Goal: Transaction & Acquisition: Obtain resource

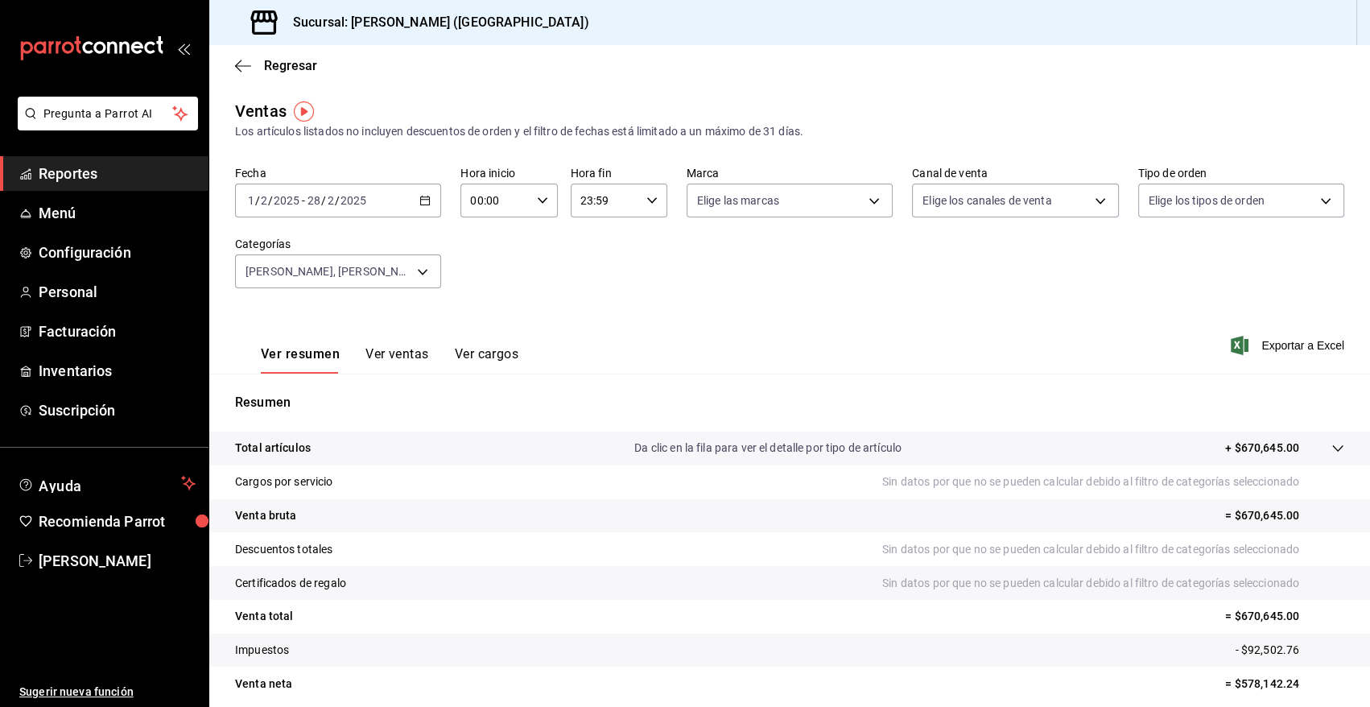
click at [427, 200] on \(Stroke\) "button" at bounding box center [425, 200] width 10 height 9
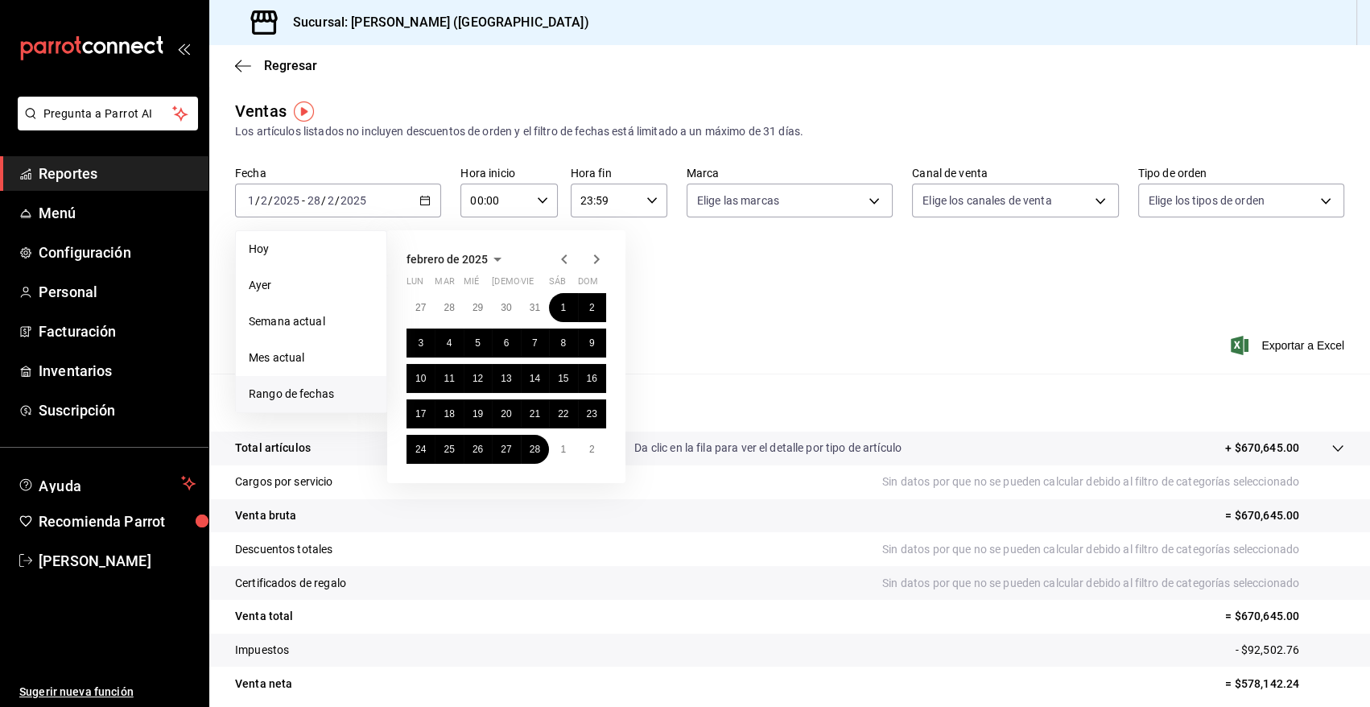
click at [497, 255] on icon "button" at bounding box center [497, 259] width 19 height 19
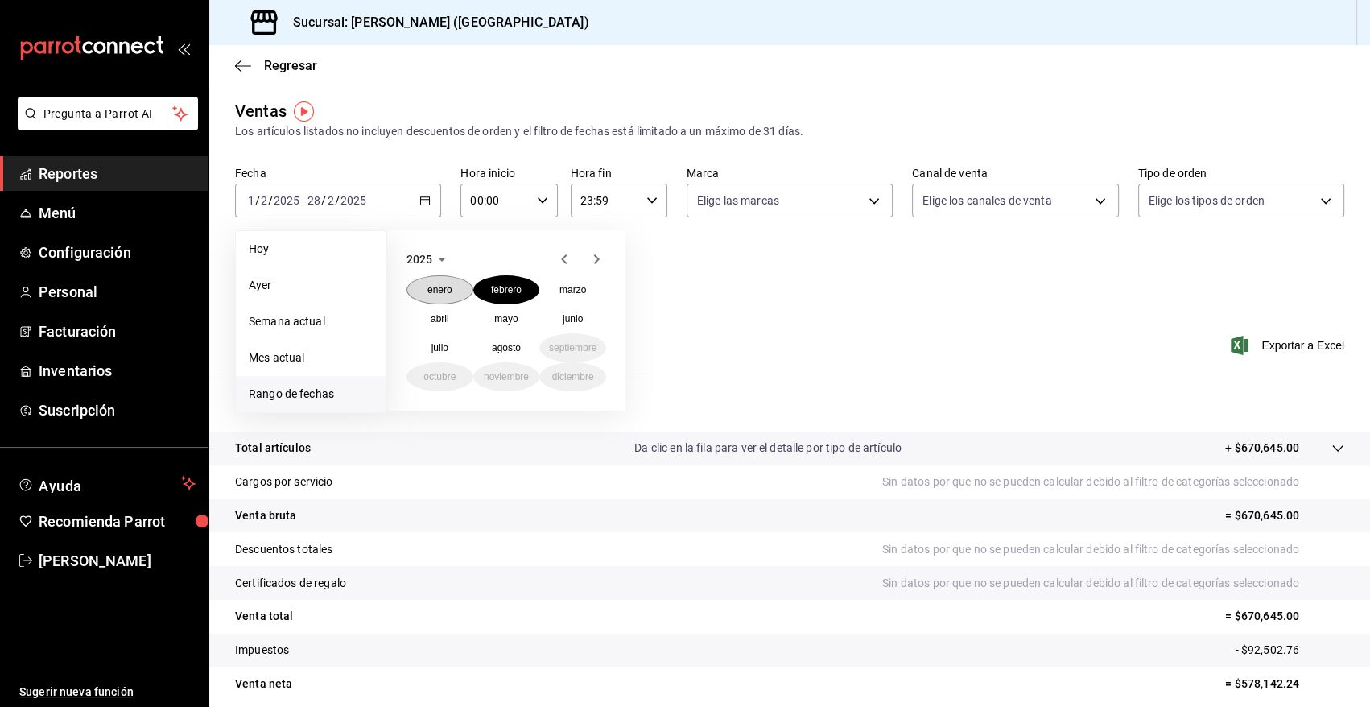
click at [448, 279] on button "enero" at bounding box center [440, 289] width 67 height 29
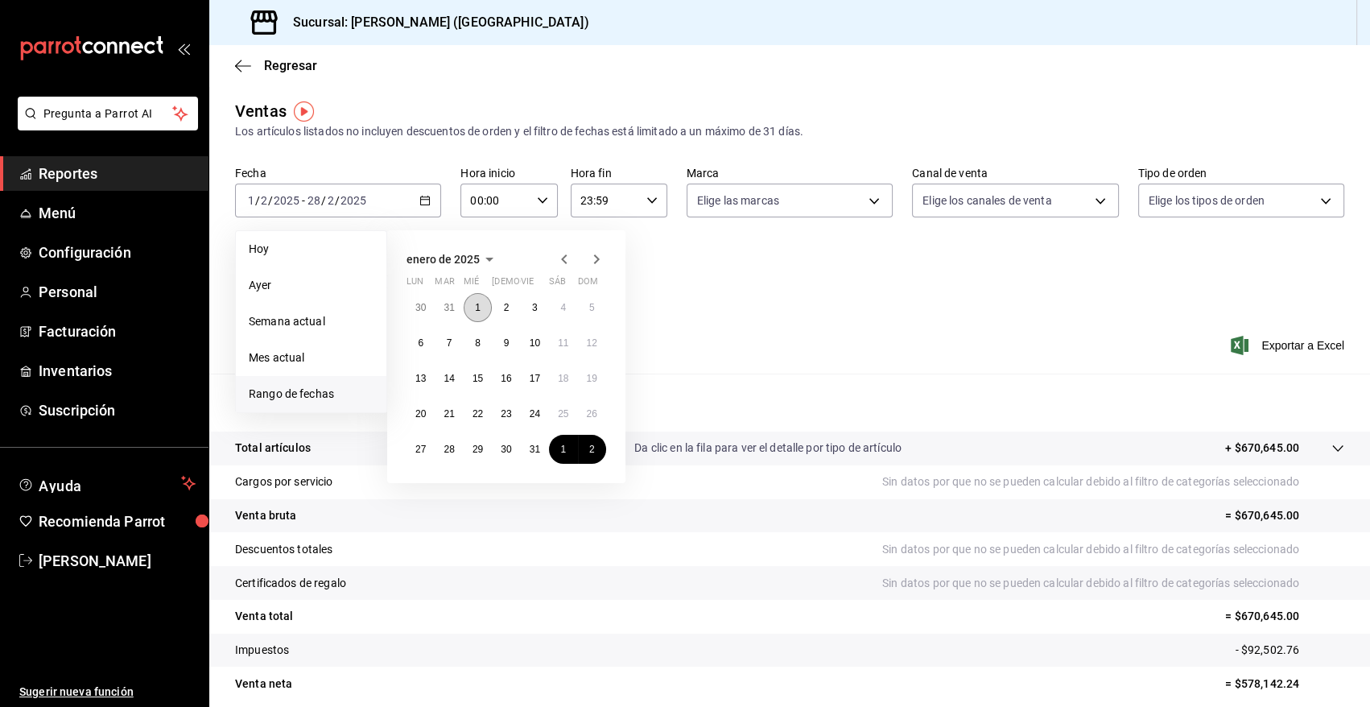
click at [472, 304] on button "1" at bounding box center [478, 307] width 28 height 29
click at [531, 447] on abbr "31" at bounding box center [535, 449] width 10 height 11
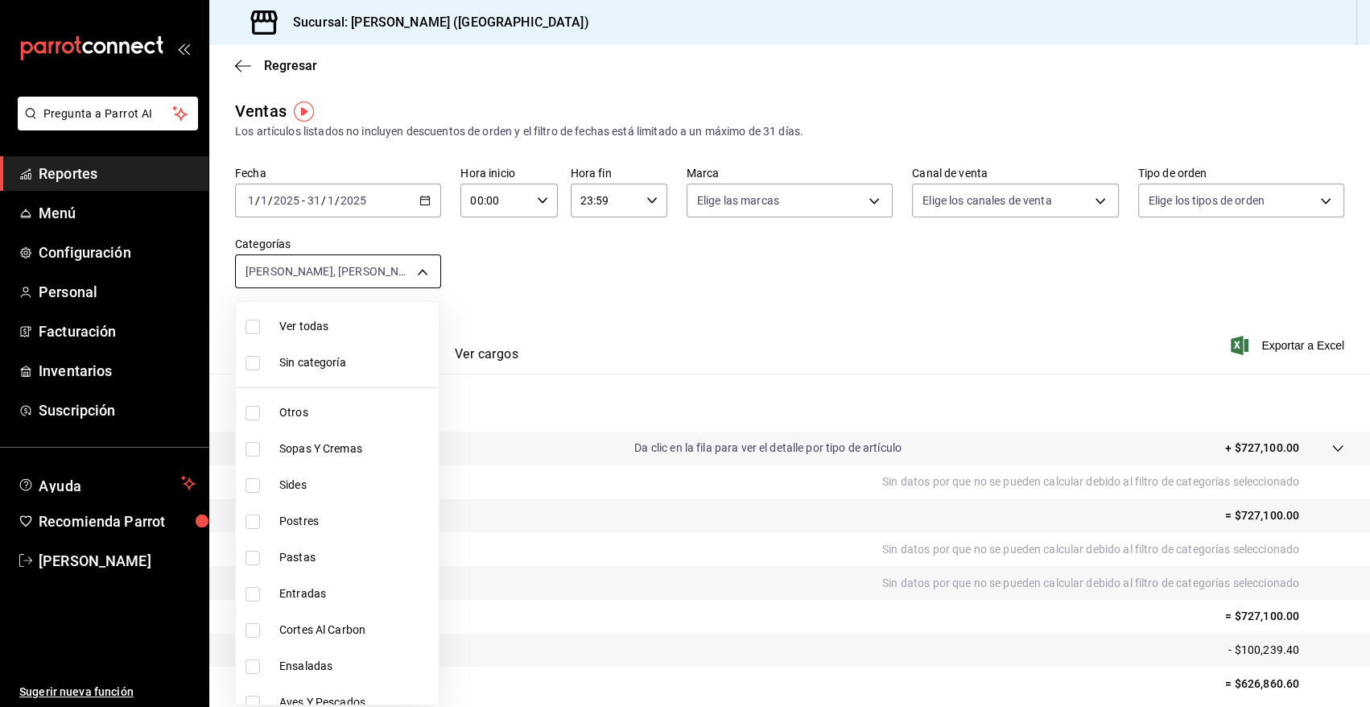
click at [420, 272] on body "Pregunta a Parrot AI Reportes Menú Configuración Personal Facturación Inventari…" at bounding box center [685, 353] width 1370 height 707
click at [473, 285] on div at bounding box center [685, 353] width 1370 height 707
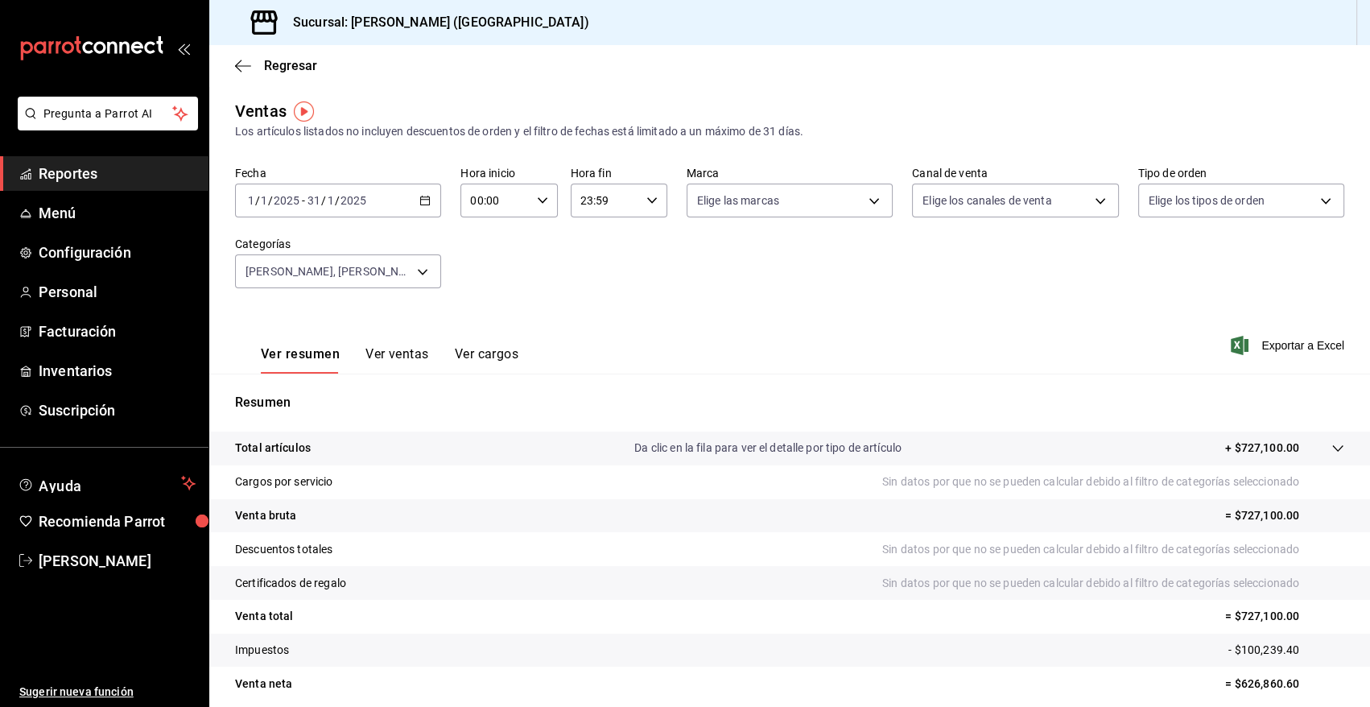
click at [425, 202] on icon "button" at bounding box center [424, 200] width 11 height 11
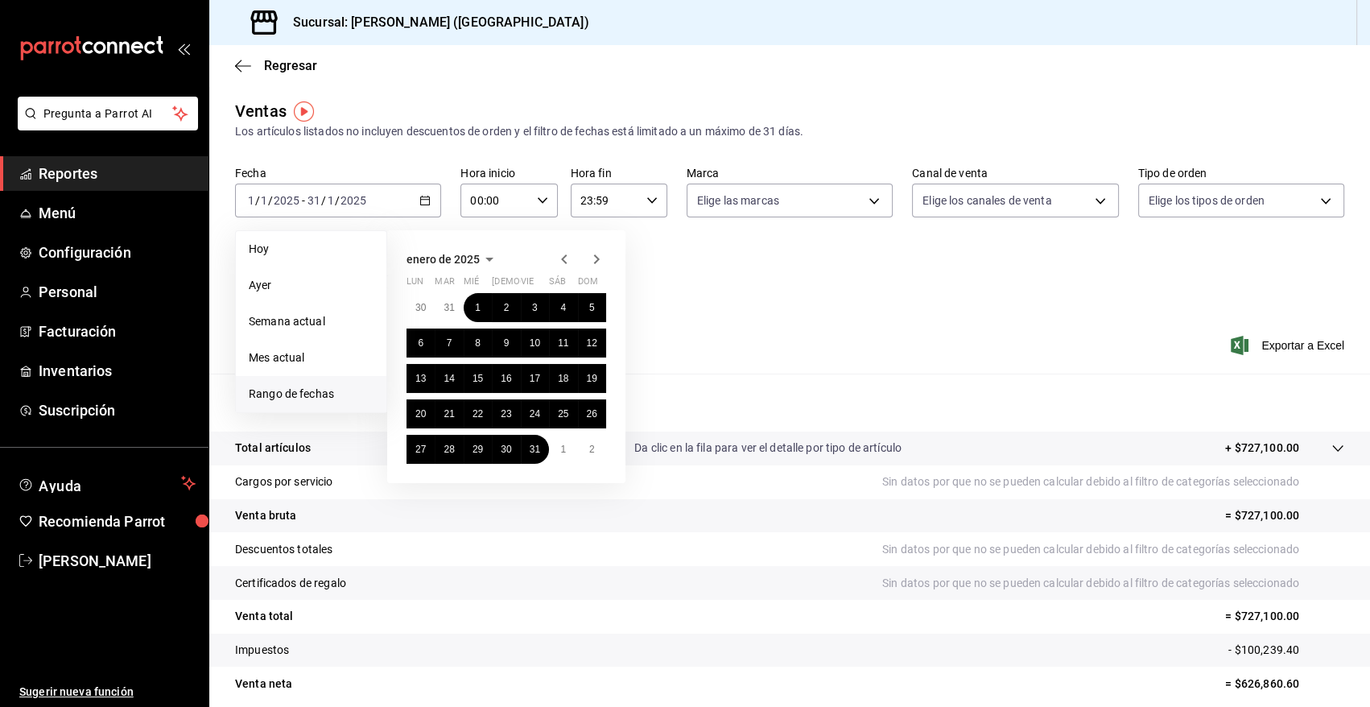
click at [486, 262] on icon "button" at bounding box center [489, 259] width 19 height 19
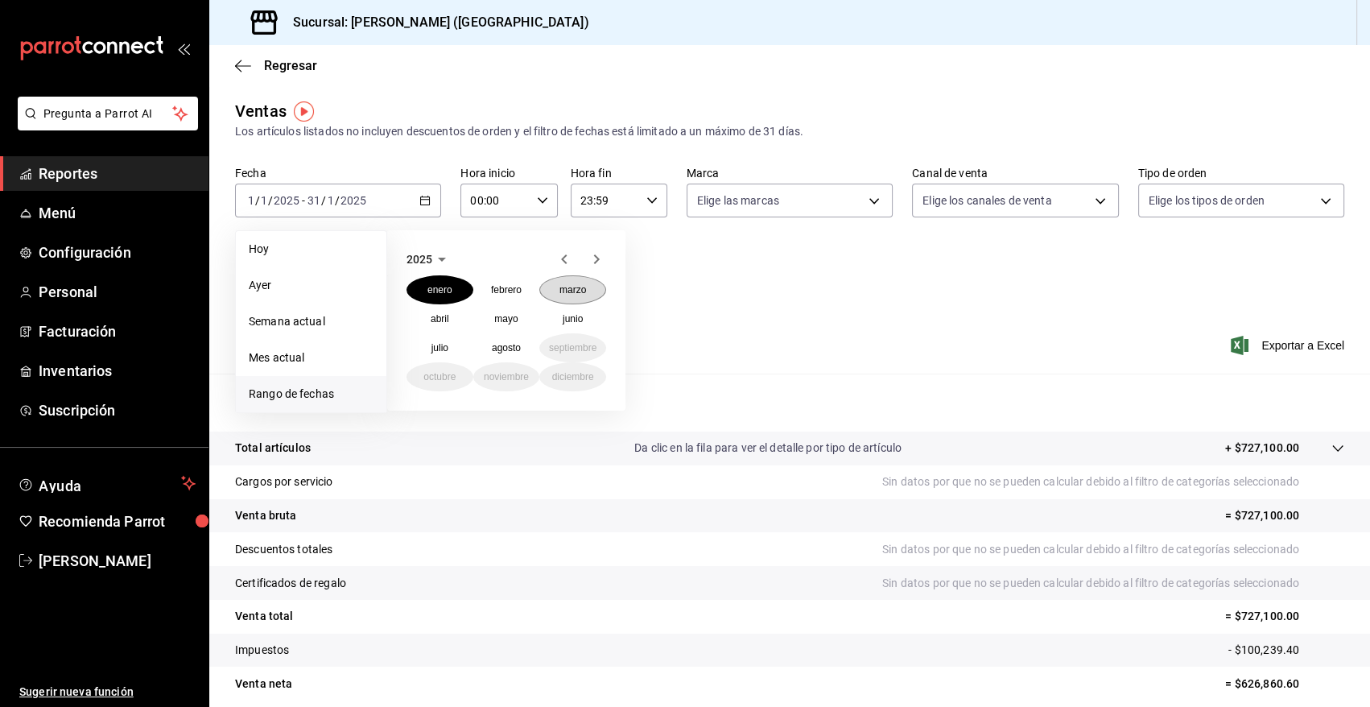
click at [563, 292] on abbr "marzo" at bounding box center [572, 289] width 27 height 11
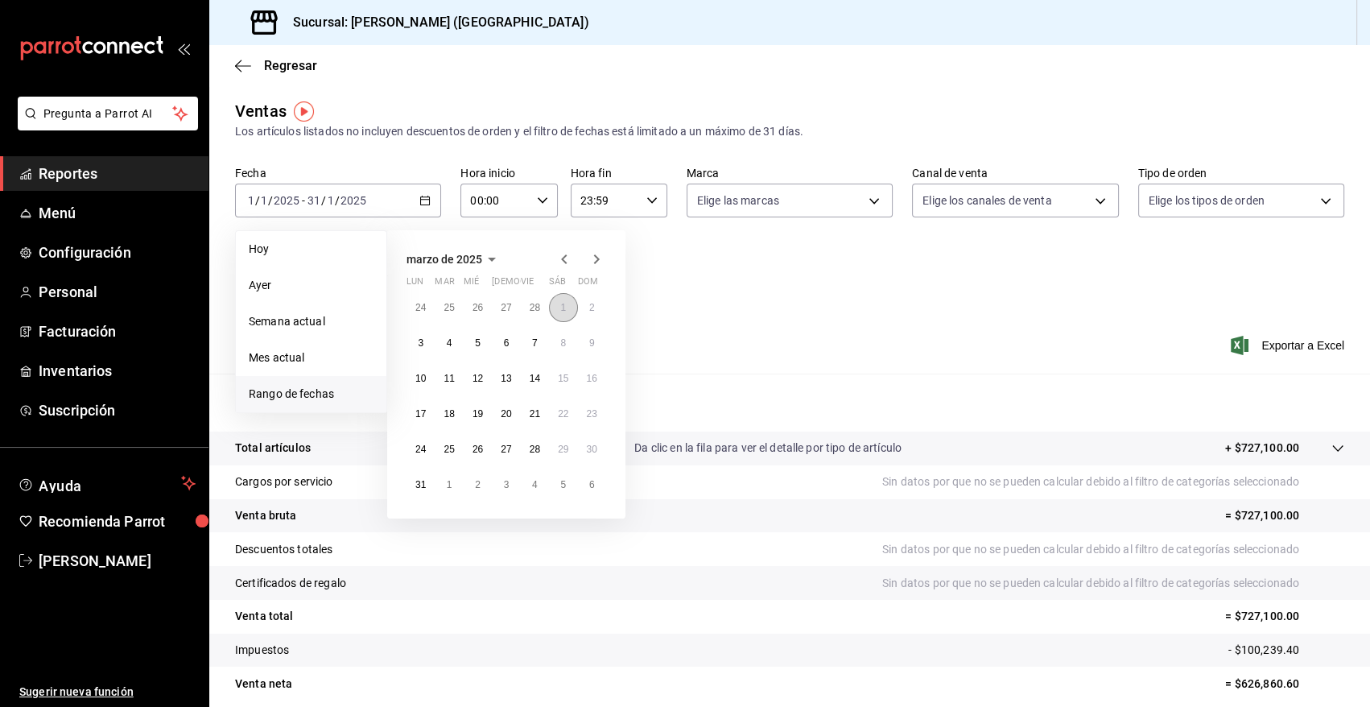
click at [562, 306] on abbr "1" at bounding box center [563, 307] width 6 height 11
click at [427, 485] on button "31" at bounding box center [421, 484] width 28 height 29
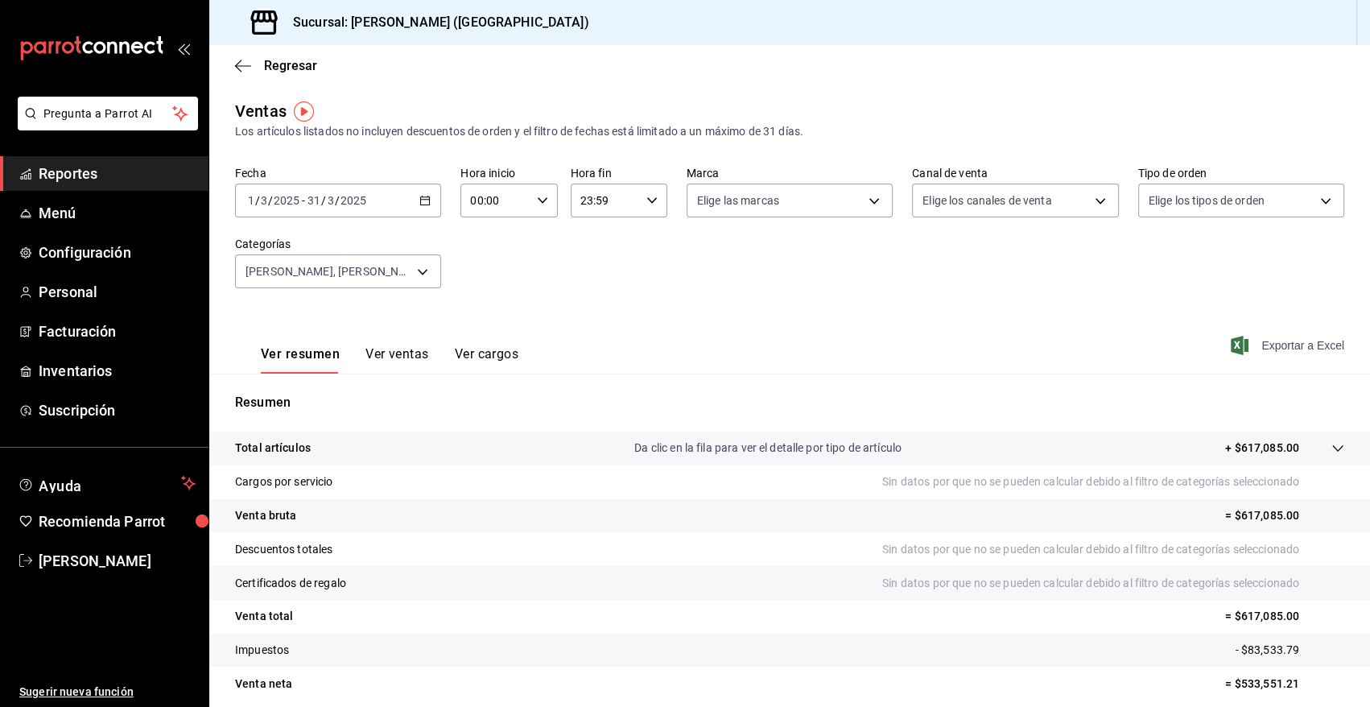
click at [1256, 345] on span "Exportar a Excel" at bounding box center [1289, 345] width 110 height 19
click at [1263, 345] on span "Exportar a Excel" at bounding box center [1289, 345] width 110 height 19
click at [421, 200] on icon "button" at bounding box center [424, 200] width 11 height 11
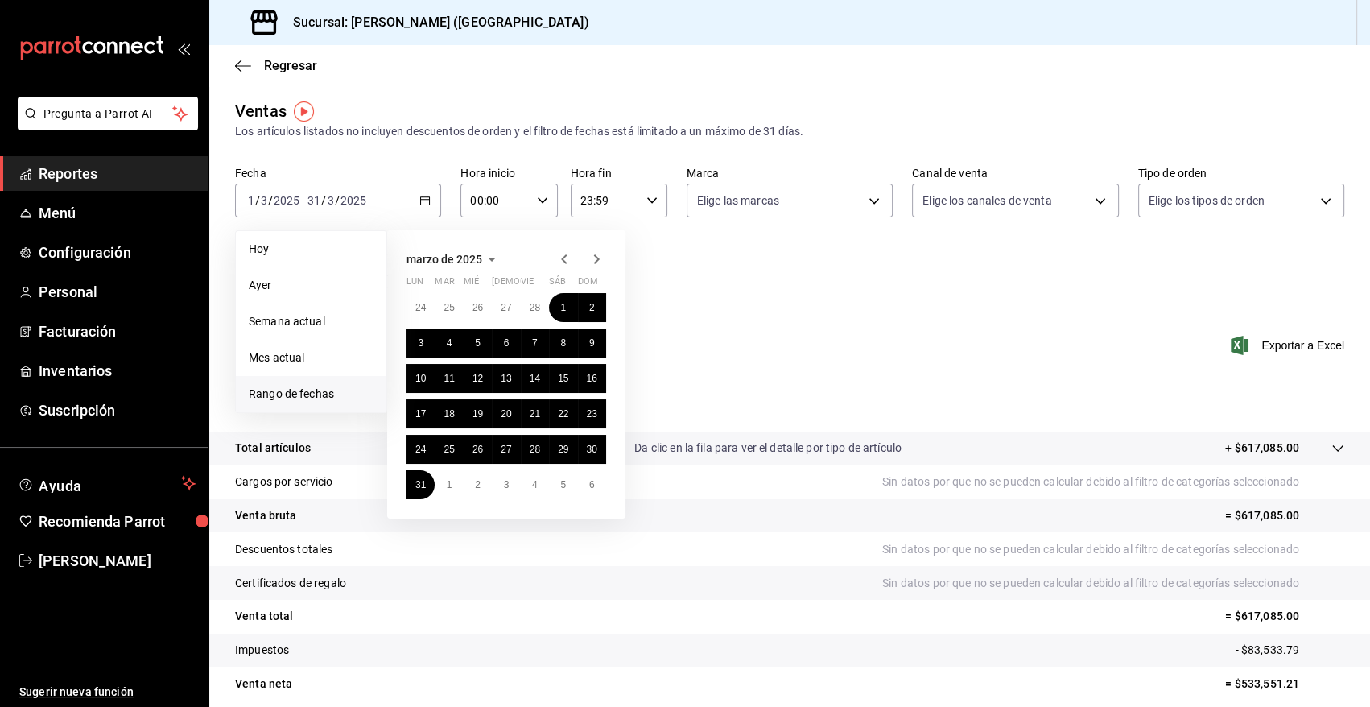
click at [486, 260] on icon "button" at bounding box center [491, 259] width 19 height 19
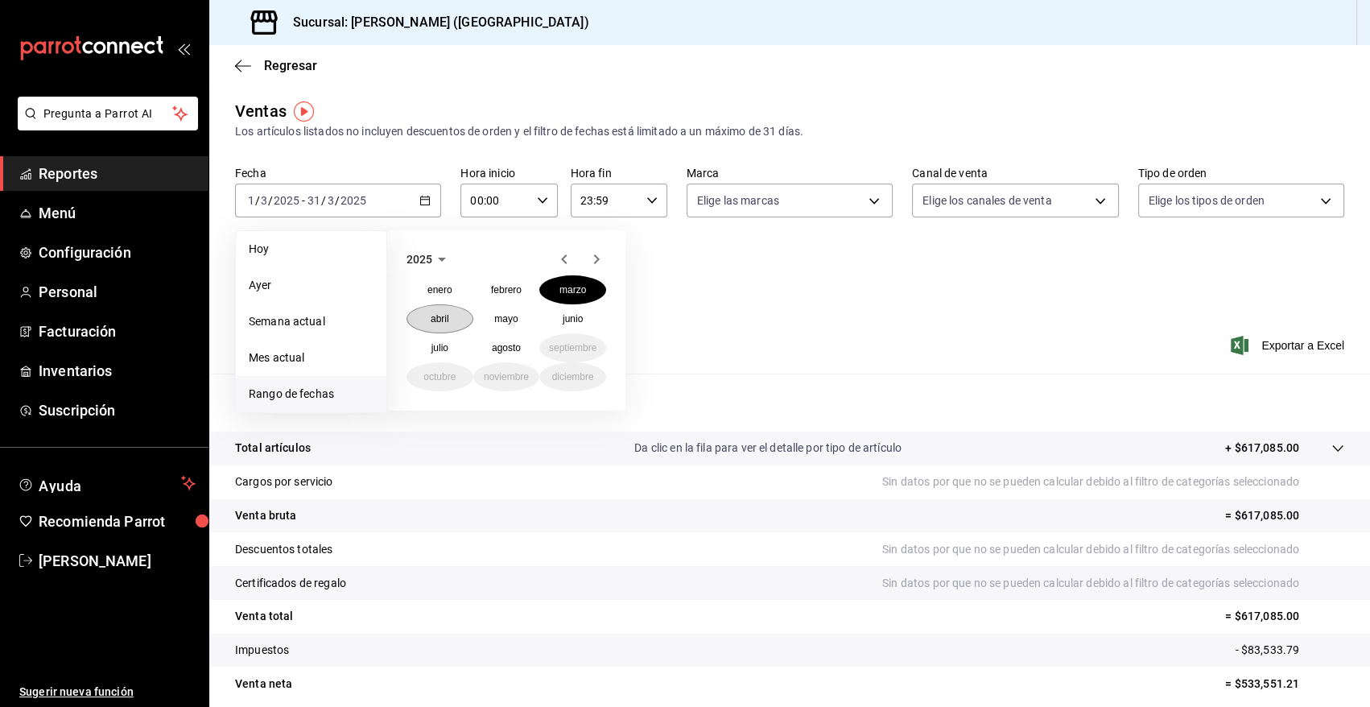
click at [442, 320] on abbr "abril" at bounding box center [440, 318] width 19 height 11
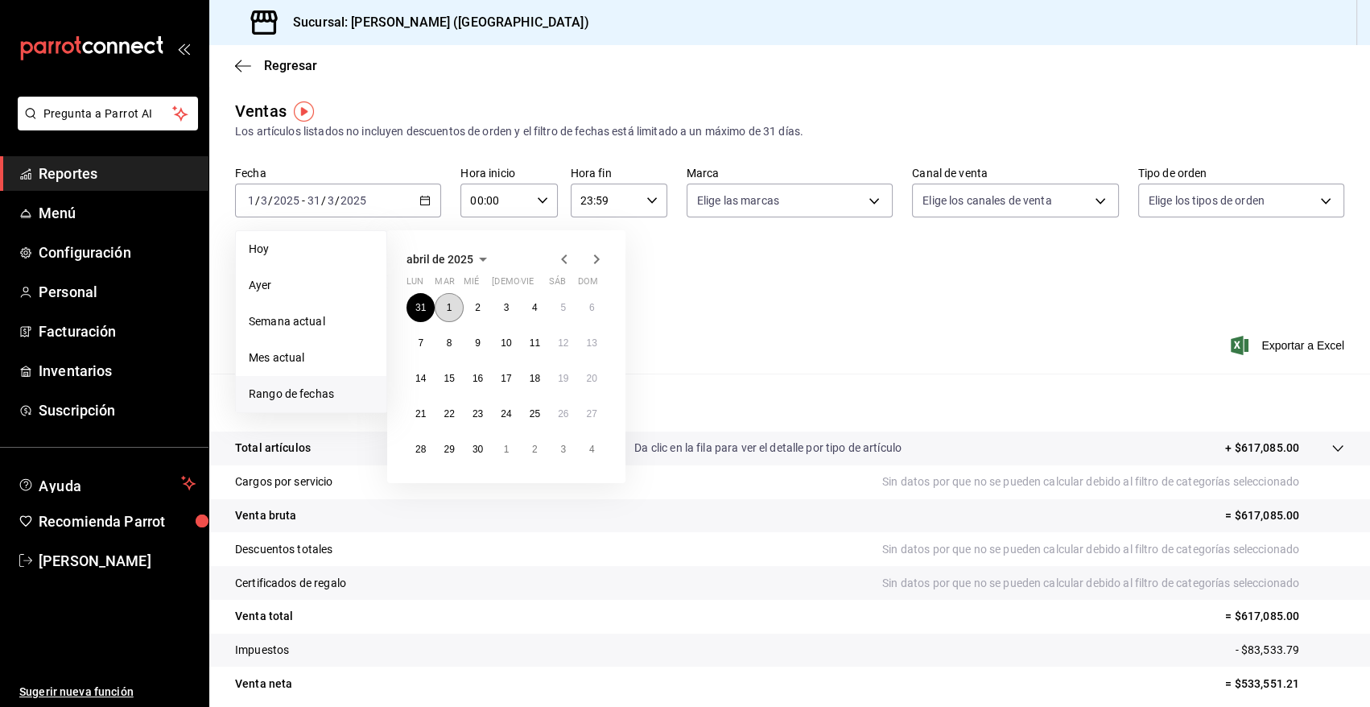
click at [447, 305] on abbr "1" at bounding box center [450, 307] width 6 height 11
click at [480, 456] on button "30" at bounding box center [478, 449] width 28 height 29
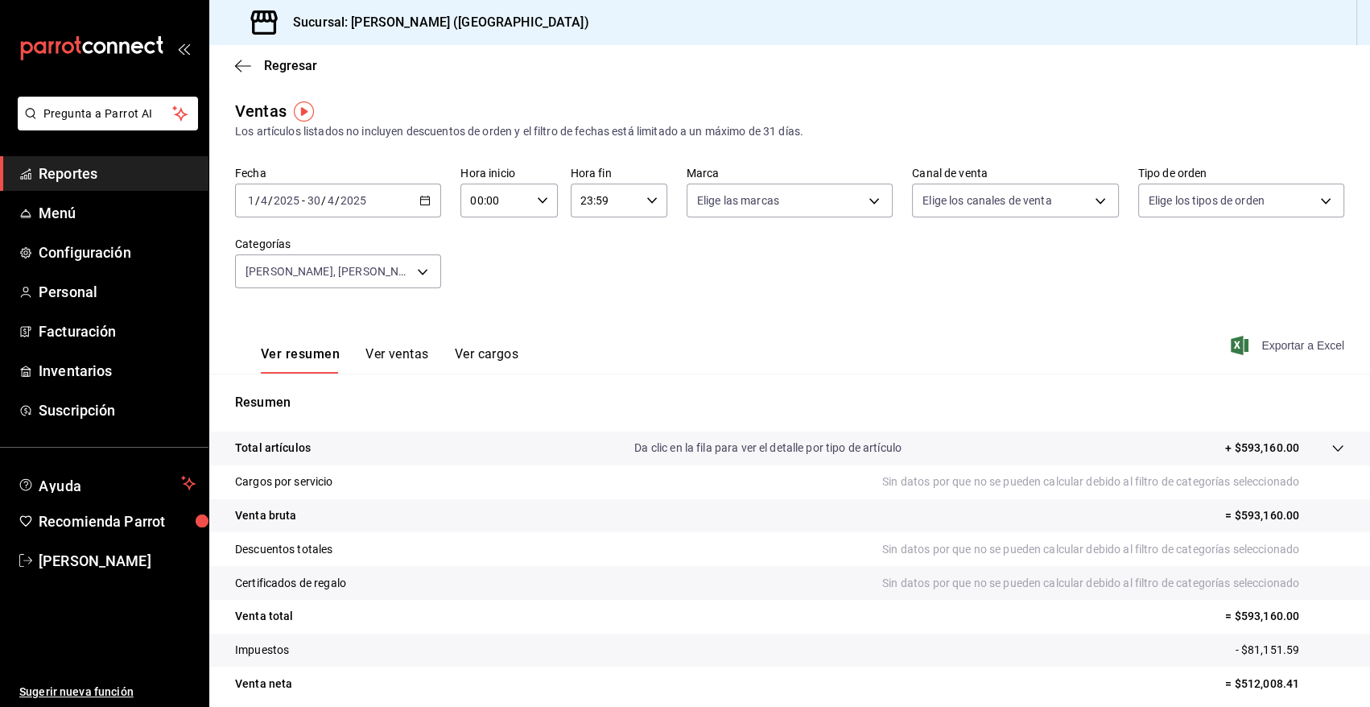
click at [1268, 347] on span "Exportar a Excel" at bounding box center [1289, 345] width 110 height 19
click at [423, 202] on icon "button" at bounding box center [424, 200] width 11 height 11
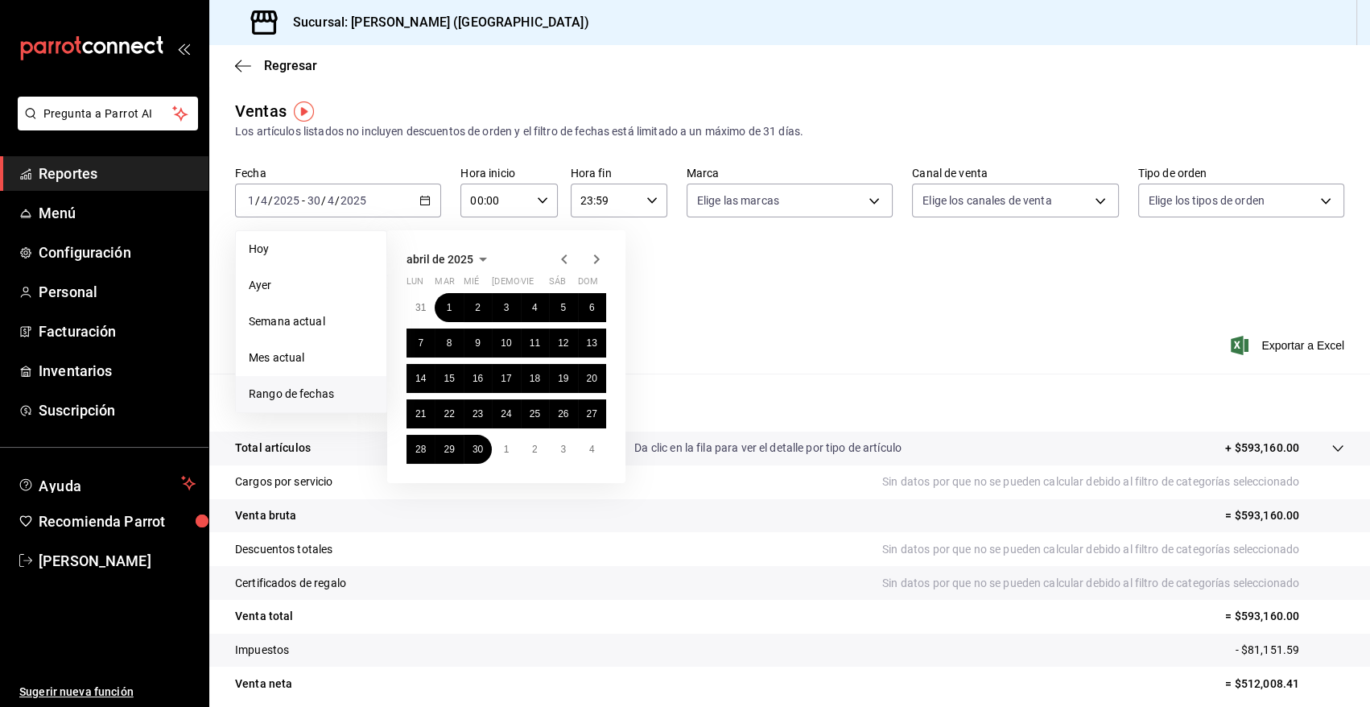
click at [430, 258] on span "abril de 2025" at bounding box center [440, 259] width 67 height 13
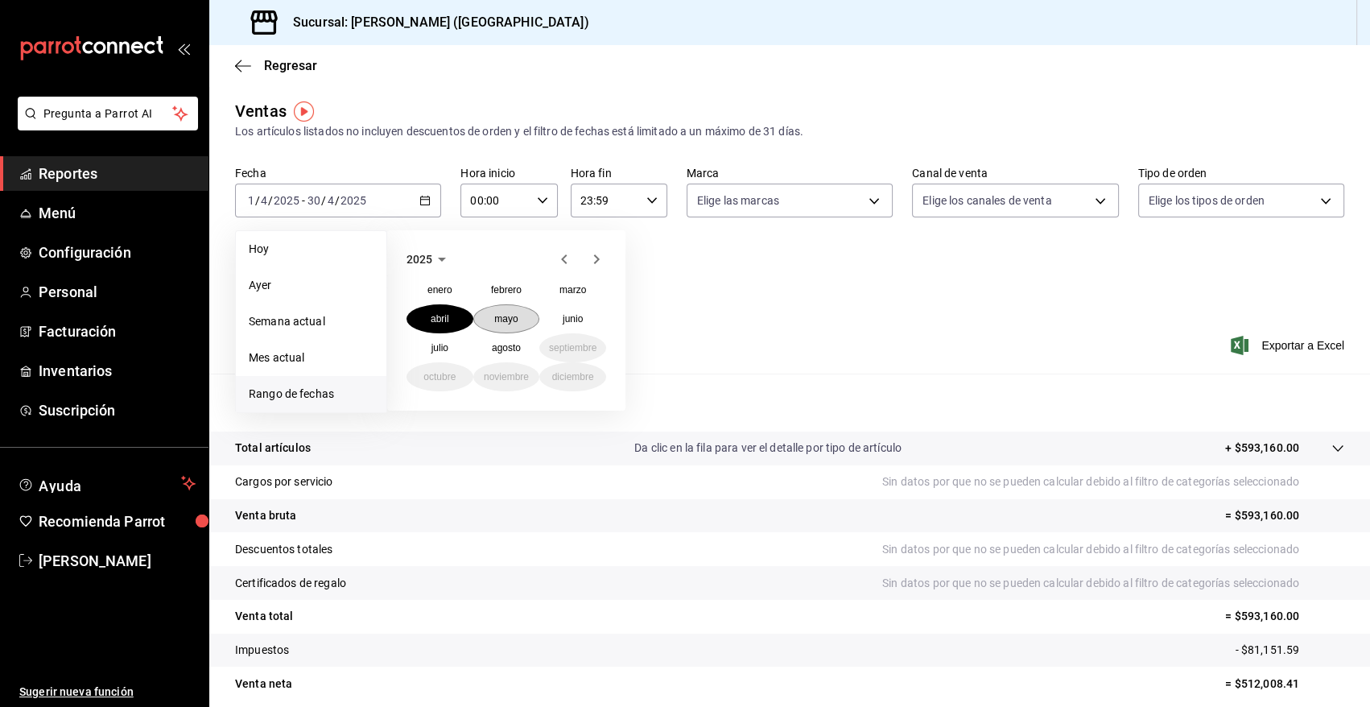
click at [499, 320] on abbr "mayo" at bounding box center [505, 318] width 23 height 11
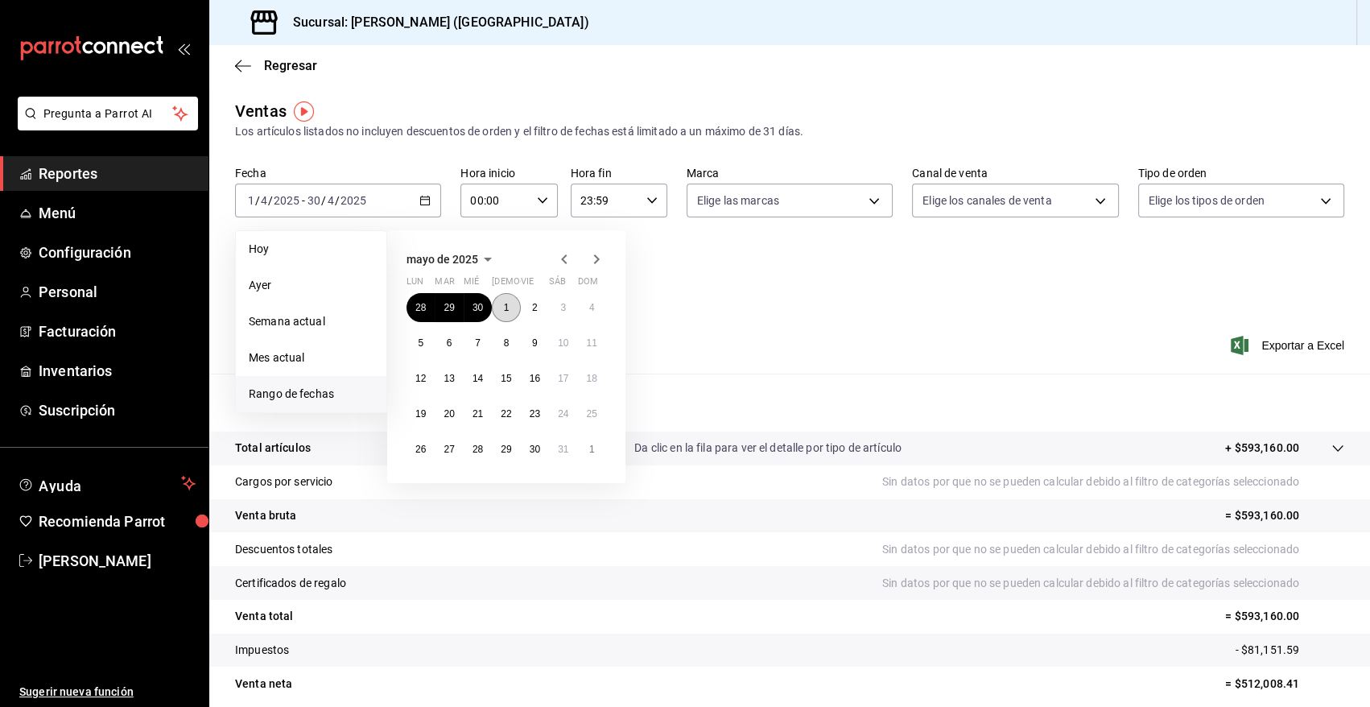
click at [504, 309] on abbr "1" at bounding box center [507, 307] width 6 height 11
click at [538, 454] on abbr "30" at bounding box center [535, 449] width 10 height 11
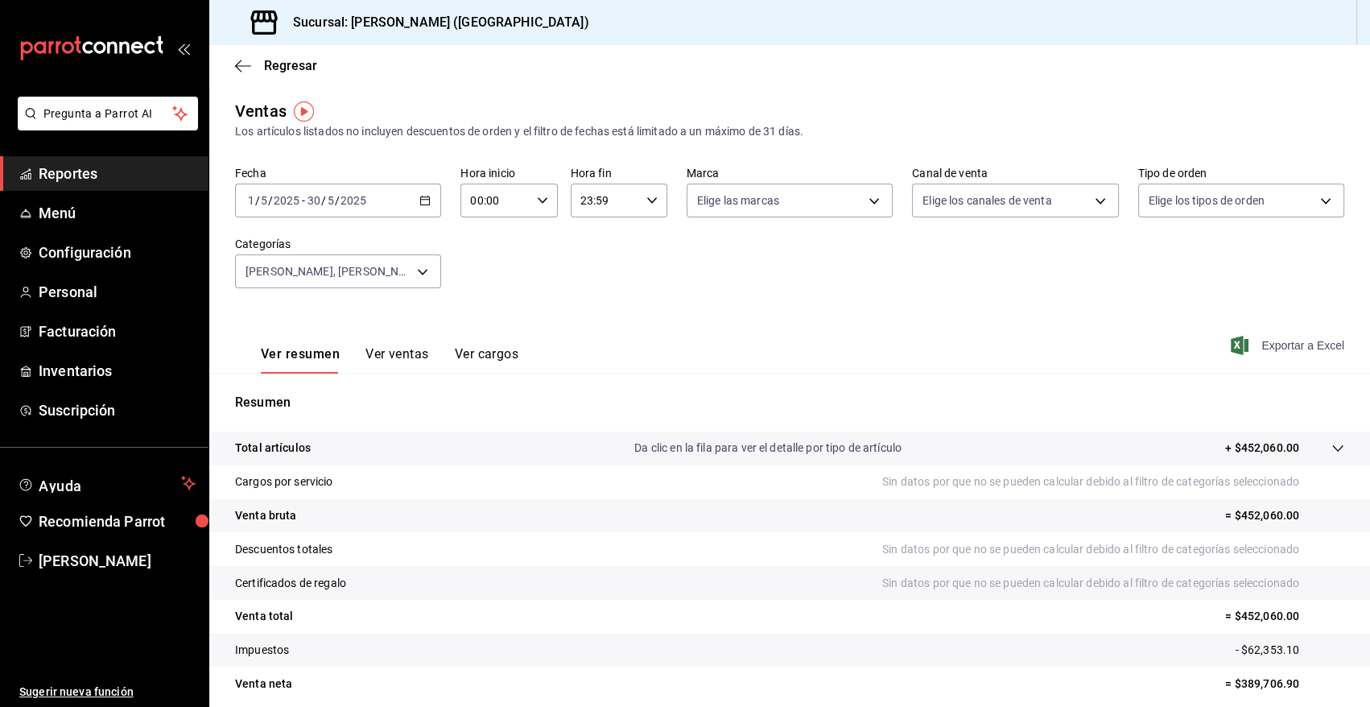
click at [1285, 349] on span "Exportar a Excel" at bounding box center [1289, 345] width 110 height 19
click at [1300, 343] on span "Exportar a Excel" at bounding box center [1289, 345] width 110 height 19
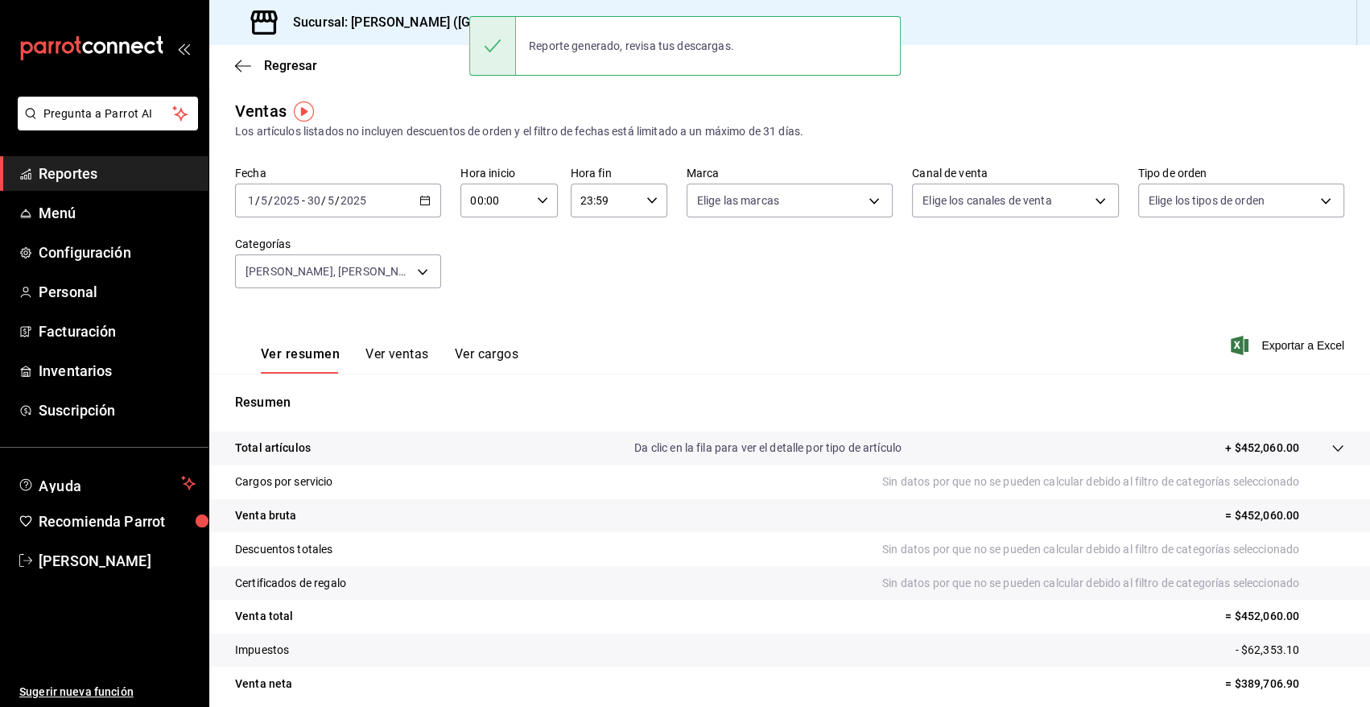
click at [428, 199] on div "2025-05-01 1 / 5 / 2025 - 2025-05-30 30 / 5 / 2025" at bounding box center [338, 201] width 206 height 34
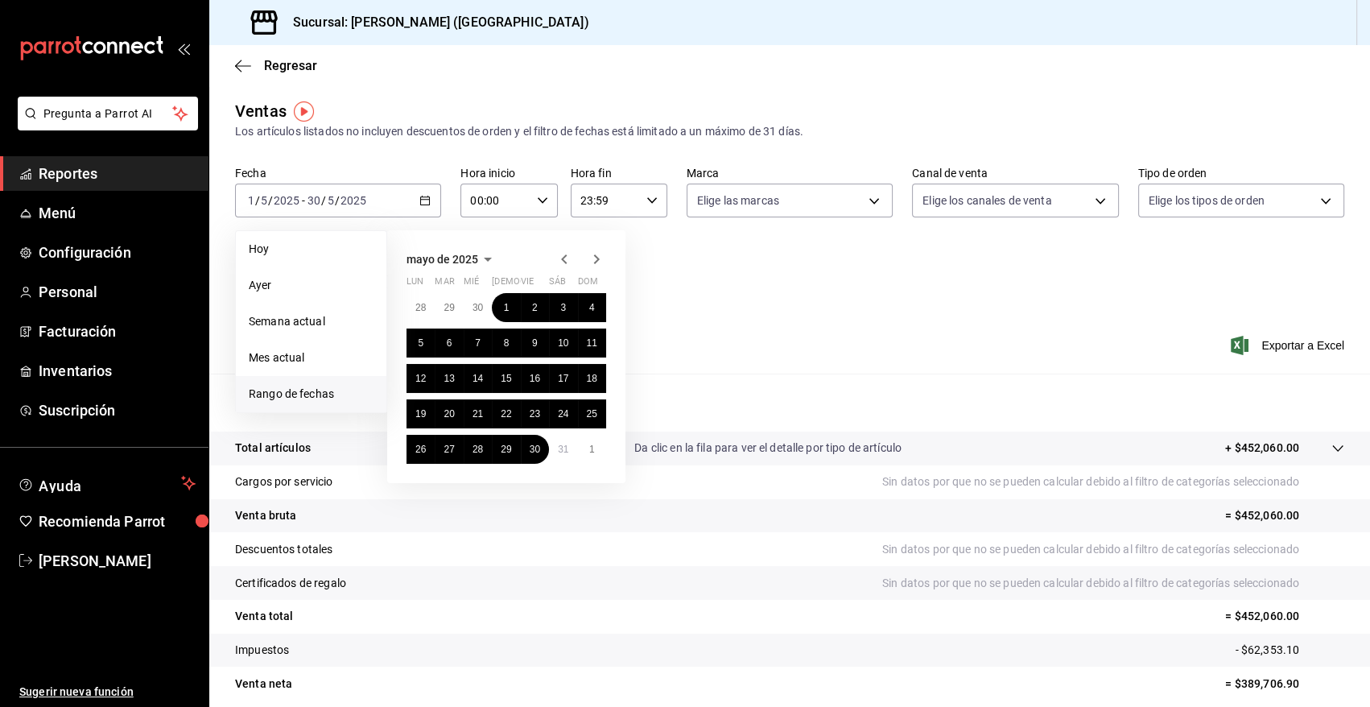
click at [485, 256] on icon "button" at bounding box center [487, 259] width 19 height 19
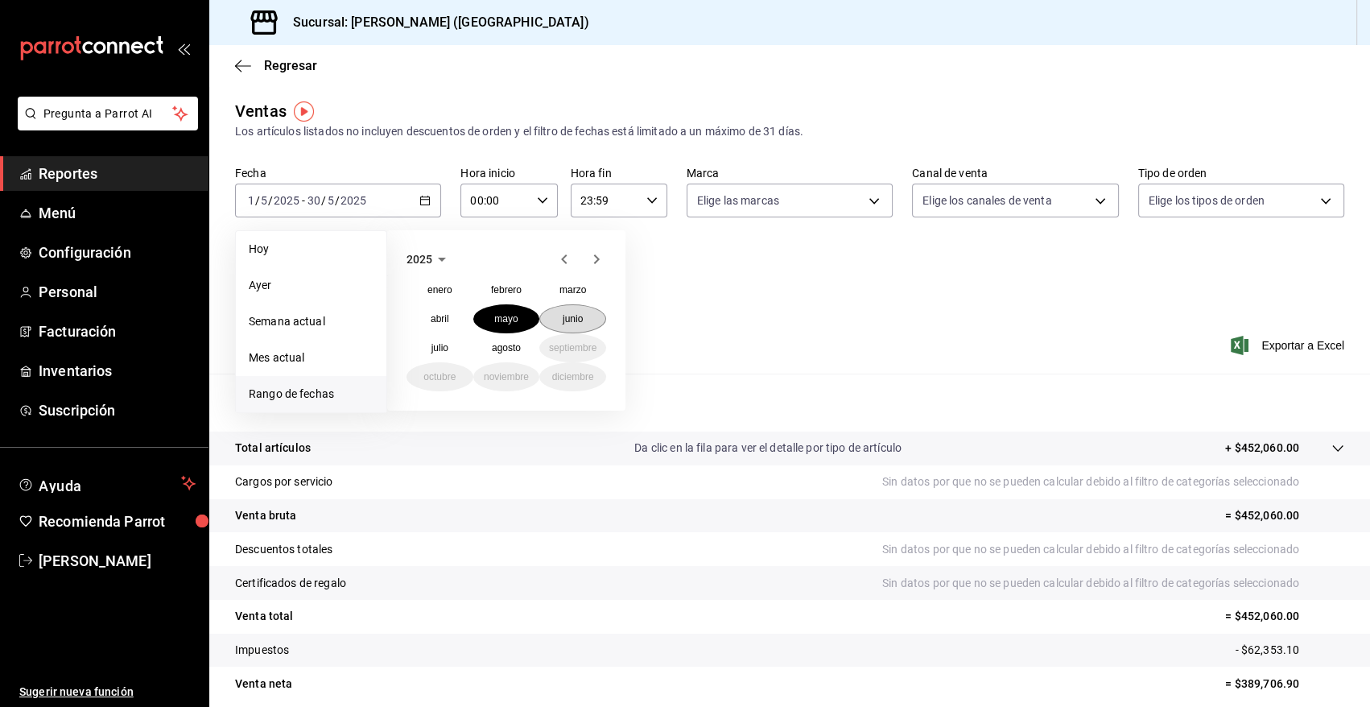
click at [564, 324] on abbr "junio" at bounding box center [573, 318] width 20 height 11
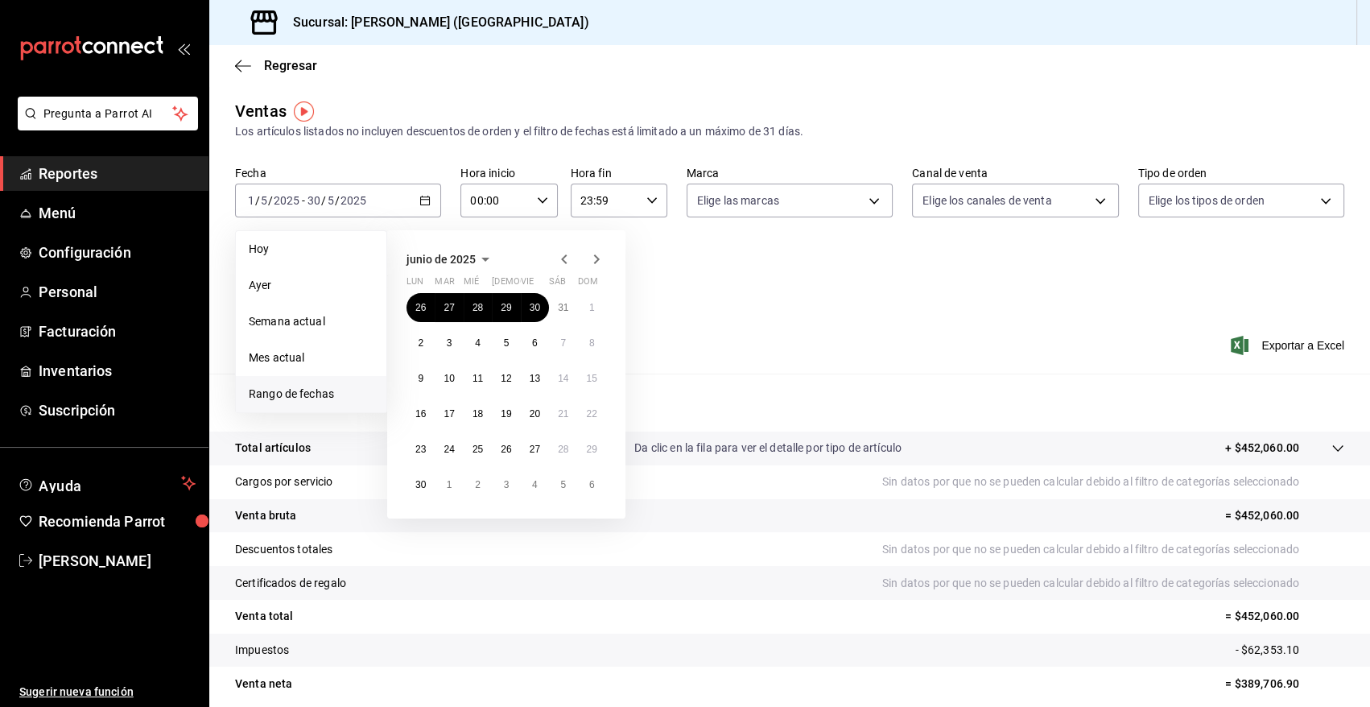
click at [481, 258] on icon "button" at bounding box center [485, 259] width 19 height 19
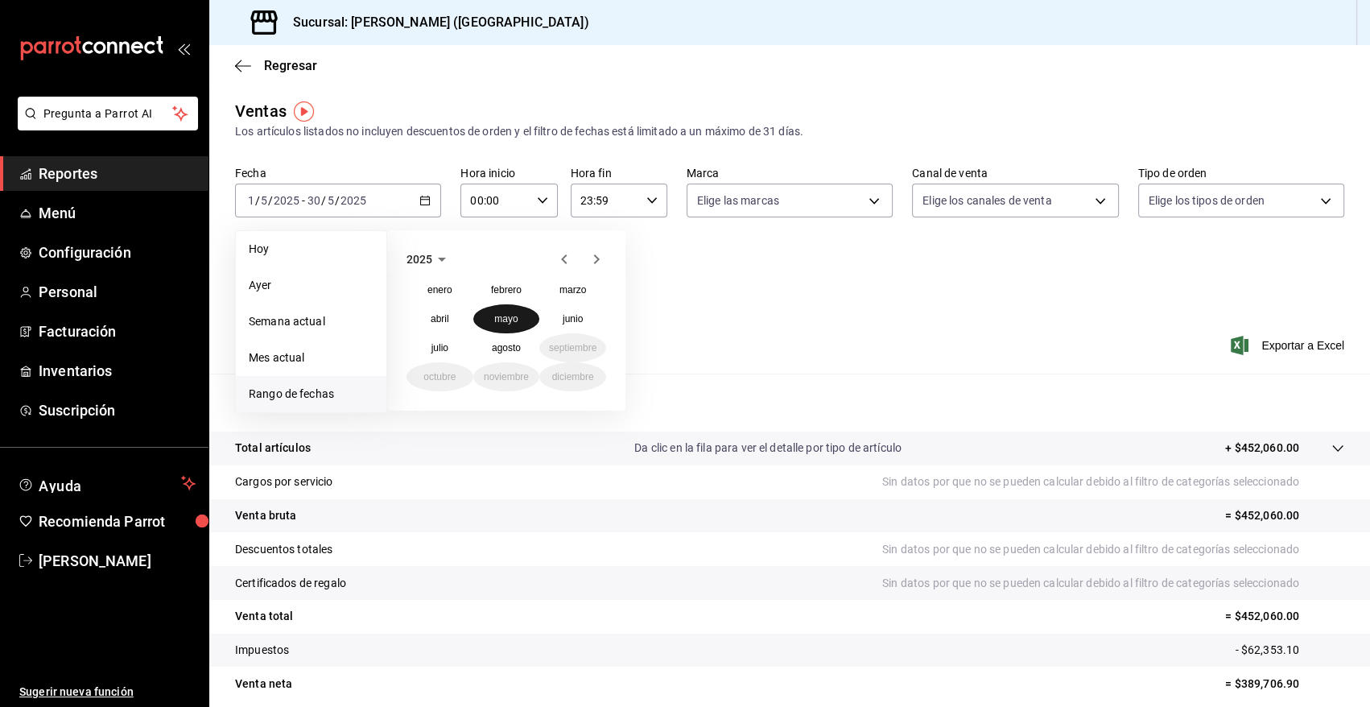
click at [519, 324] on button "mayo" at bounding box center [506, 318] width 67 height 29
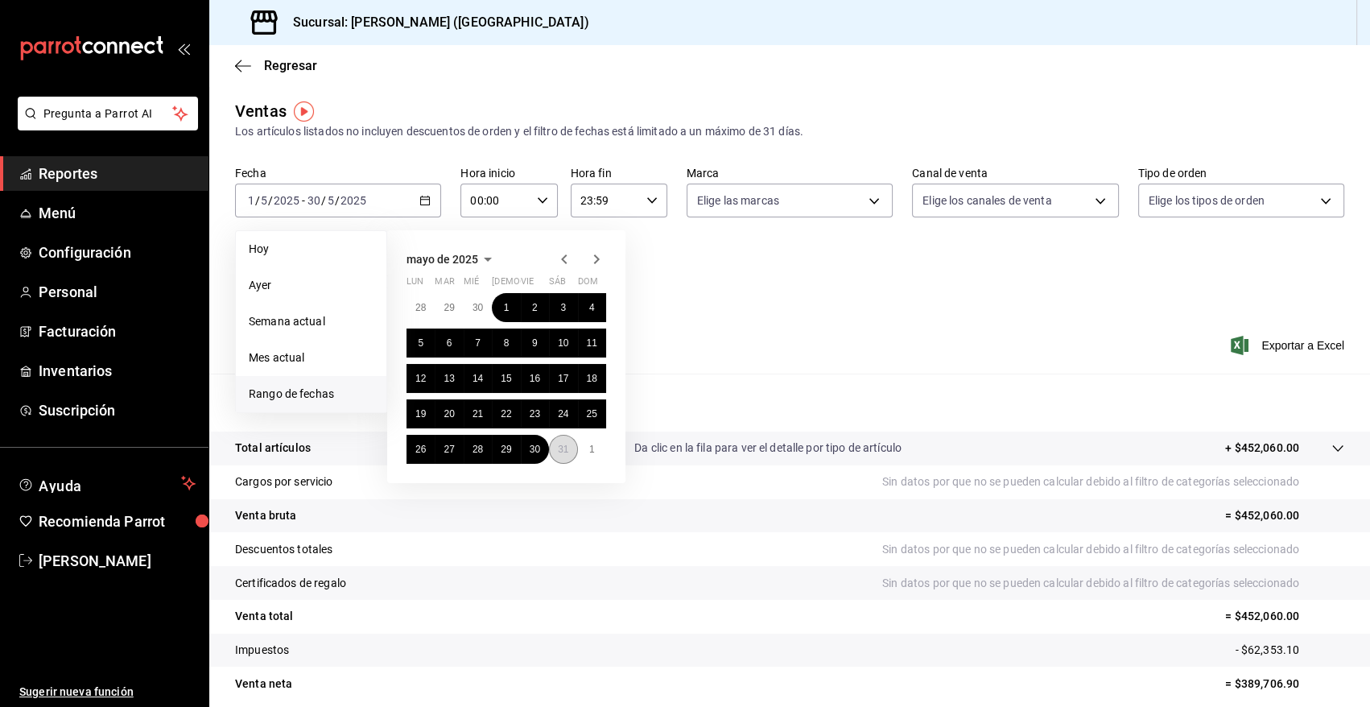
click at [559, 451] on abbr "31" at bounding box center [563, 449] width 10 height 11
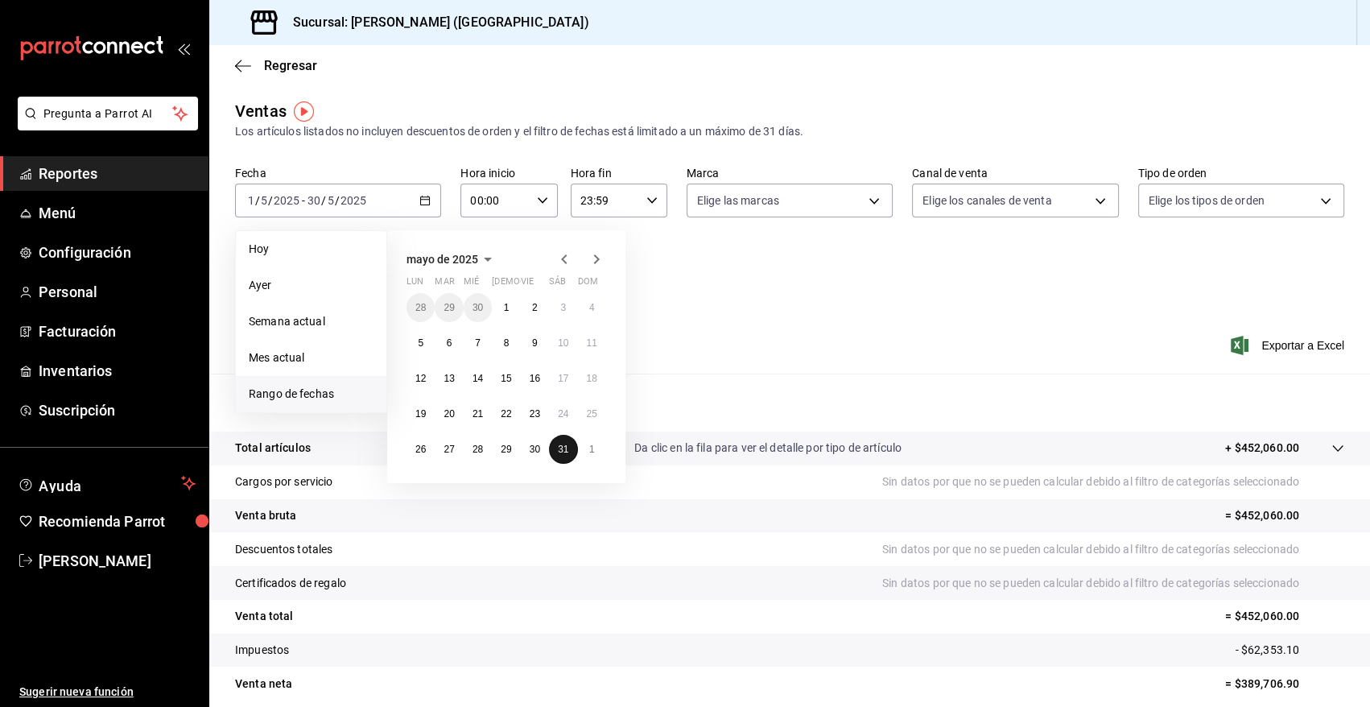
click at [559, 451] on abbr "31" at bounding box center [563, 449] width 10 height 11
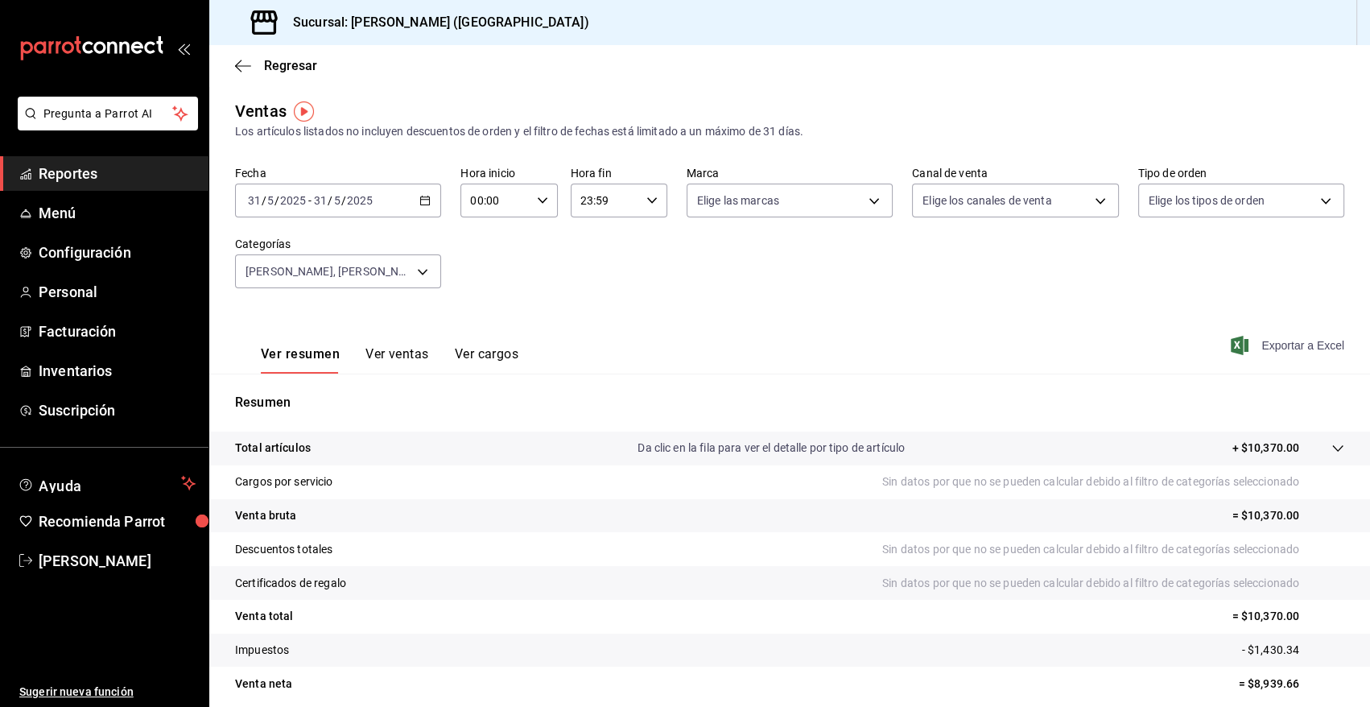
click at [1288, 345] on span "Exportar a Excel" at bounding box center [1289, 345] width 110 height 19
click at [426, 207] on div "2025-05-31 31 / 5 / 2025 - 2025-05-31 31 / 5 / 2025" at bounding box center [338, 201] width 206 height 34
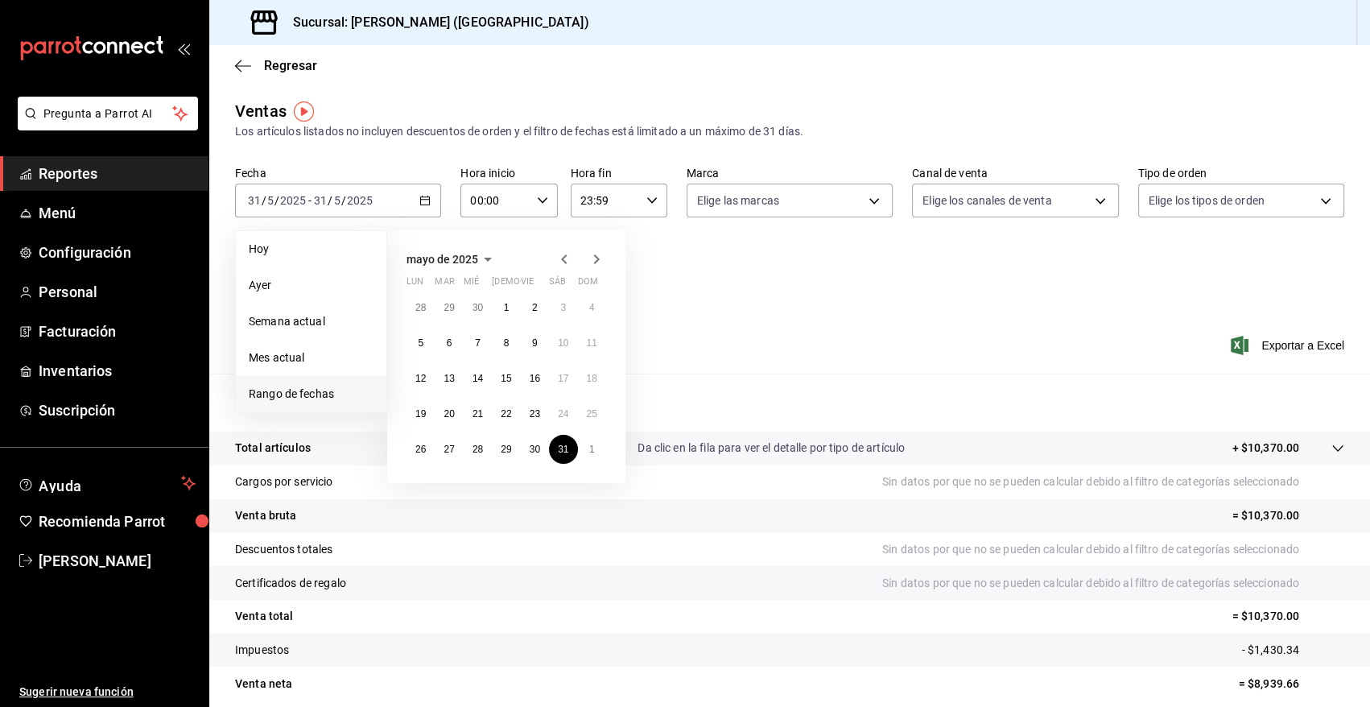
click at [481, 260] on icon "button" at bounding box center [487, 259] width 19 height 19
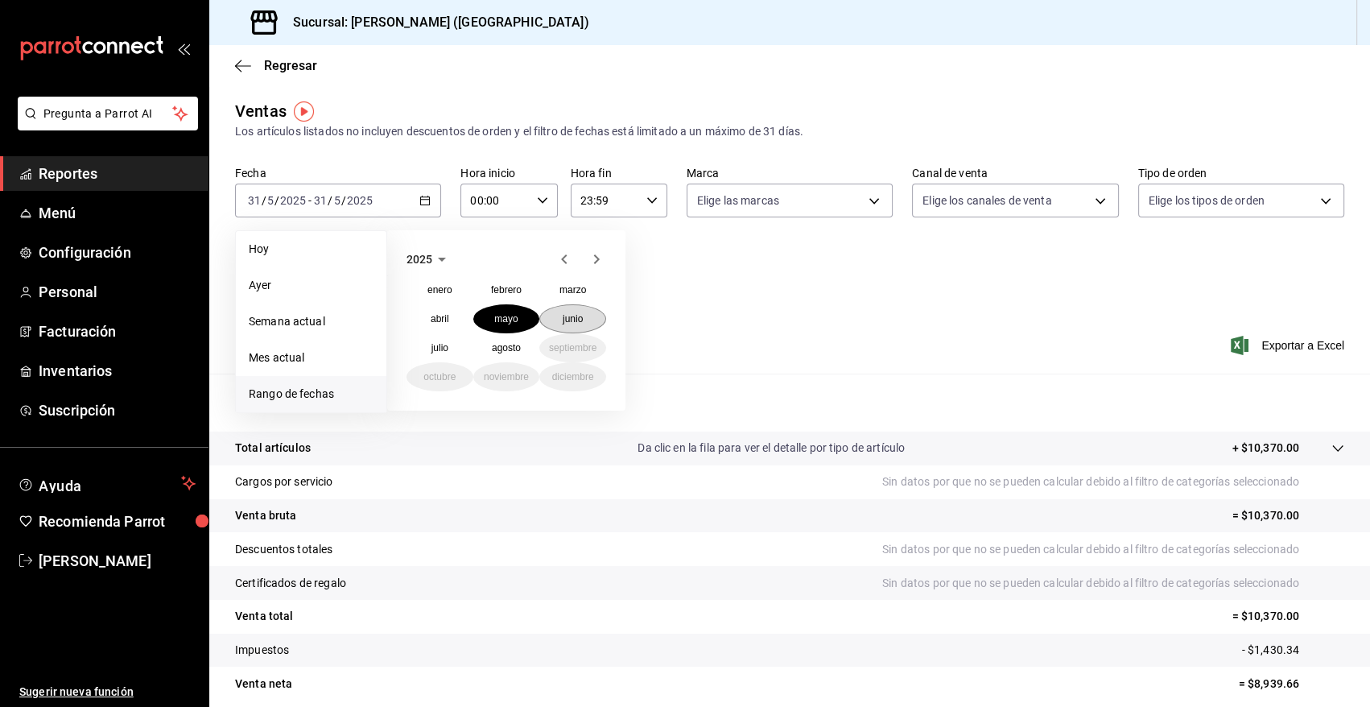
click at [570, 320] on abbr "junio" at bounding box center [573, 318] width 20 height 11
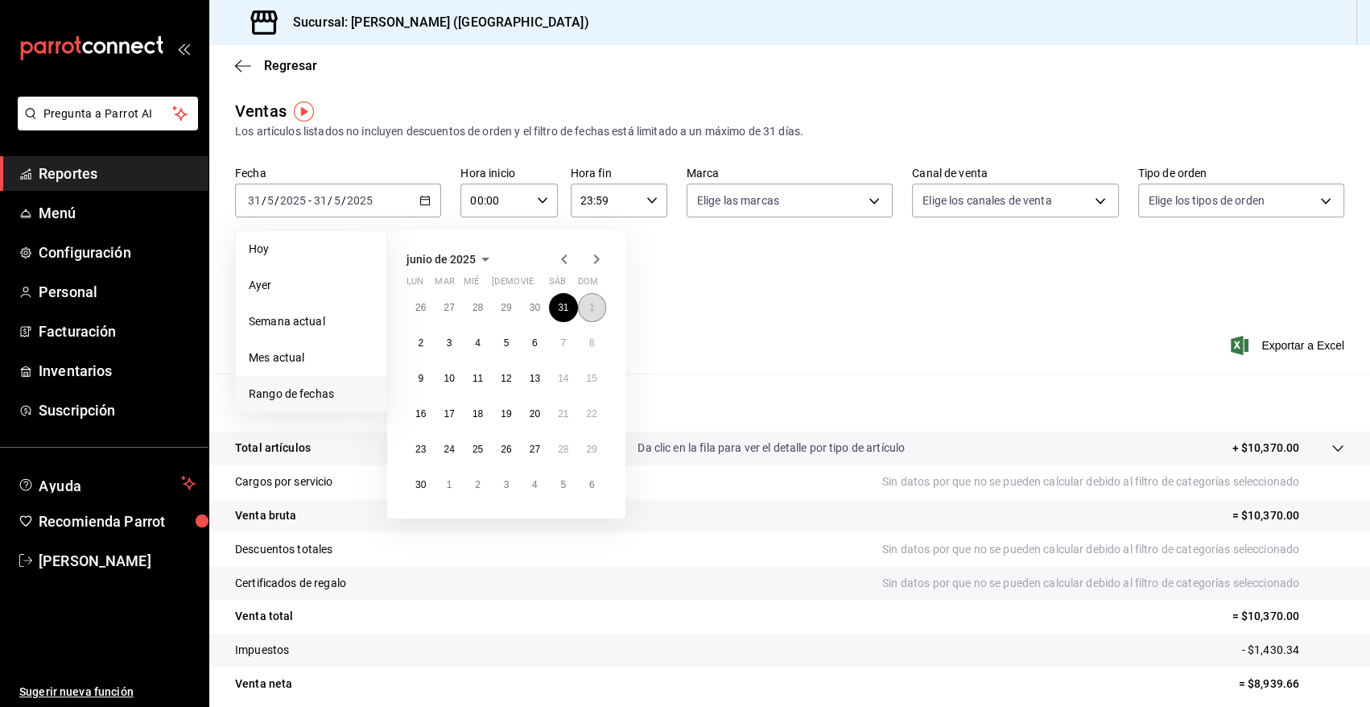
click at [590, 306] on abbr "1" at bounding box center [592, 307] width 6 height 11
click at [422, 484] on abbr "30" at bounding box center [420, 484] width 10 height 11
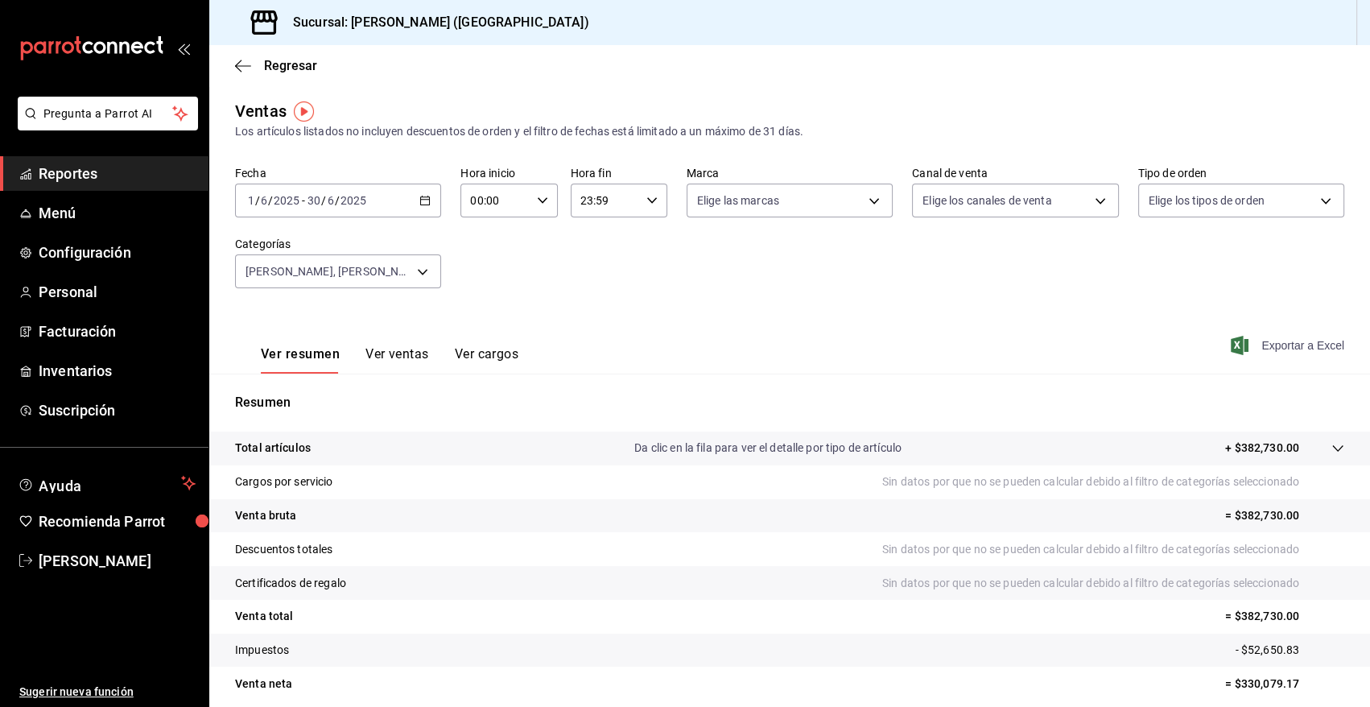
click at [1272, 343] on span "Exportar a Excel" at bounding box center [1289, 345] width 110 height 19
click at [427, 201] on icon "button" at bounding box center [424, 200] width 11 height 11
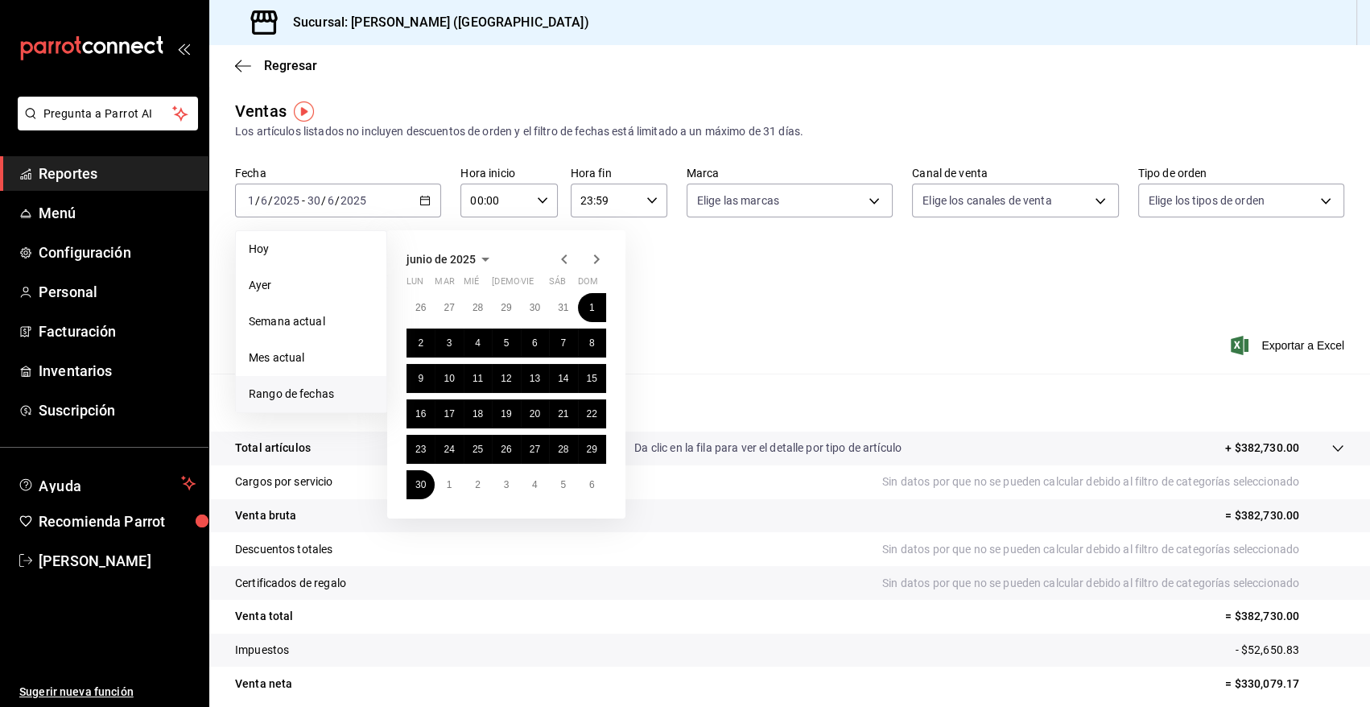
click at [487, 258] on icon "button" at bounding box center [485, 259] width 19 height 19
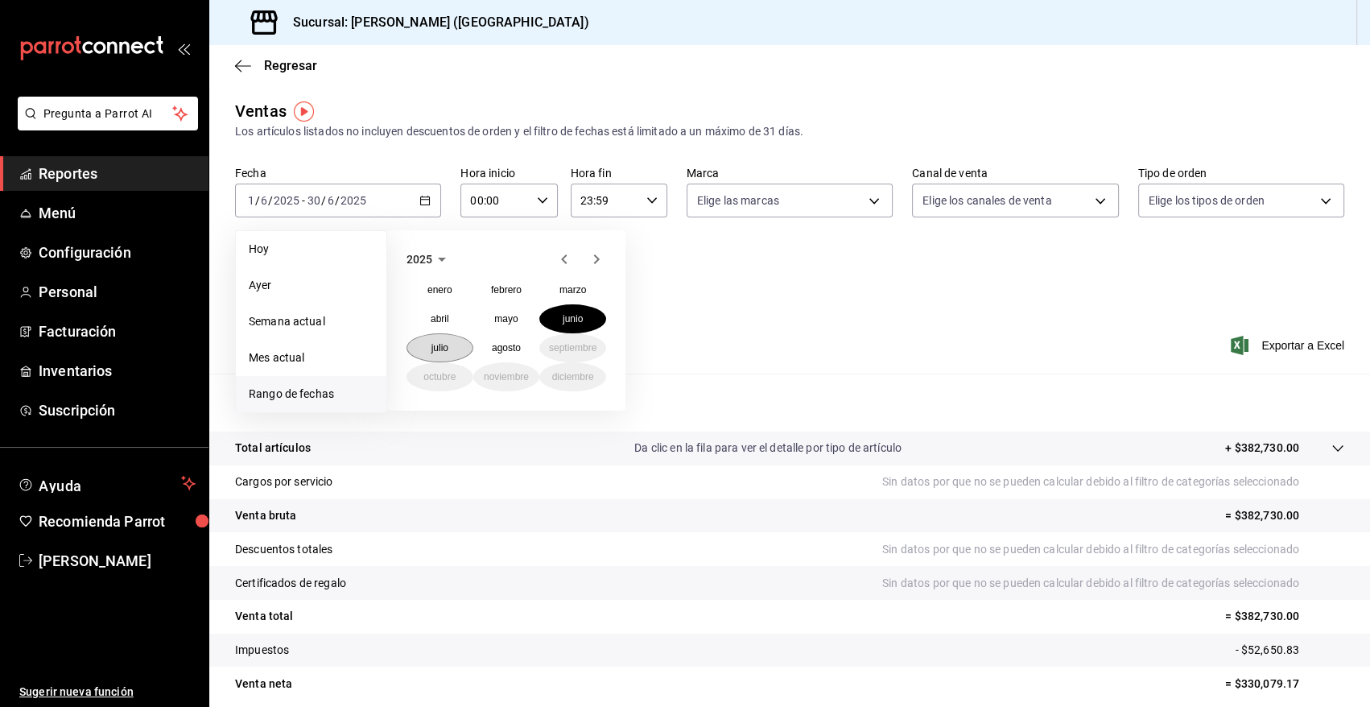
click at [440, 350] on abbr "julio" at bounding box center [439, 347] width 17 height 11
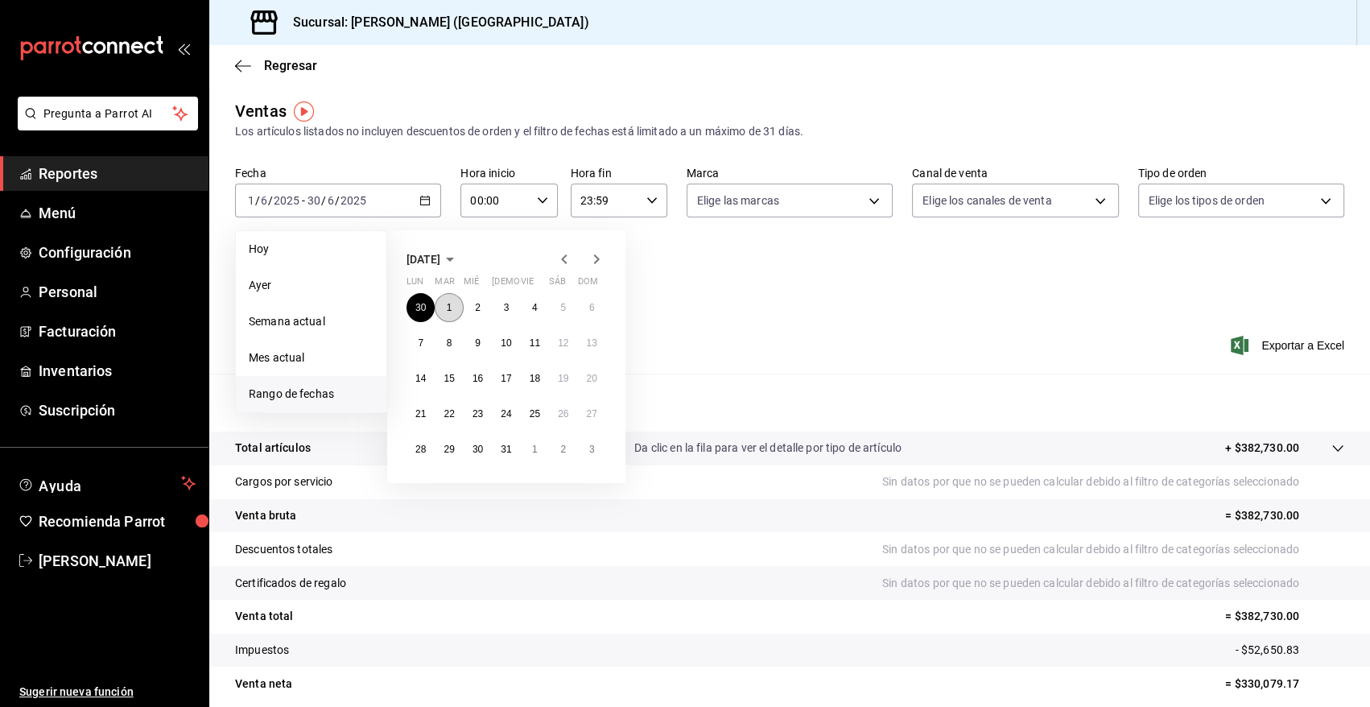
click at [451, 299] on button "1" at bounding box center [449, 307] width 28 height 29
click at [499, 454] on button "31" at bounding box center [506, 449] width 28 height 29
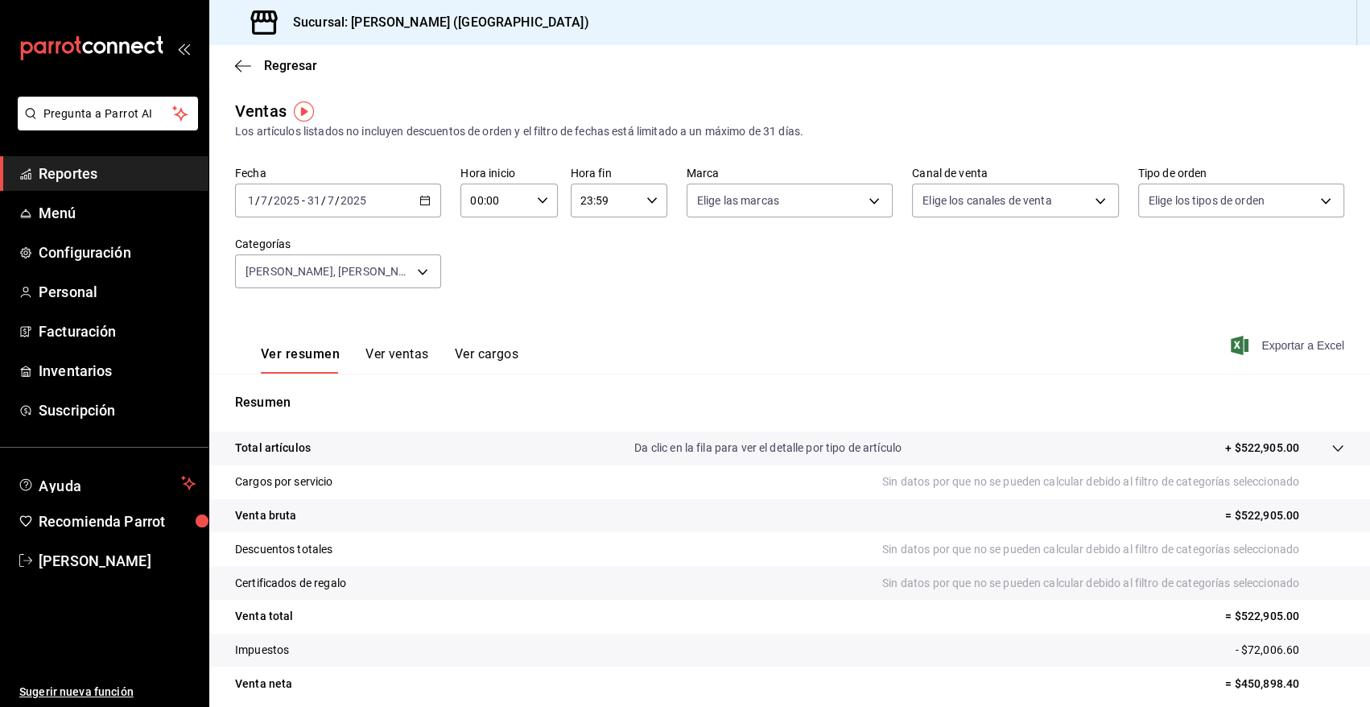
click at [1278, 343] on span "Exportar a Excel" at bounding box center [1289, 345] width 110 height 19
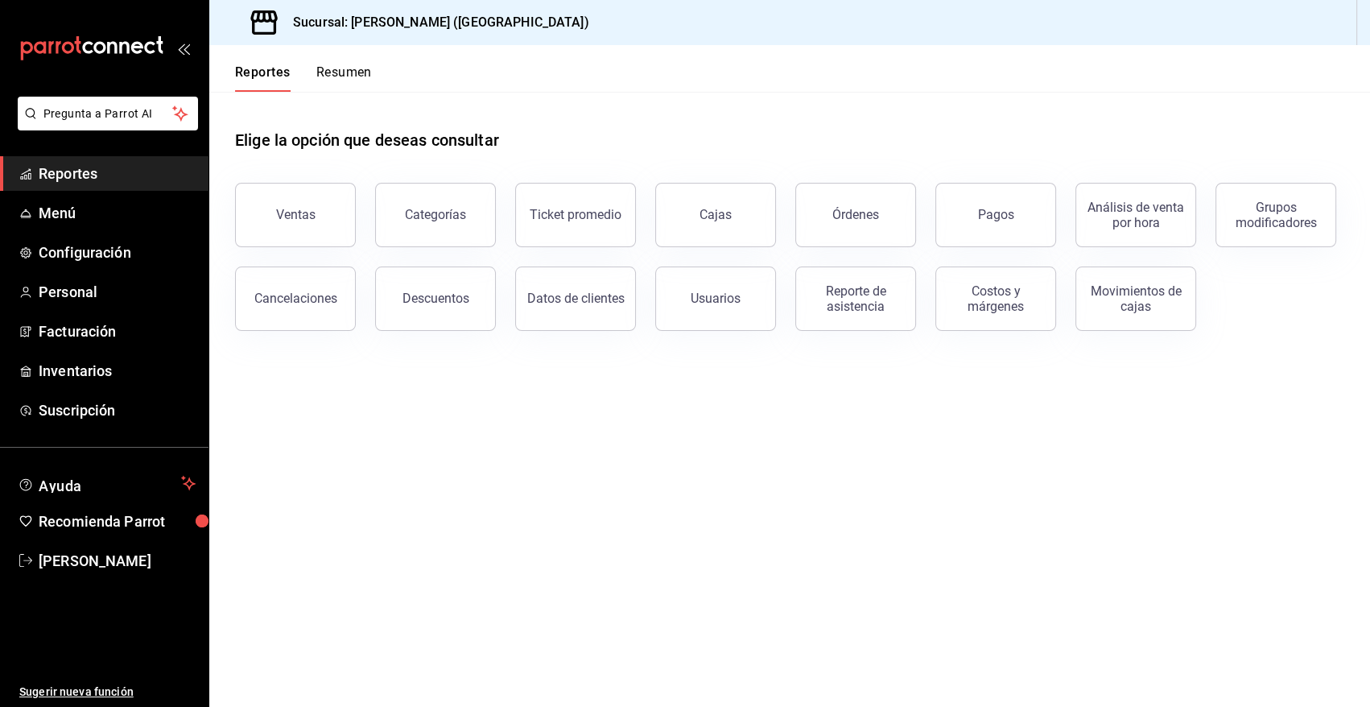
click at [60, 169] on span "Reportes" at bounding box center [117, 174] width 157 height 22
click at [286, 207] on div "Ventas" at bounding box center [295, 214] width 39 height 15
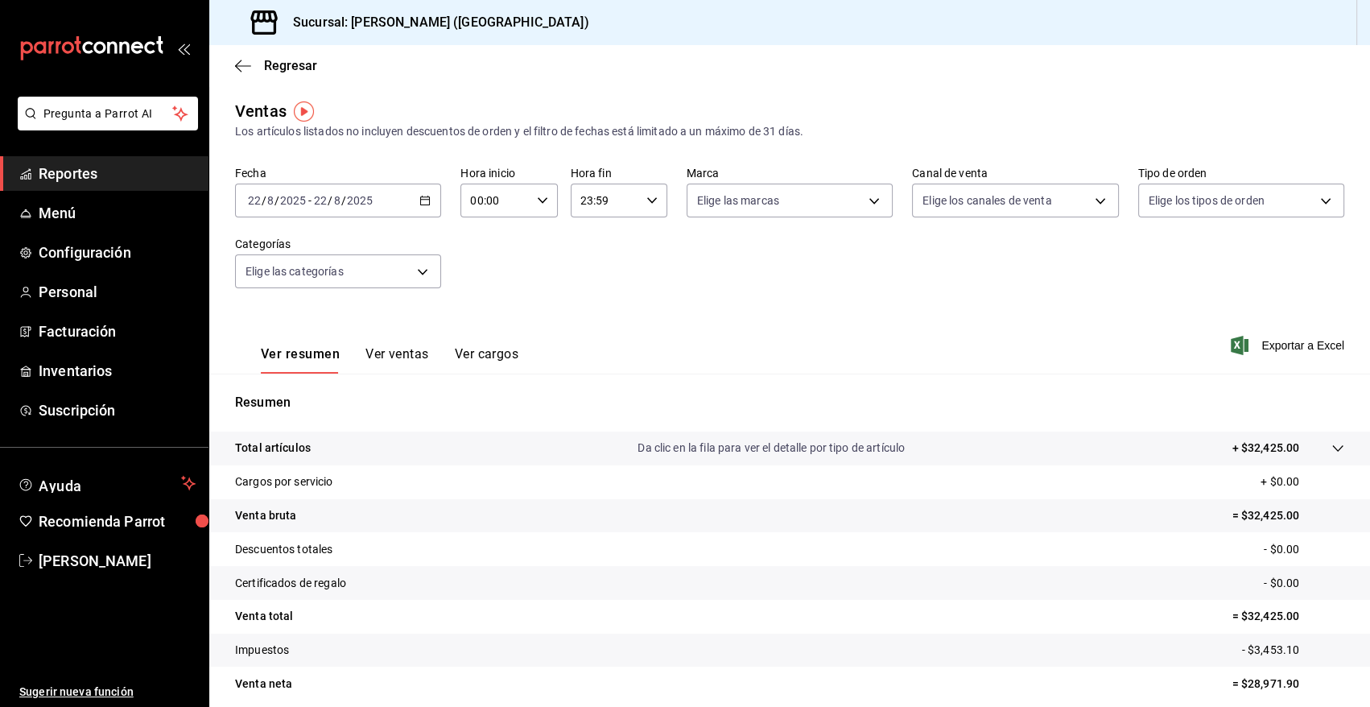
click at [422, 198] on icon "button" at bounding box center [424, 200] width 11 height 11
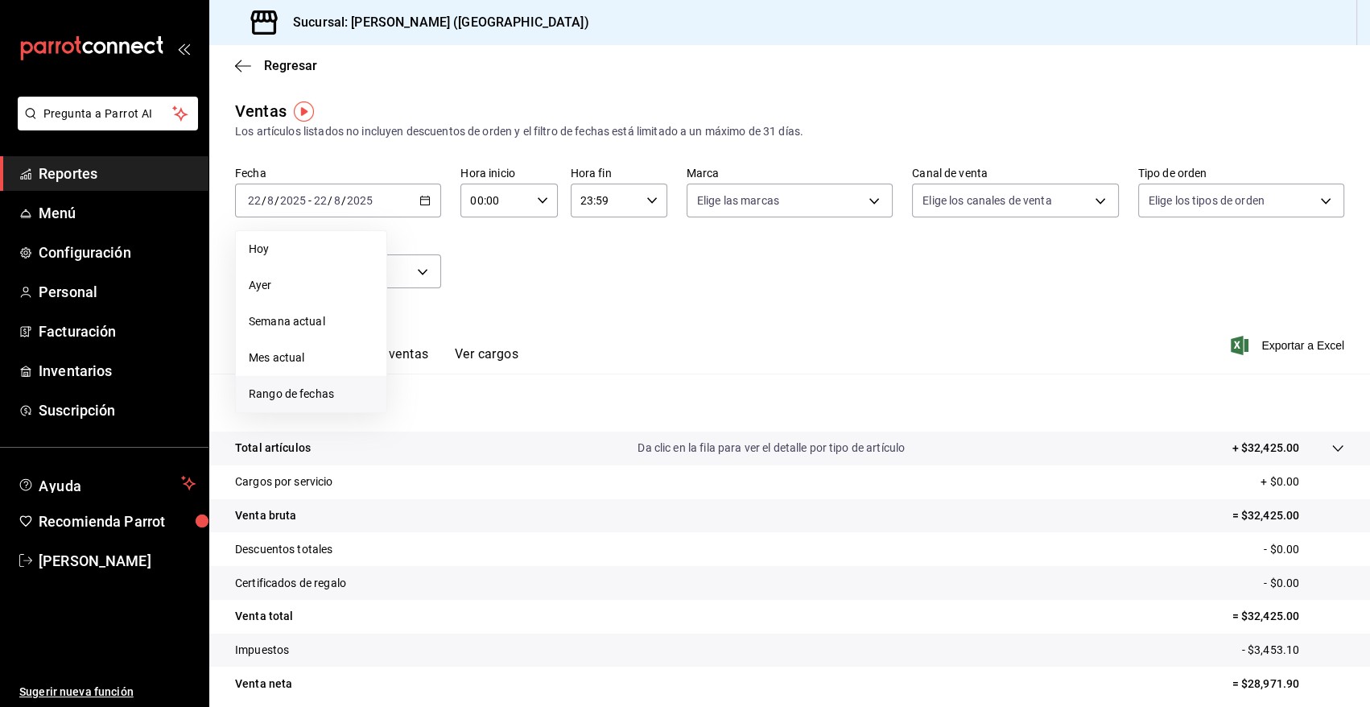
click at [299, 394] on span "Rango de fechas" at bounding box center [311, 394] width 125 height 17
click at [491, 258] on icon "button" at bounding box center [494, 259] width 19 height 19
click at [431, 292] on abbr "enero" at bounding box center [439, 289] width 25 height 11
click at [476, 304] on abbr "1" at bounding box center [478, 307] width 6 height 11
click at [533, 446] on abbr "31" at bounding box center [535, 449] width 10 height 11
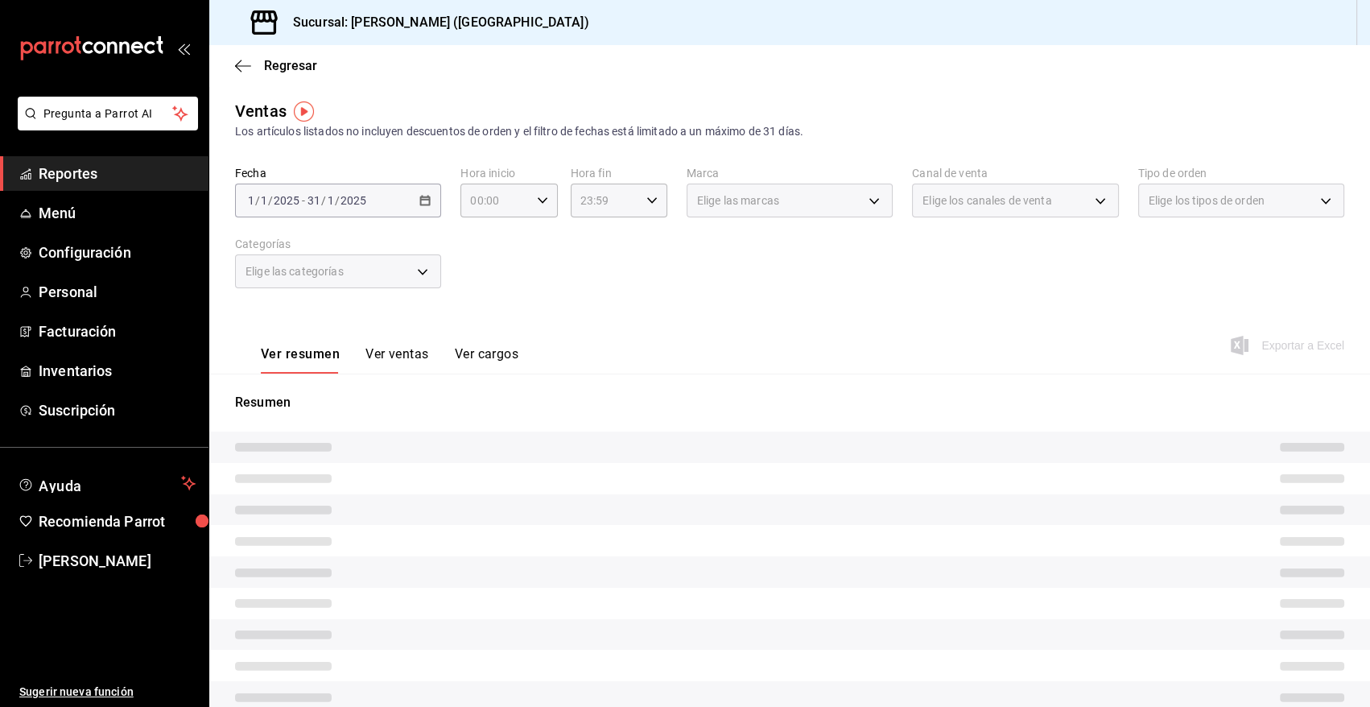
click at [417, 266] on div "Elige las categorías" at bounding box center [338, 271] width 206 height 34
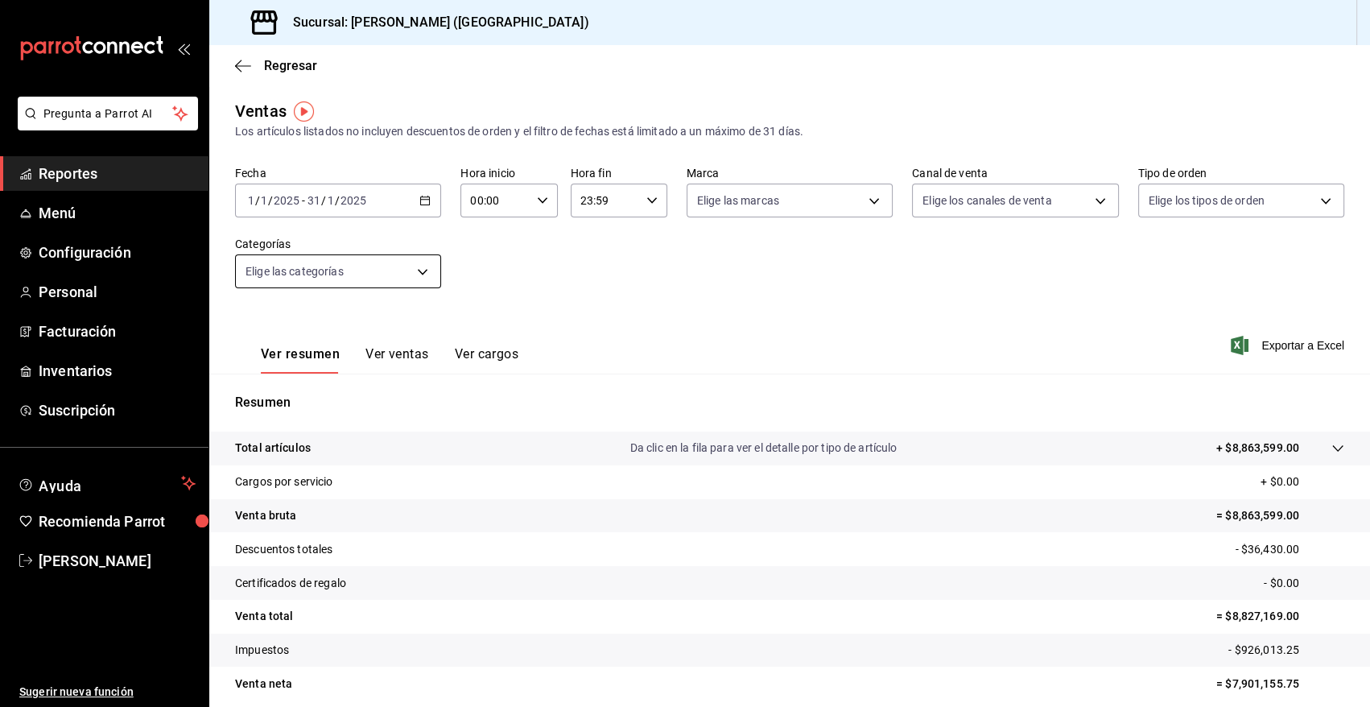
click at [419, 269] on body "Pregunta a Parrot AI Reportes Menú Configuración Personal Facturación Inventari…" at bounding box center [685, 353] width 1370 height 707
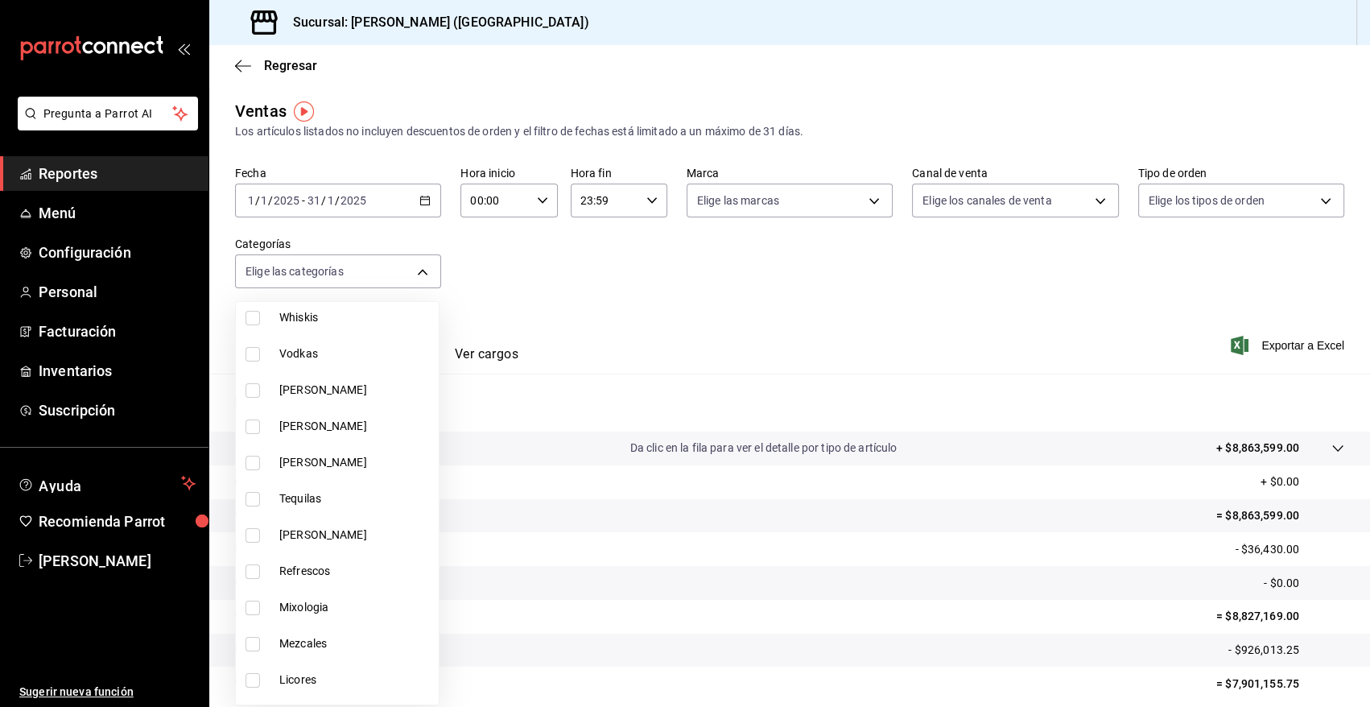
scroll to position [483, 0]
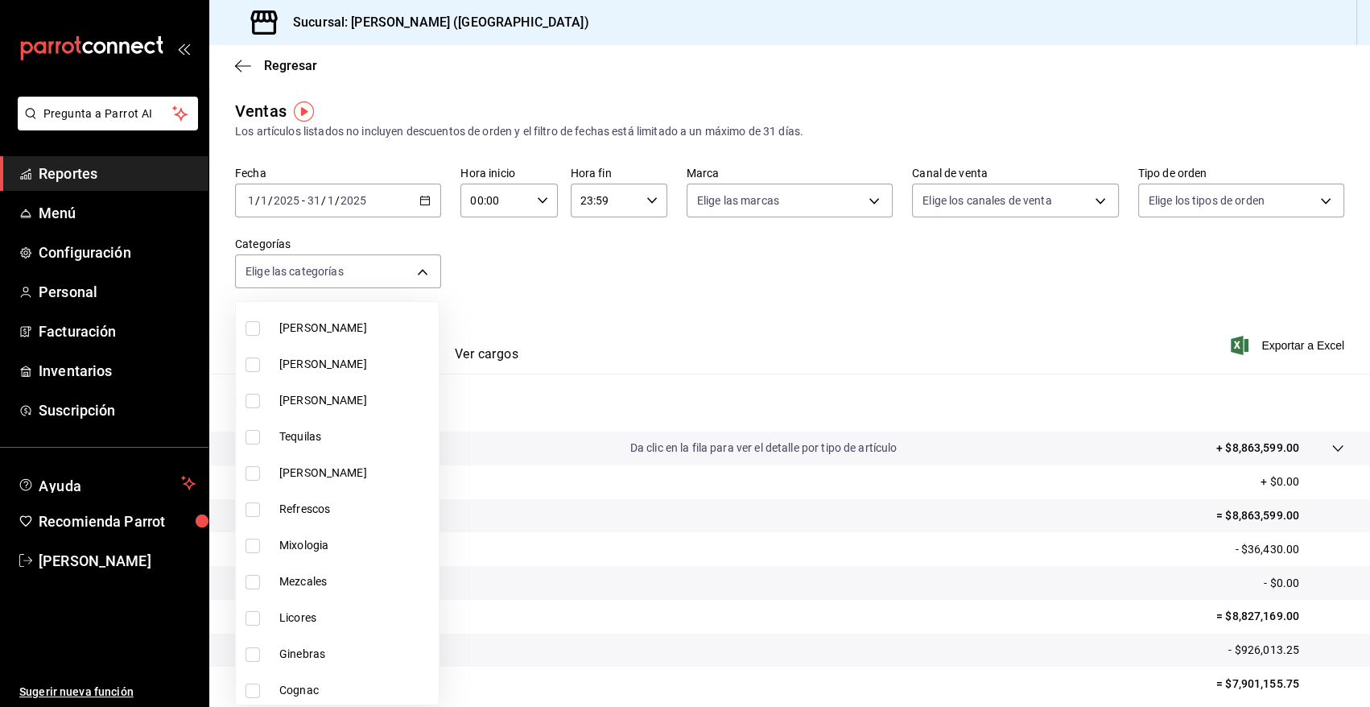
click at [278, 613] on li "Licores" at bounding box center [337, 618] width 203 height 36
type input "9ab4bc06-896a-433a-a49e-faca39daa80b"
checkbox input "true"
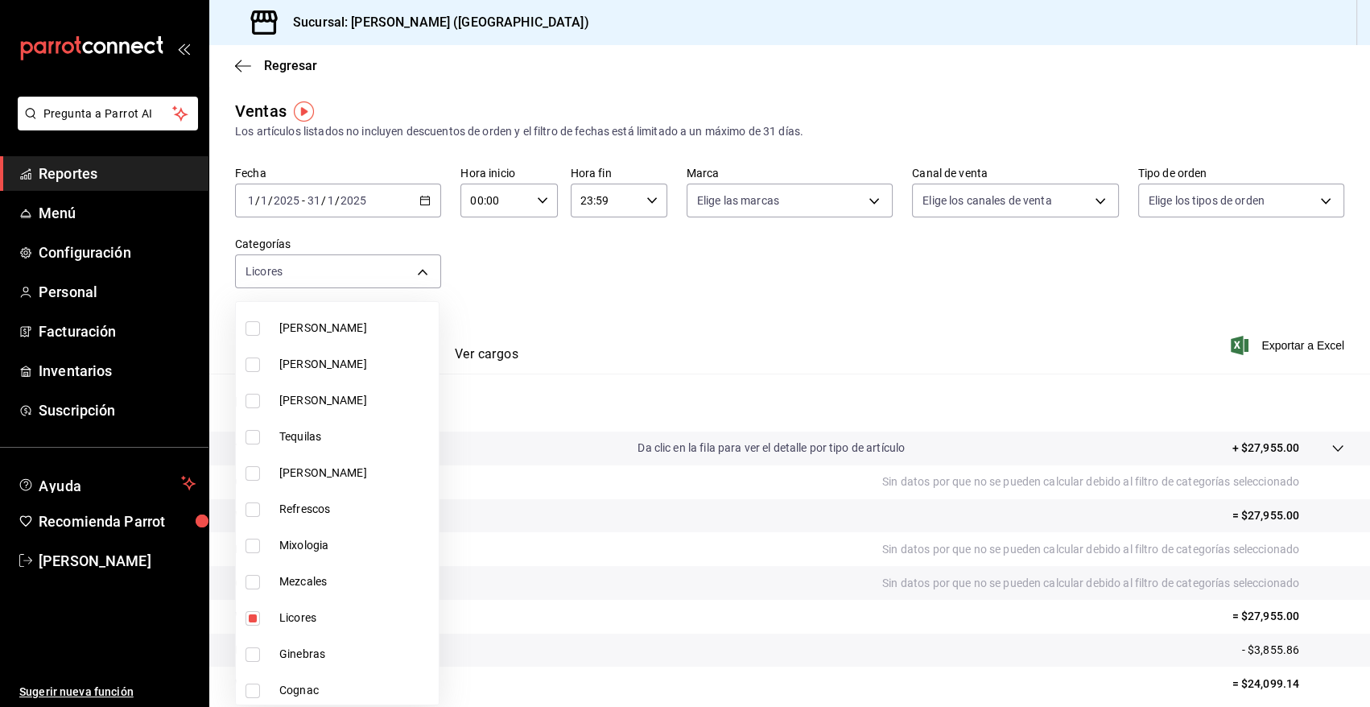
click at [1290, 344] on div at bounding box center [685, 353] width 1370 height 707
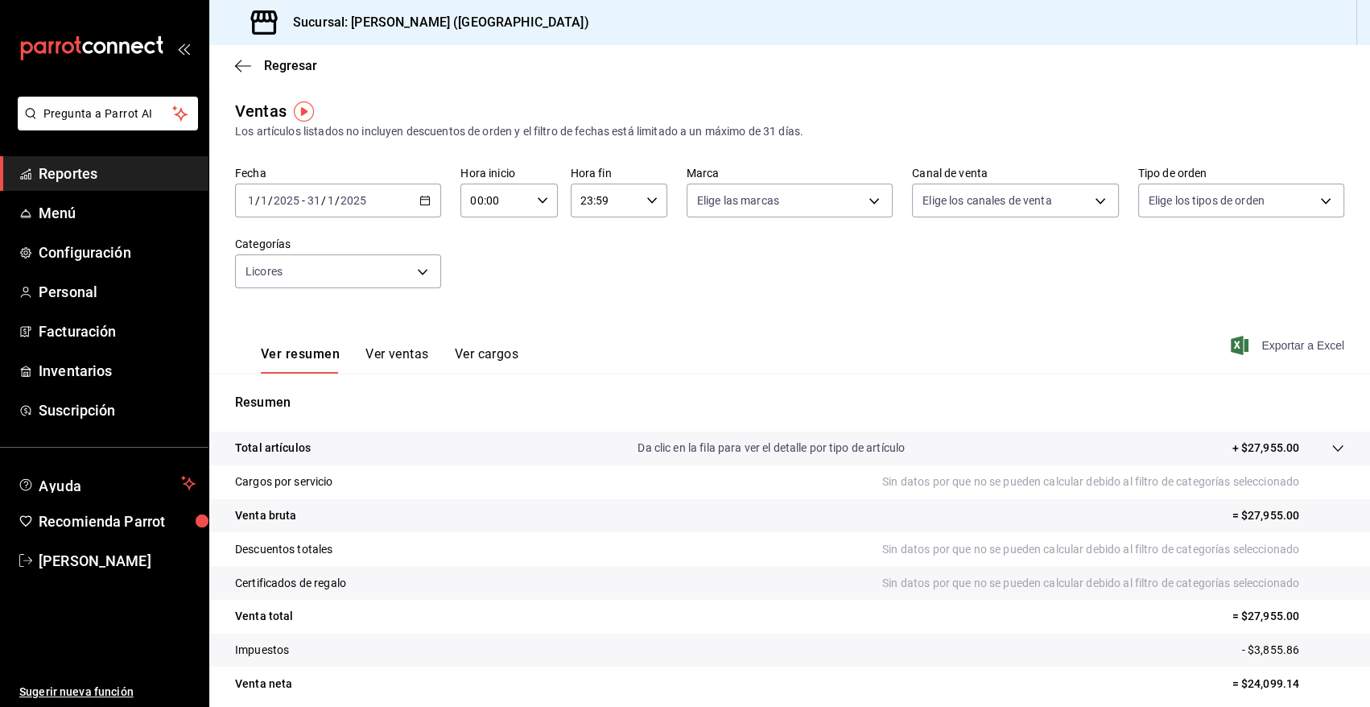
click at [1283, 349] on span "Exportar a Excel" at bounding box center [1289, 345] width 110 height 19
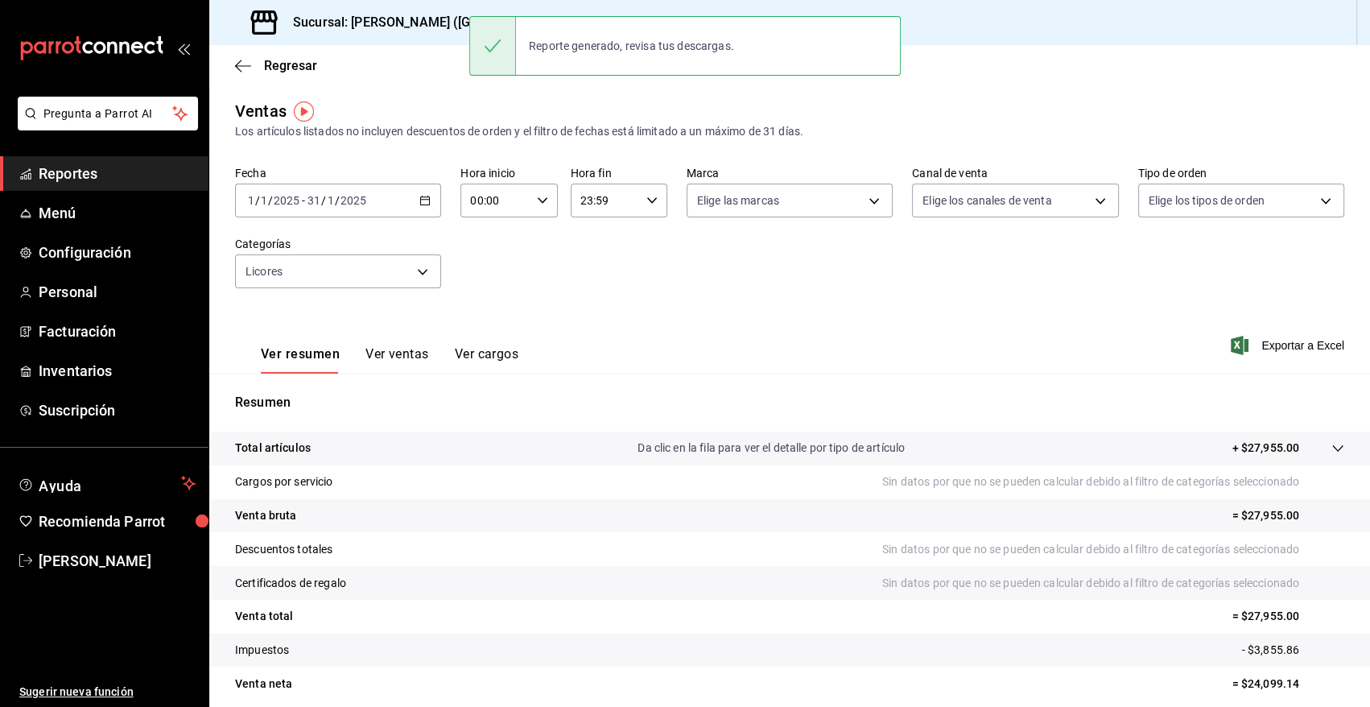
click at [885, 328] on div "Ver resumen Ver ventas Ver cargos Exportar a Excel" at bounding box center [789, 340] width 1161 height 66
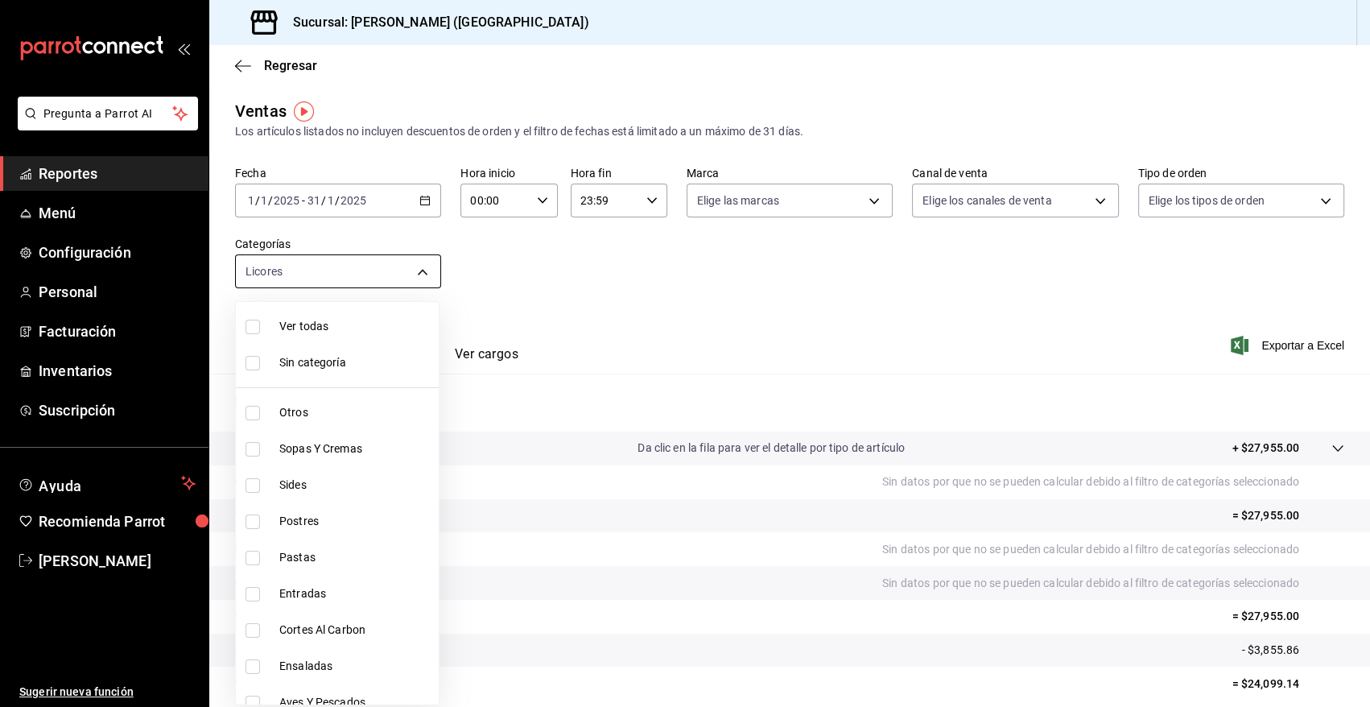
click at [414, 272] on body "Pregunta a Parrot AI Reportes Menú Configuración Personal Facturación Inventari…" at bounding box center [685, 353] width 1370 height 707
click at [414, 272] on div at bounding box center [685, 353] width 1370 height 707
click at [389, 274] on body "Pregunta a Parrot AI Reportes Menú Configuración Personal Facturación Inventari…" at bounding box center [685, 353] width 1370 height 707
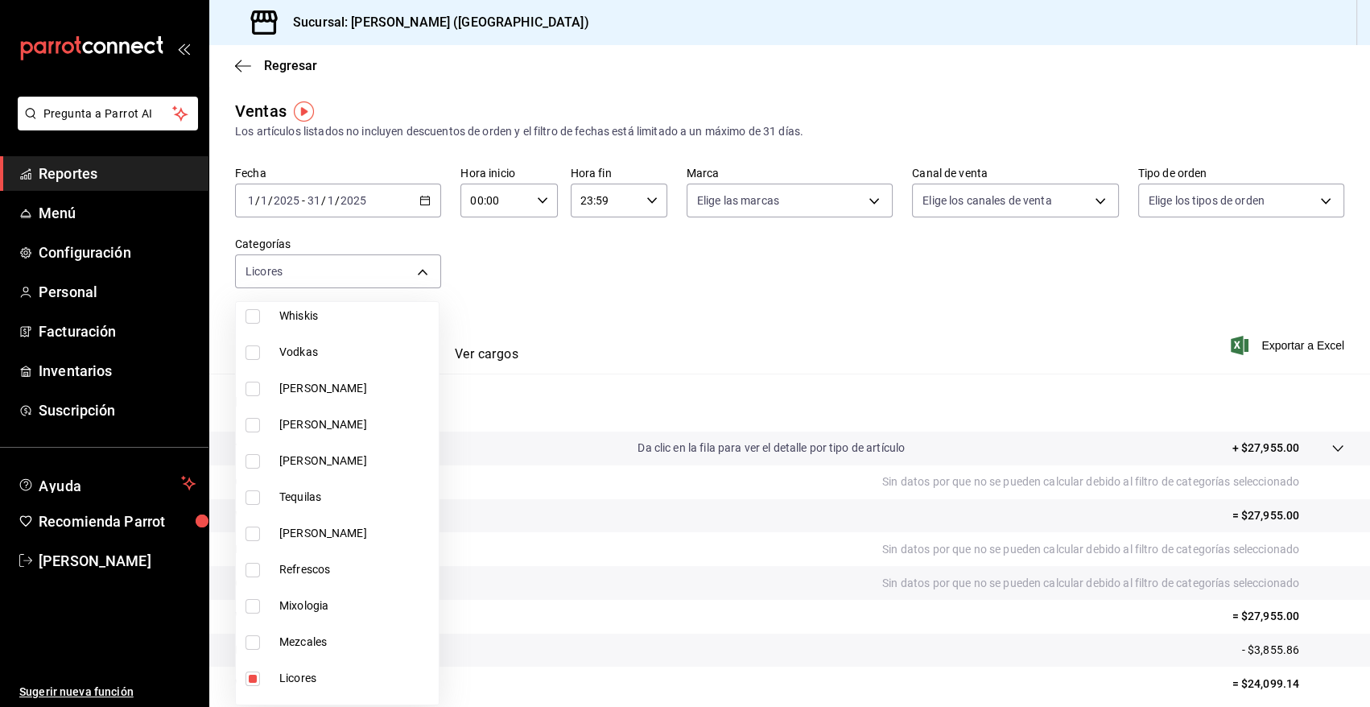
scroll to position [483, 0]
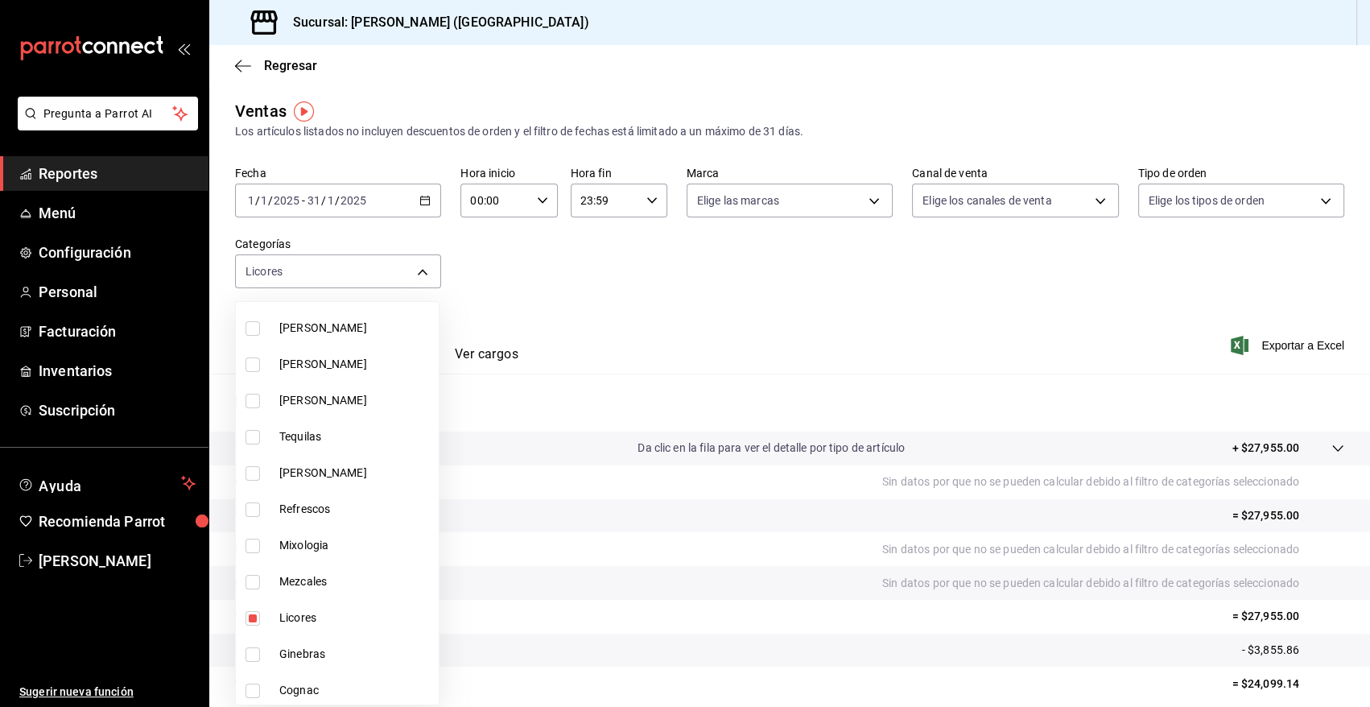
drag, startPoint x: 249, startPoint y: 620, endPoint x: 258, endPoint y: 605, distance: 17.7
click at [249, 620] on input "checkbox" at bounding box center [253, 618] width 14 height 14
checkbox input "false"
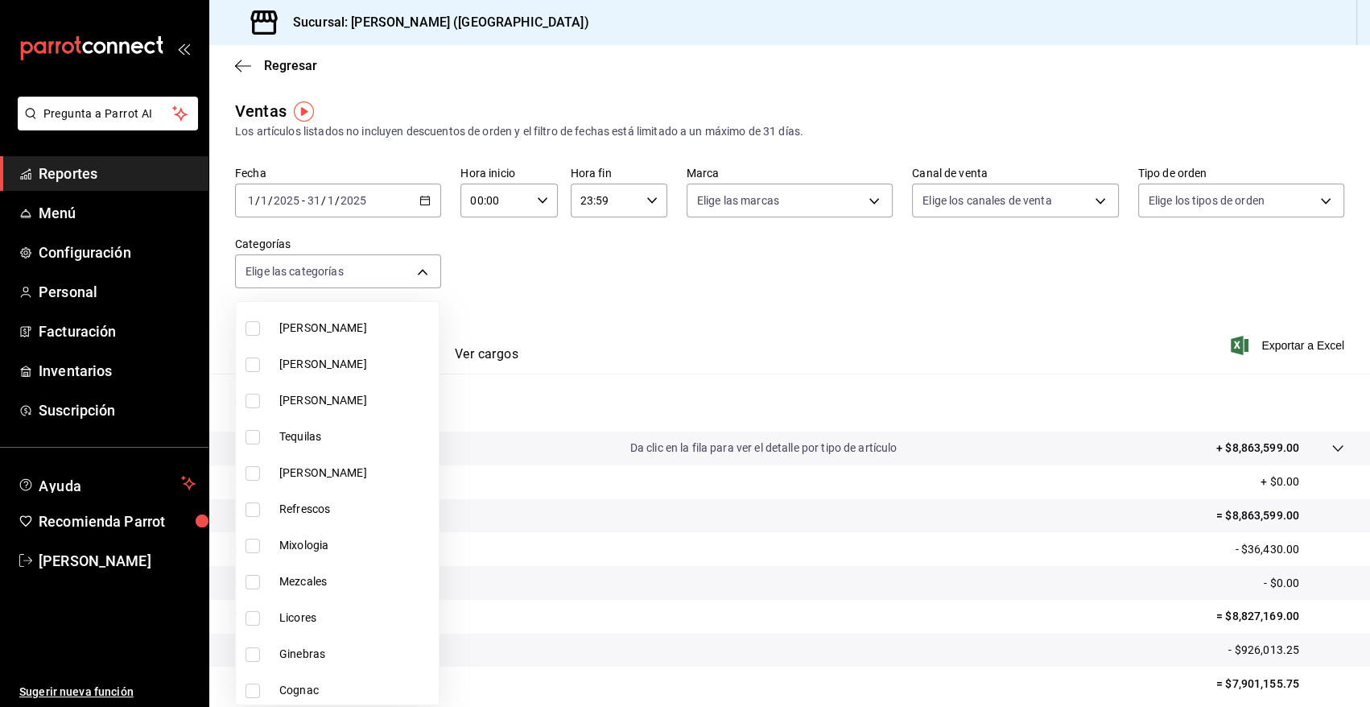
click at [248, 580] on input "checkbox" at bounding box center [253, 582] width 14 height 14
checkbox input "true"
type input "949af5ba-23ab-4b14-8af8-671d5e2f369e"
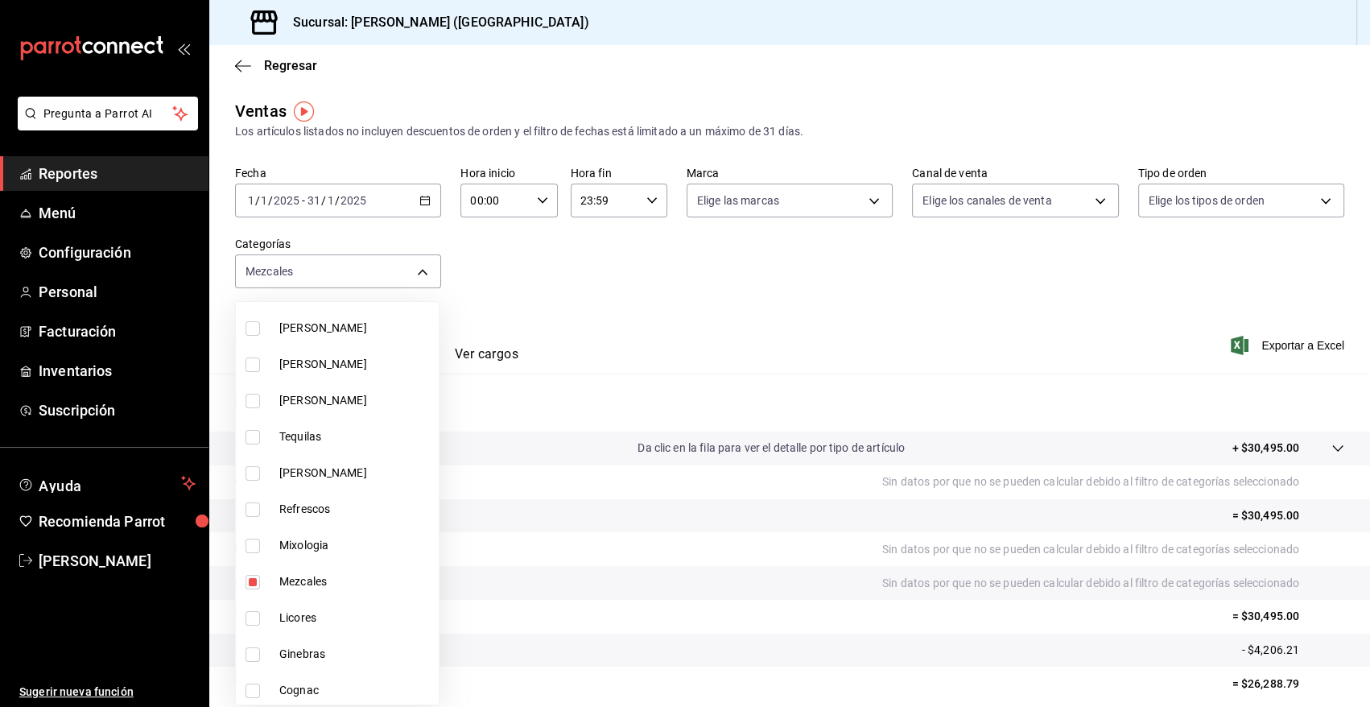
click at [252, 544] on input "checkbox" at bounding box center [253, 546] width 14 height 14
checkbox input "true"
type input "949af5ba-23ab-4b14-8af8-671d5e2f369e,cbf77455-f044-4e88-b751-0d0c8555baeb"
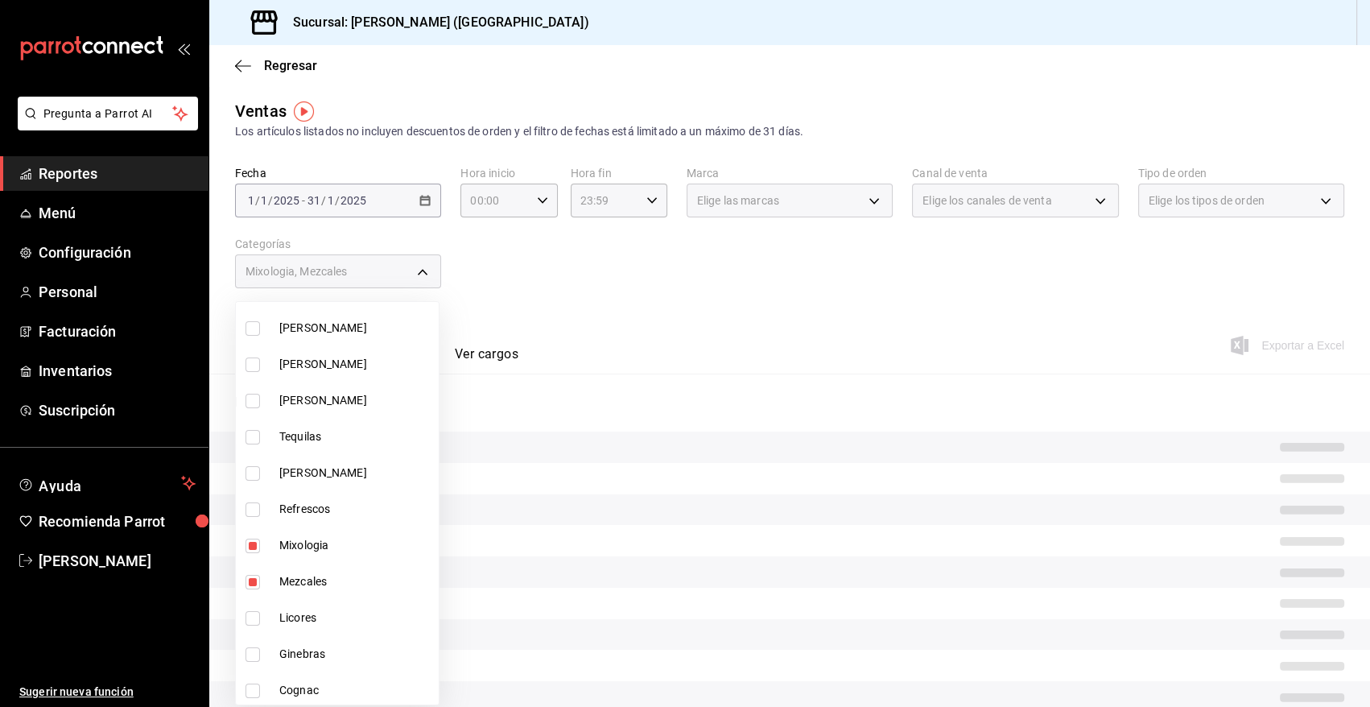
click at [258, 580] on input "checkbox" at bounding box center [253, 582] width 14 height 14
checkbox input "false"
type input "cbf77455-f044-4e88-b751-0d0c8555baeb"
click at [594, 275] on div at bounding box center [685, 353] width 1370 height 707
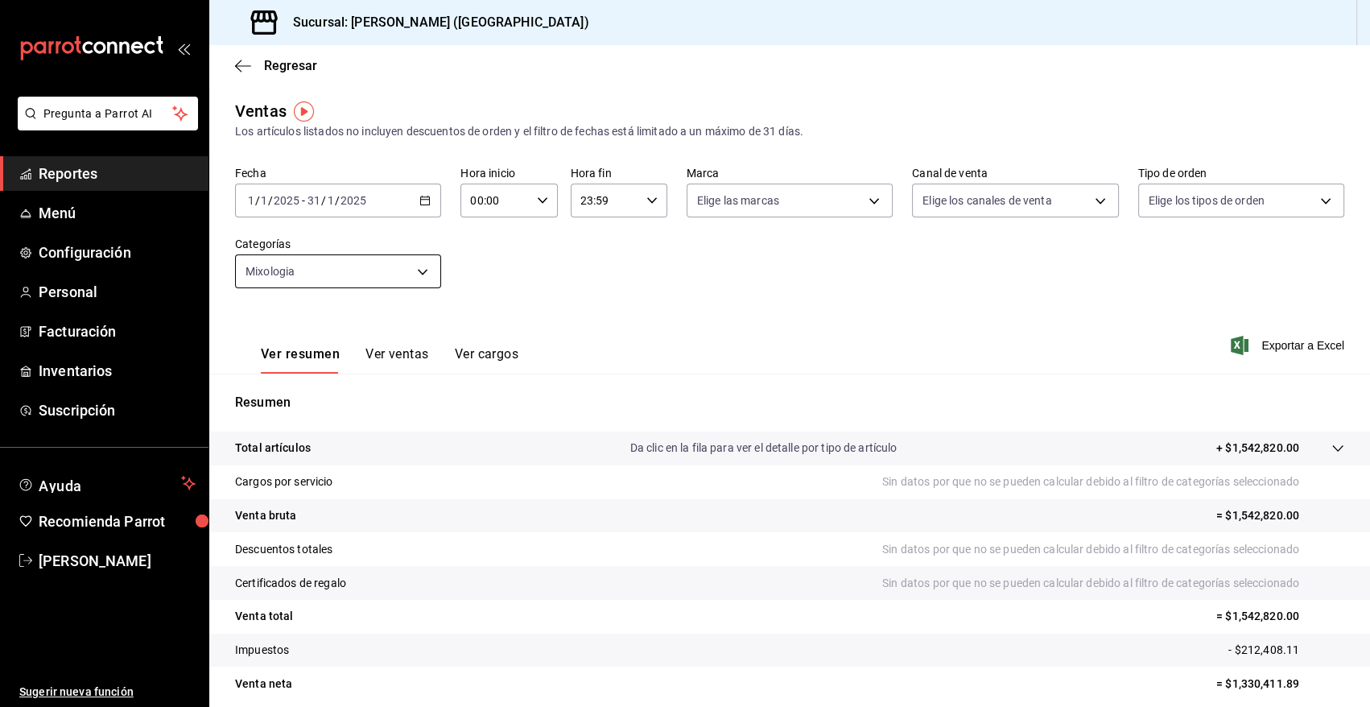
click at [419, 269] on body "Pregunta a Parrot AI Reportes Menú Configuración Personal Facturación Inventari…" at bounding box center [685, 353] width 1370 height 707
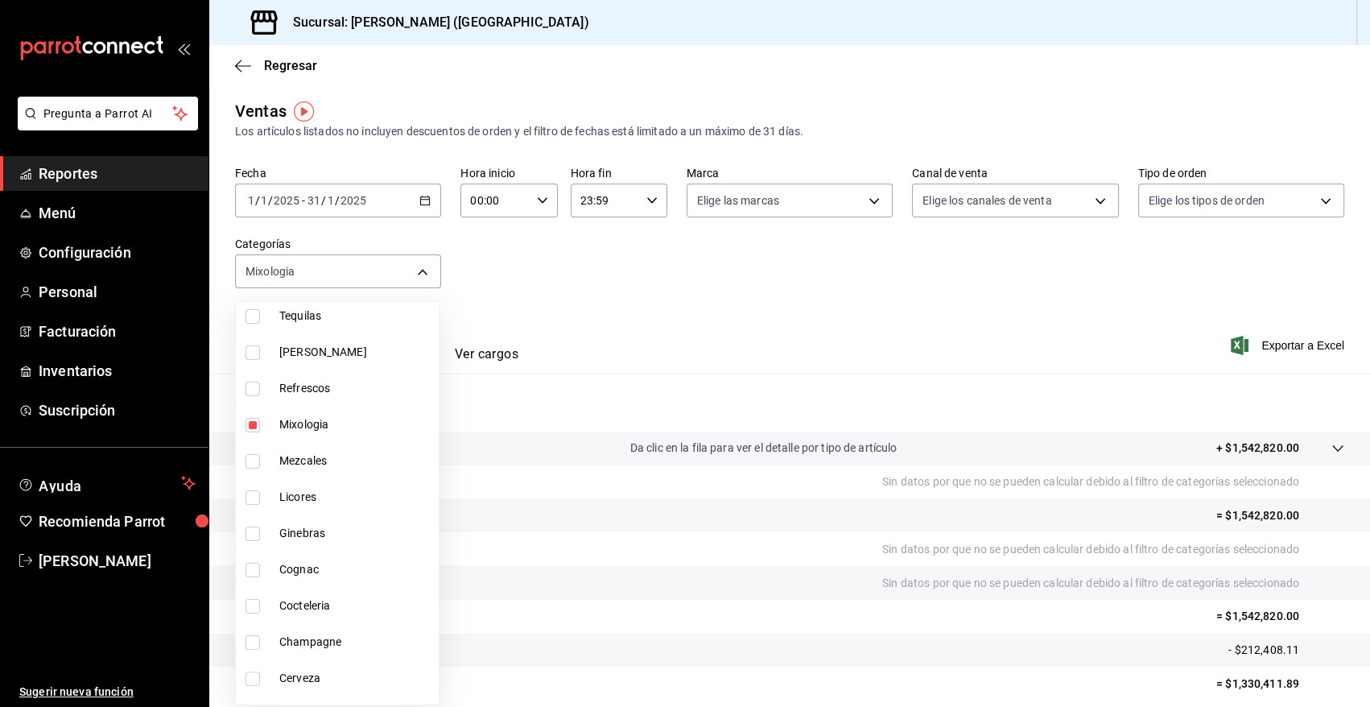
scroll to position [664, 0]
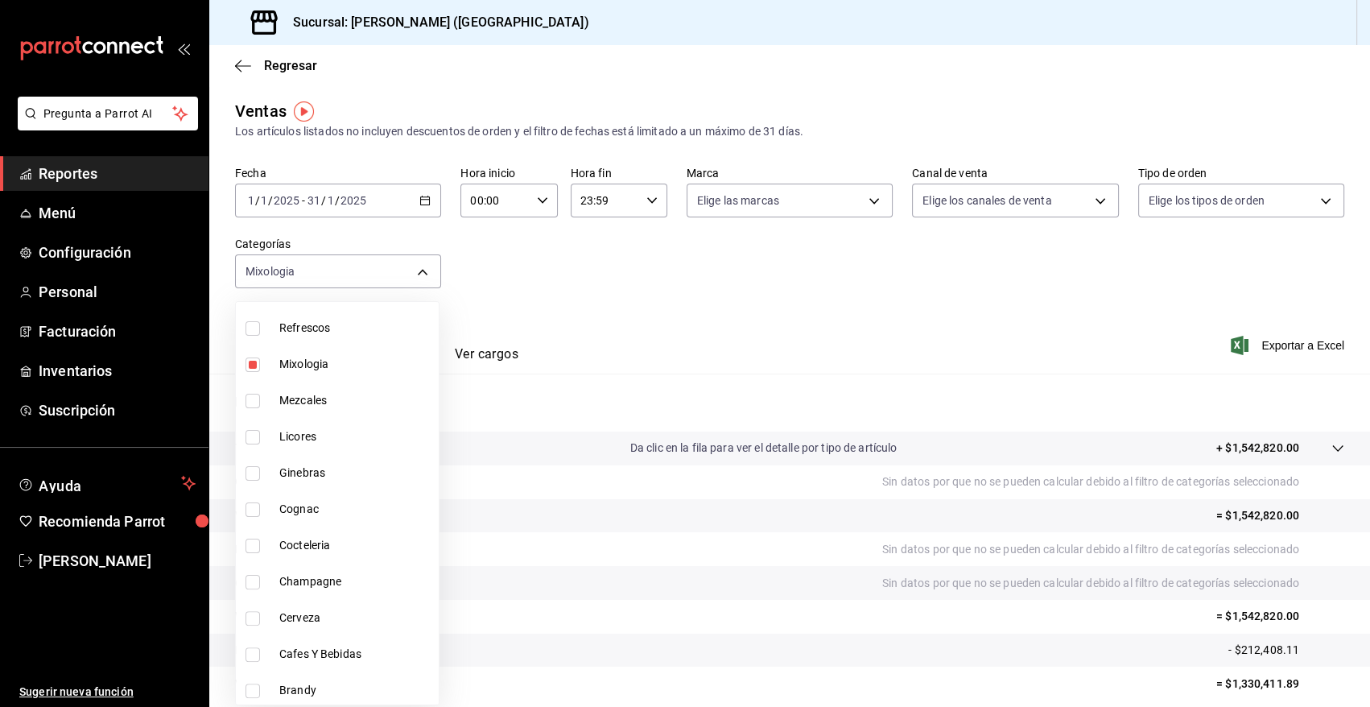
click at [253, 542] on input "checkbox" at bounding box center [253, 546] width 14 height 14
checkbox input "true"
type input "cbf77455-f044-4e88-b751-0d0c8555baeb,dc4e801d-b887-42e4-af0a-6098a3e51e47"
click at [688, 355] on div at bounding box center [685, 353] width 1370 height 707
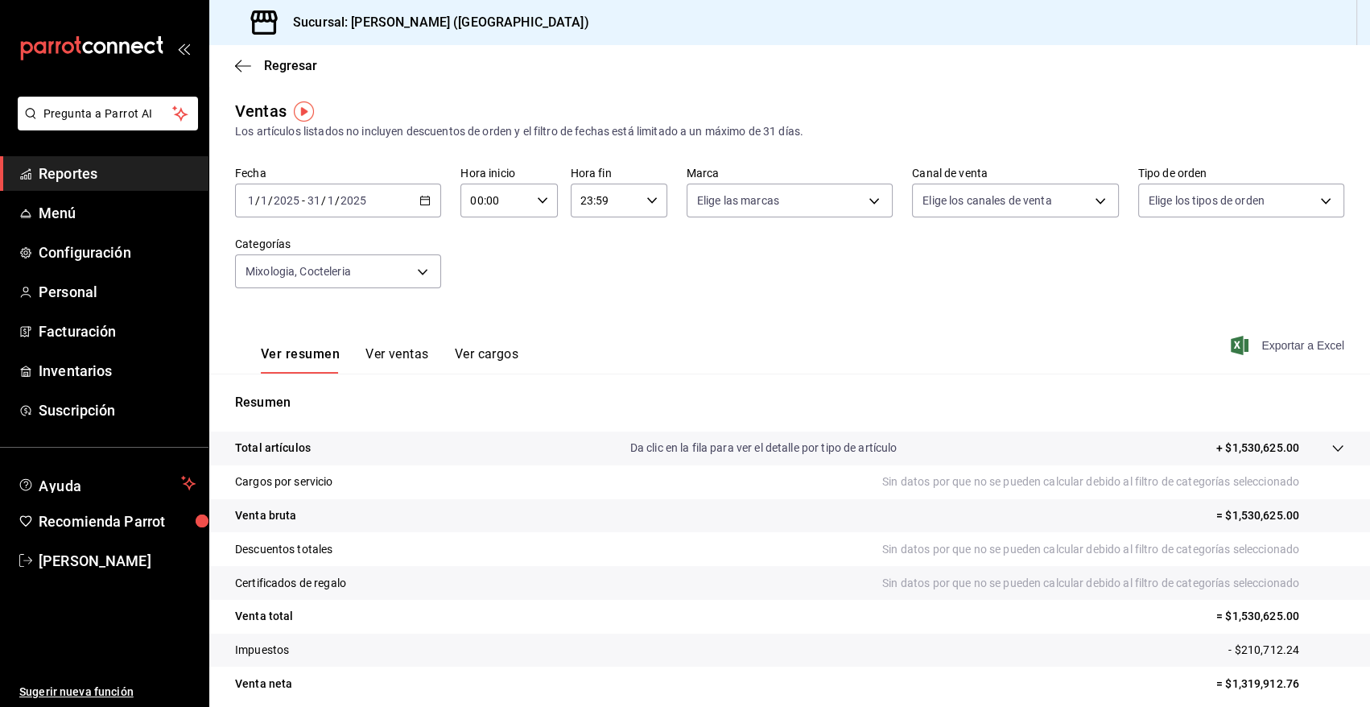
click at [1295, 344] on span "Exportar a Excel" at bounding box center [1289, 345] width 110 height 19
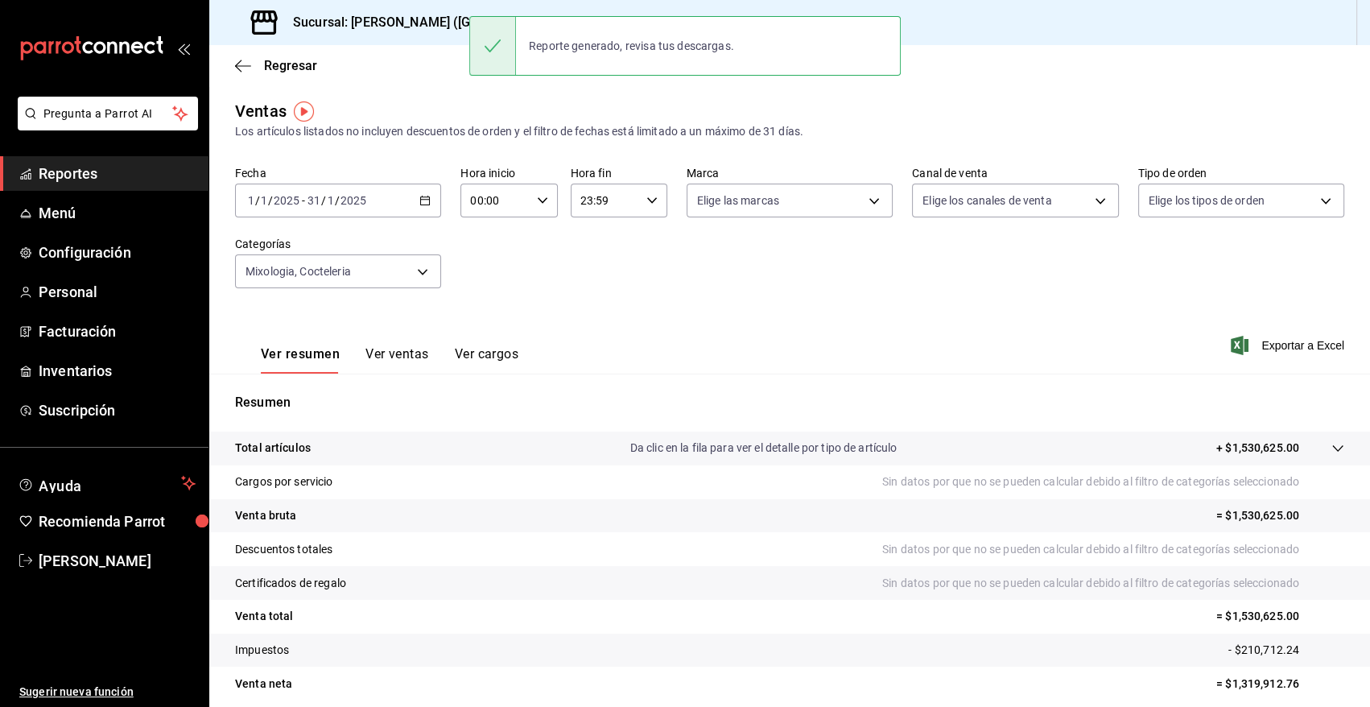
click at [662, 290] on div "Fecha [DATE] [DATE] - [DATE] [DATE] Hora inicio 00:00 Hora inicio Hora fin 23:5…" at bounding box center [789, 237] width 1109 height 142
click at [423, 196] on \(Stroke\) "button" at bounding box center [425, 200] width 10 height 9
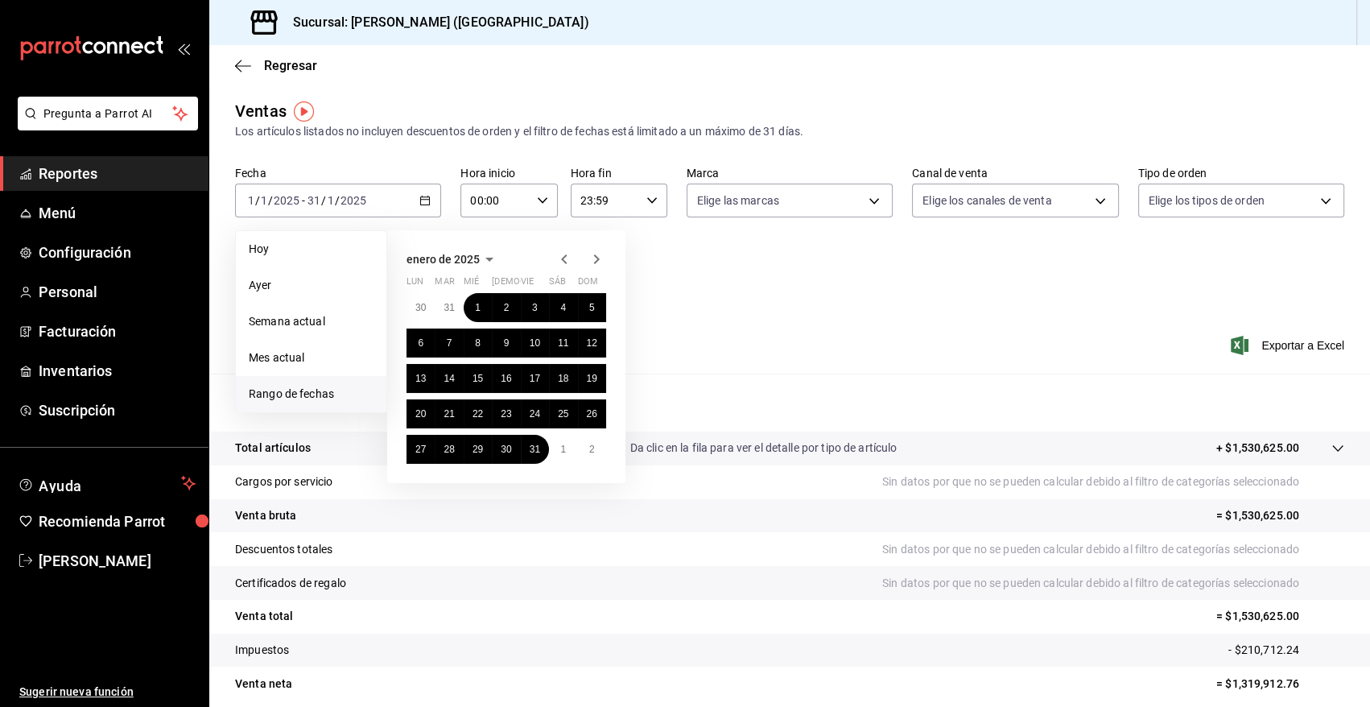
click at [489, 256] on icon "button" at bounding box center [489, 259] width 19 height 19
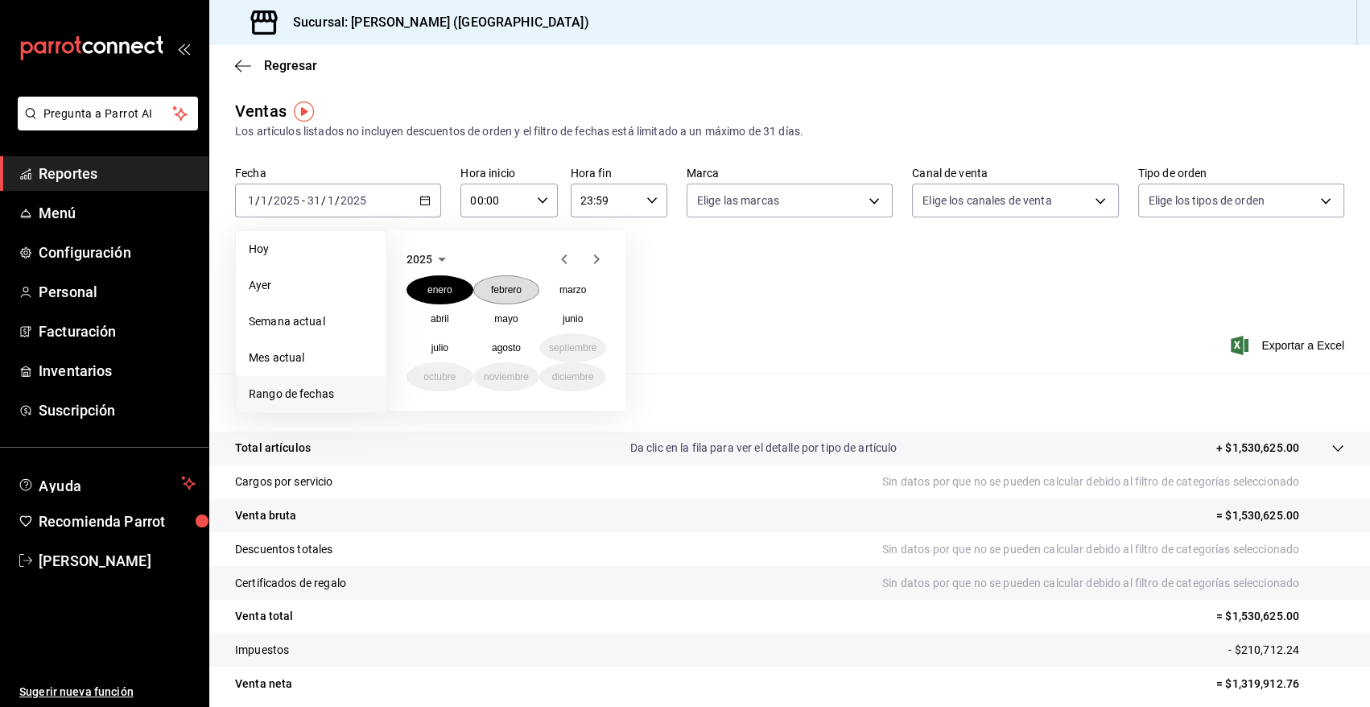
click at [497, 287] on abbr "febrero" at bounding box center [506, 289] width 31 height 11
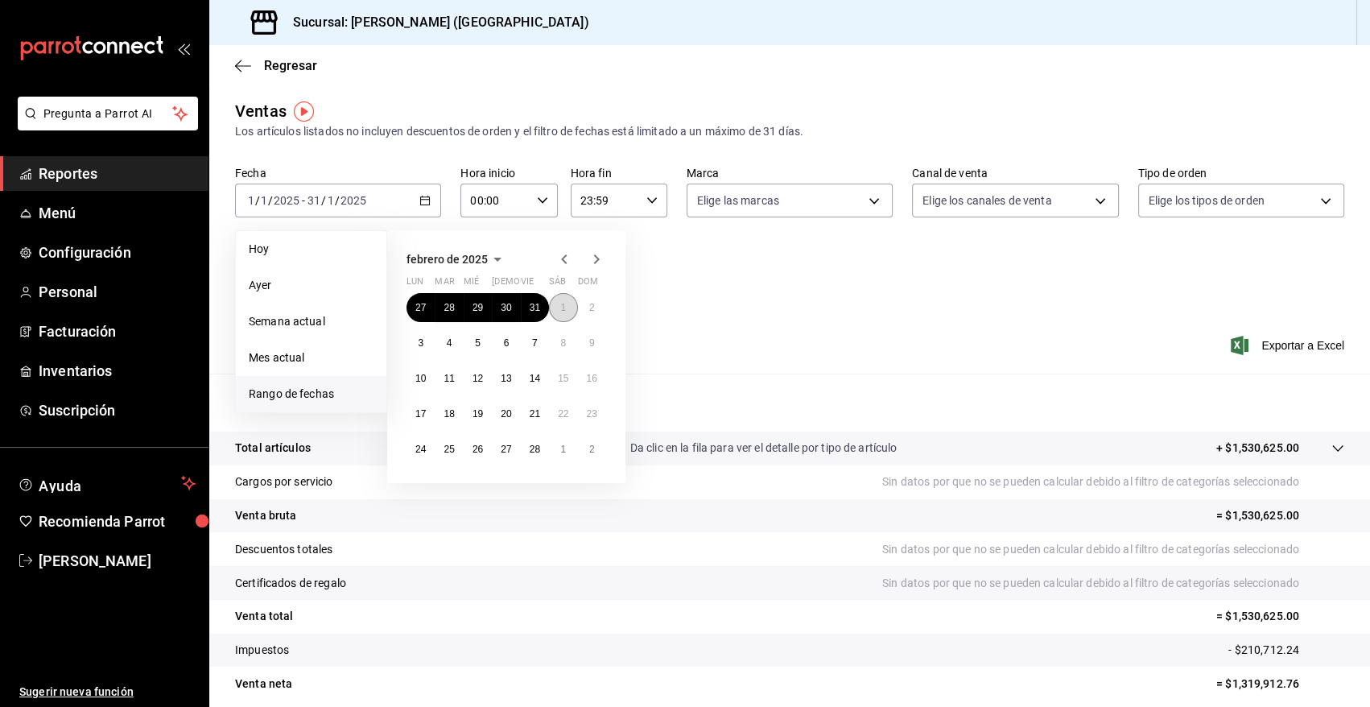
click at [557, 307] on button "1" at bounding box center [563, 307] width 28 height 29
click at [543, 452] on button "28" at bounding box center [535, 449] width 28 height 29
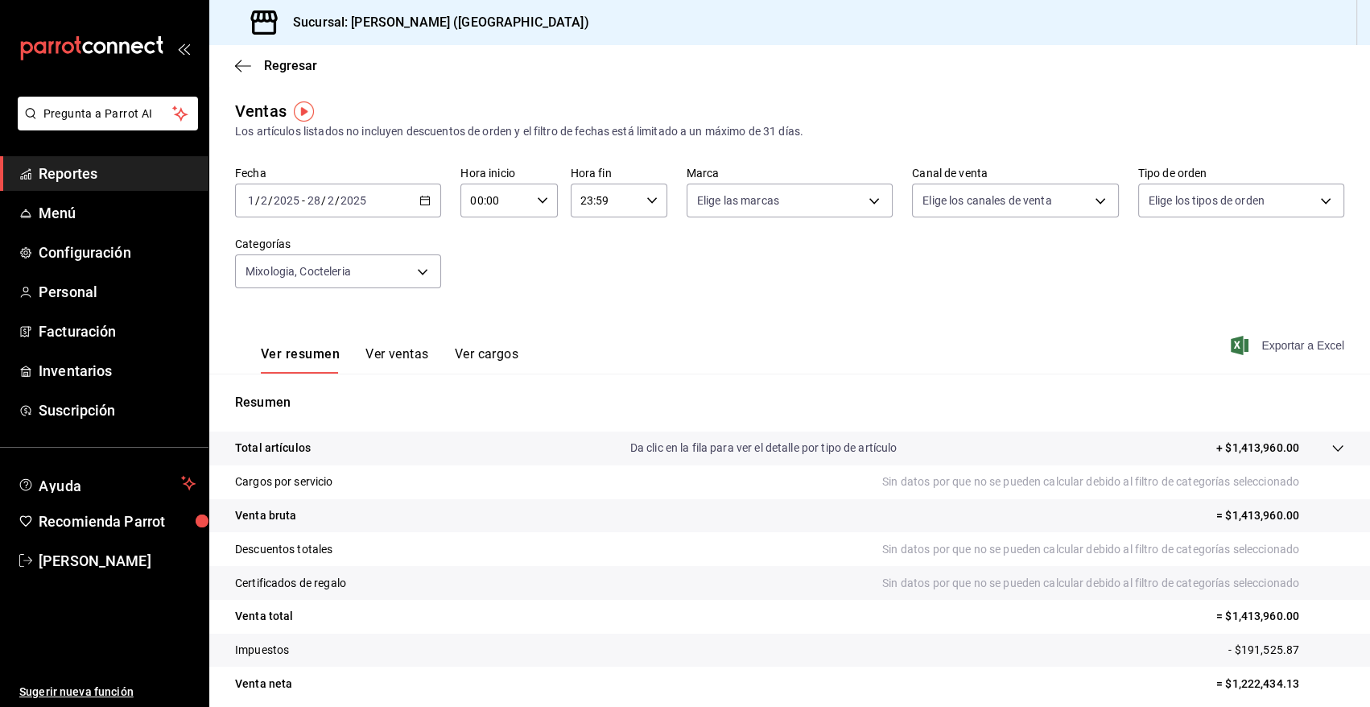
click at [1277, 346] on span "Exportar a Excel" at bounding box center [1289, 345] width 110 height 19
click at [423, 202] on icon "button" at bounding box center [424, 200] width 11 height 11
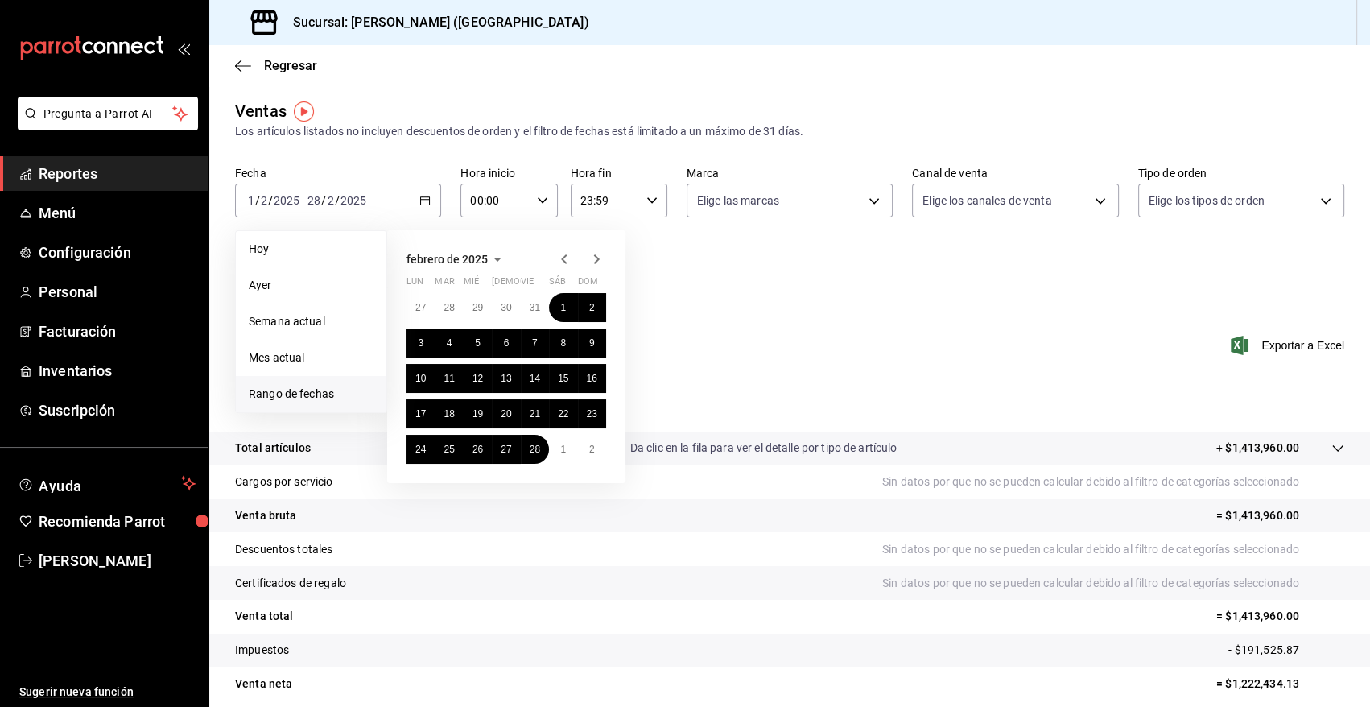
click at [479, 258] on span "febrero de 2025" at bounding box center [447, 259] width 81 height 13
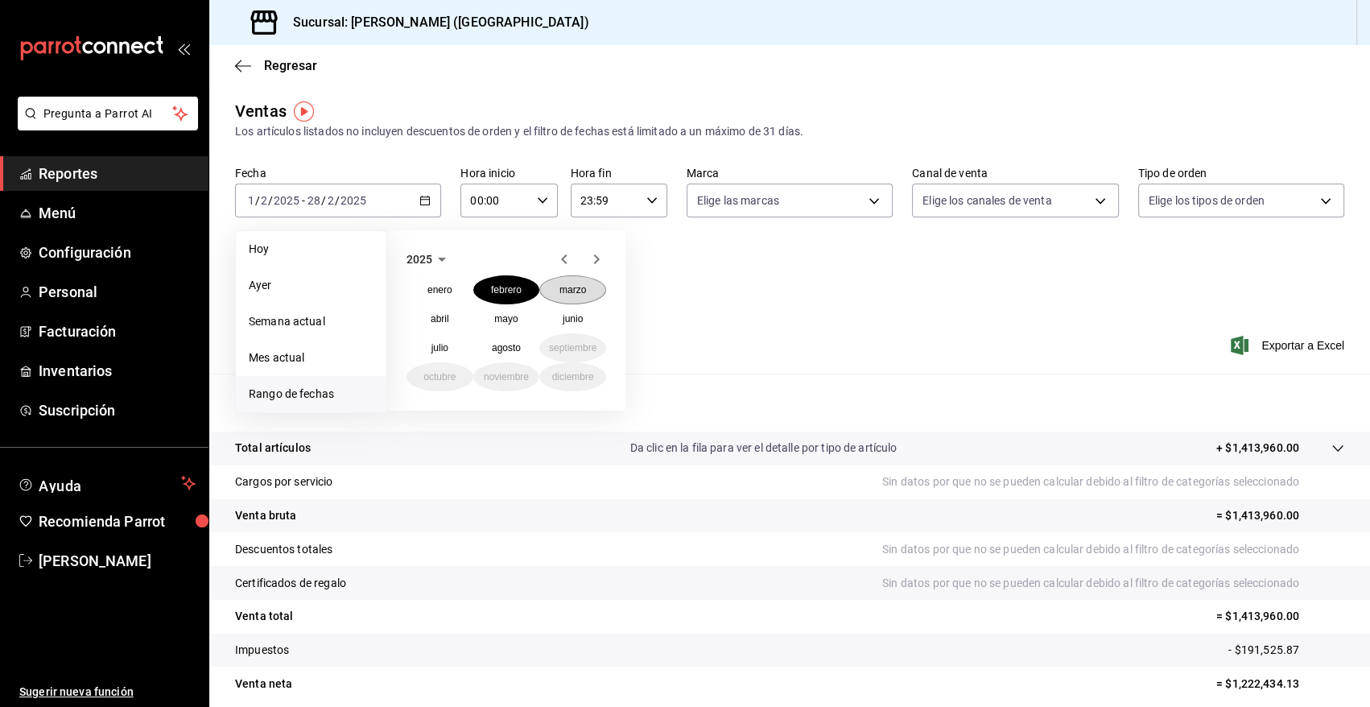
click at [588, 295] on button "marzo" at bounding box center [572, 289] width 67 height 29
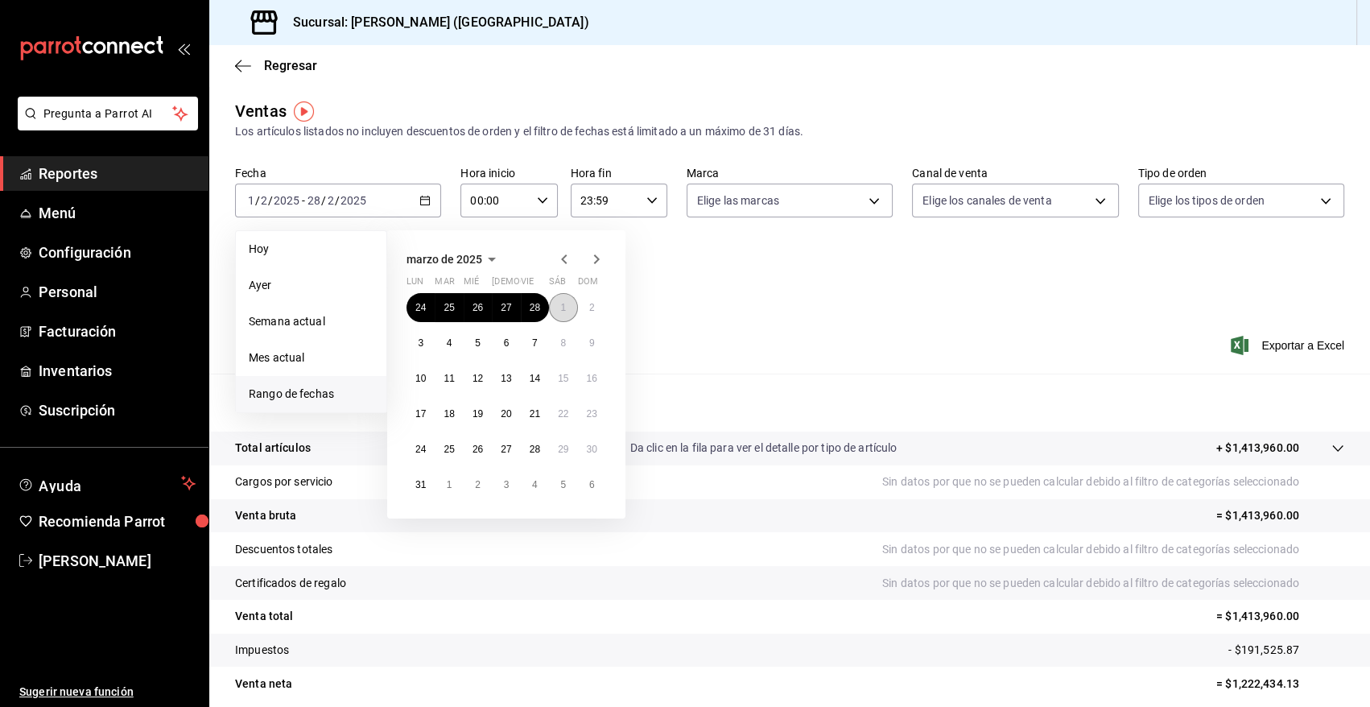
click at [571, 309] on button "1" at bounding box center [563, 307] width 28 height 29
click at [419, 485] on abbr "31" at bounding box center [420, 484] width 10 height 11
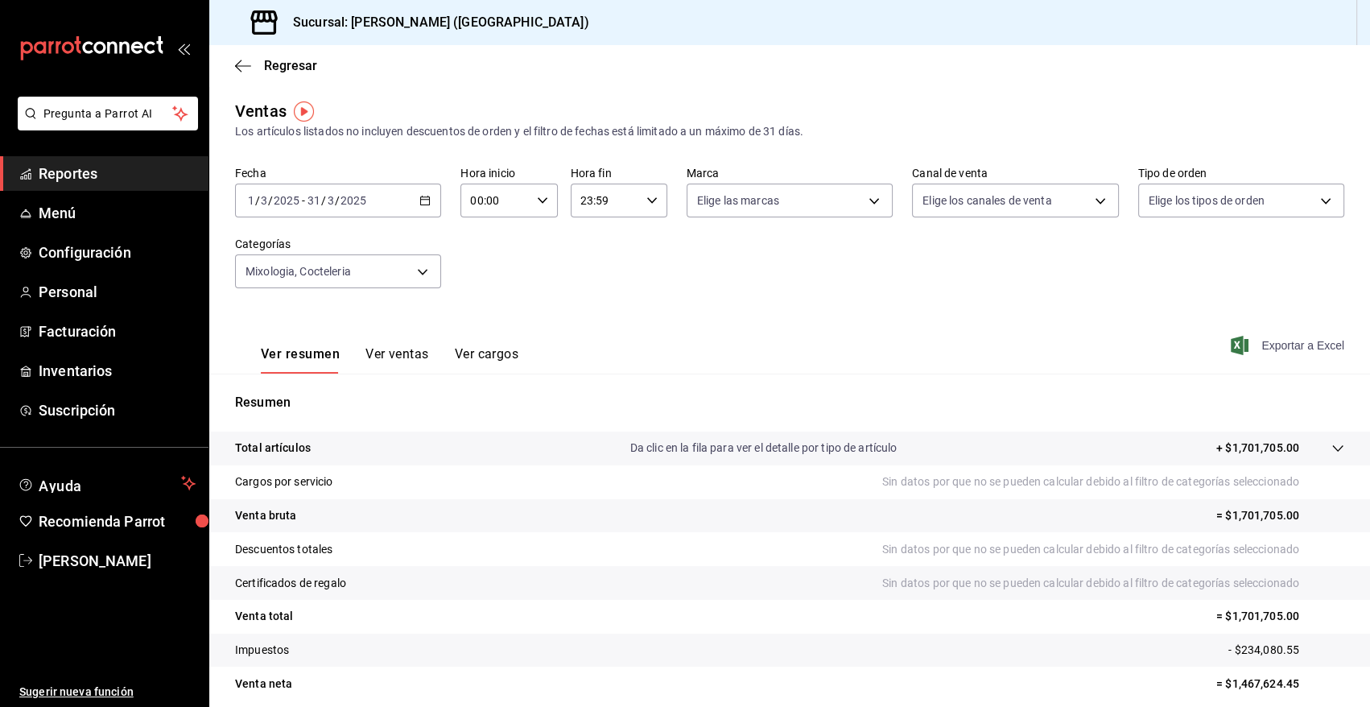
click at [1296, 345] on span "Exportar a Excel" at bounding box center [1289, 345] width 110 height 19
click at [1302, 345] on span "Exportar a Excel" at bounding box center [1289, 345] width 110 height 19
click at [419, 200] on icon "button" at bounding box center [424, 200] width 11 height 11
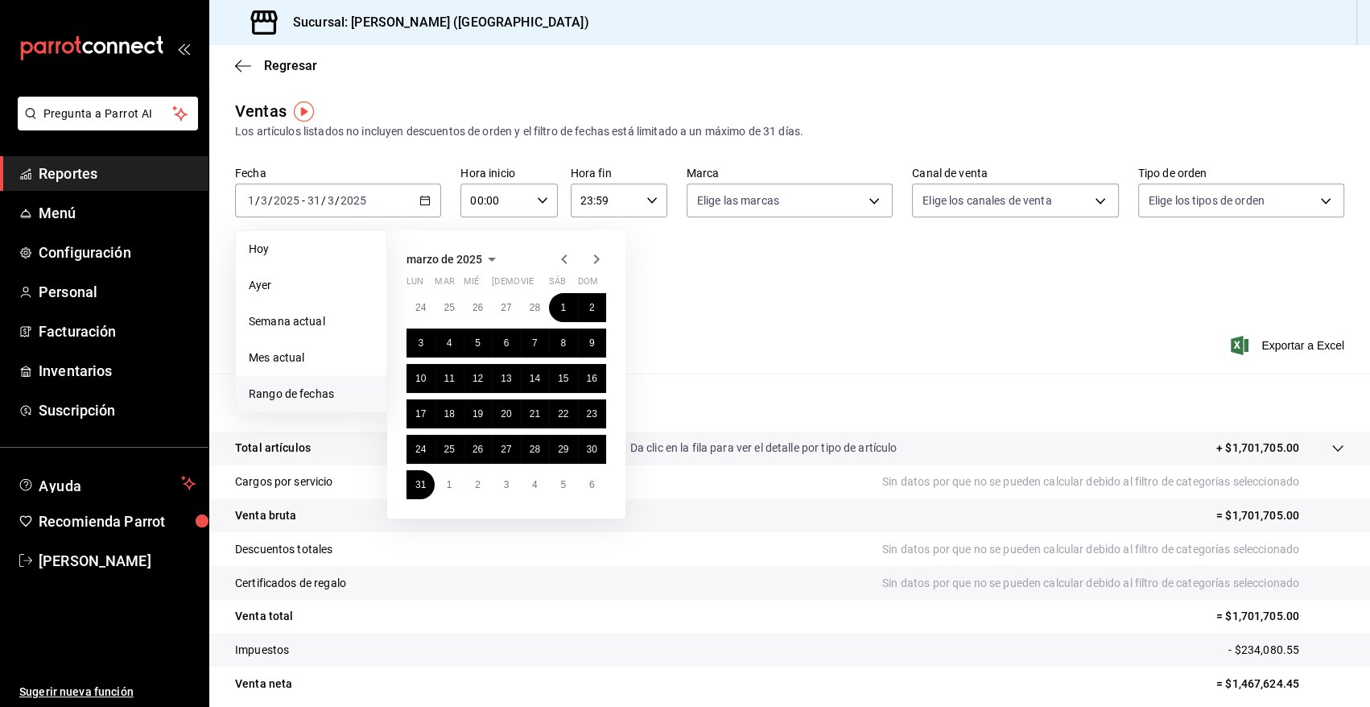
click at [482, 258] on icon "button" at bounding box center [491, 259] width 19 height 19
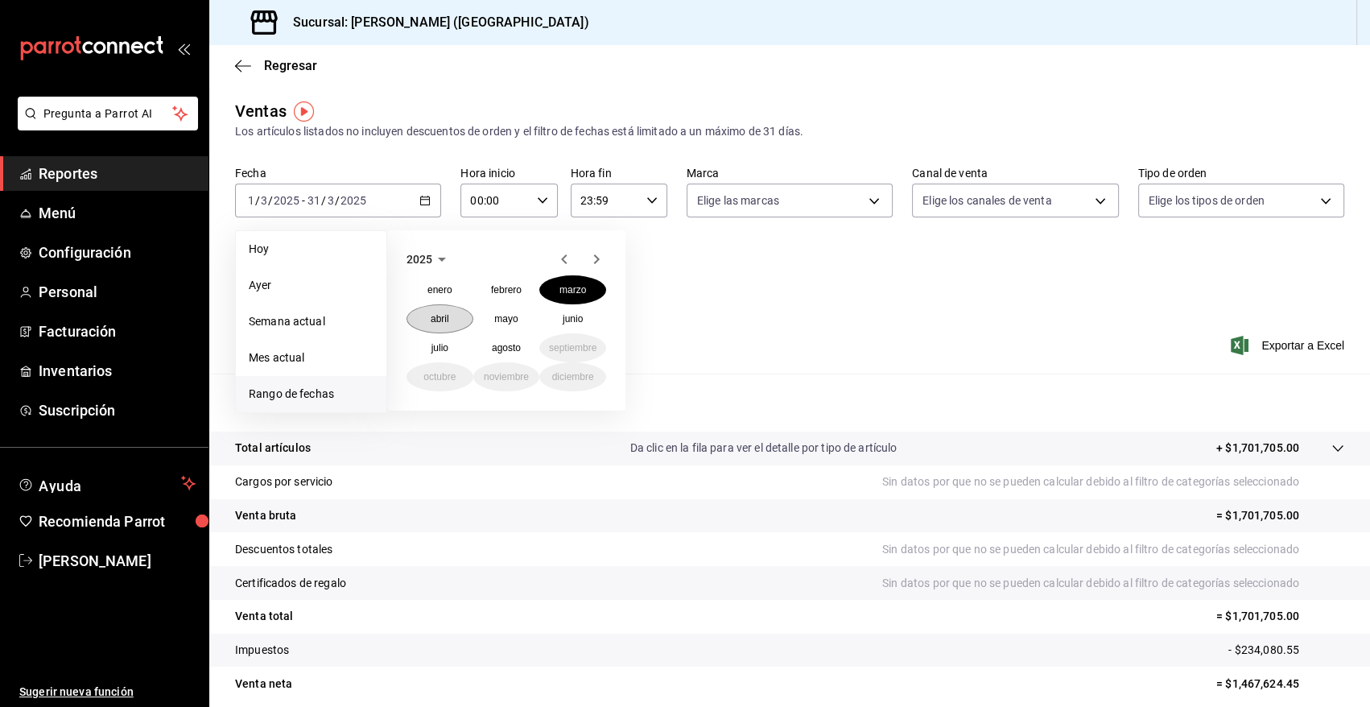
click at [441, 325] on button "abril" at bounding box center [440, 318] width 67 height 29
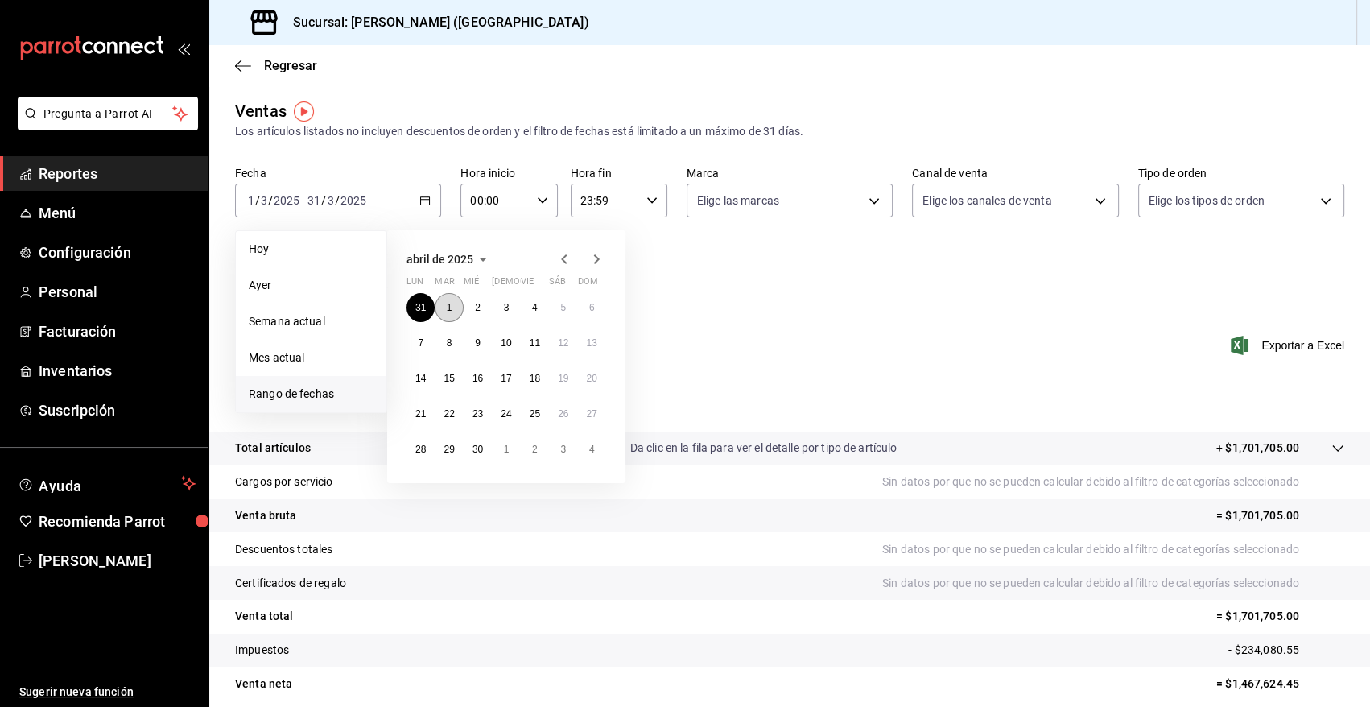
click at [450, 306] on abbr "1" at bounding box center [450, 307] width 6 height 11
click at [481, 452] on abbr "30" at bounding box center [478, 449] width 10 height 11
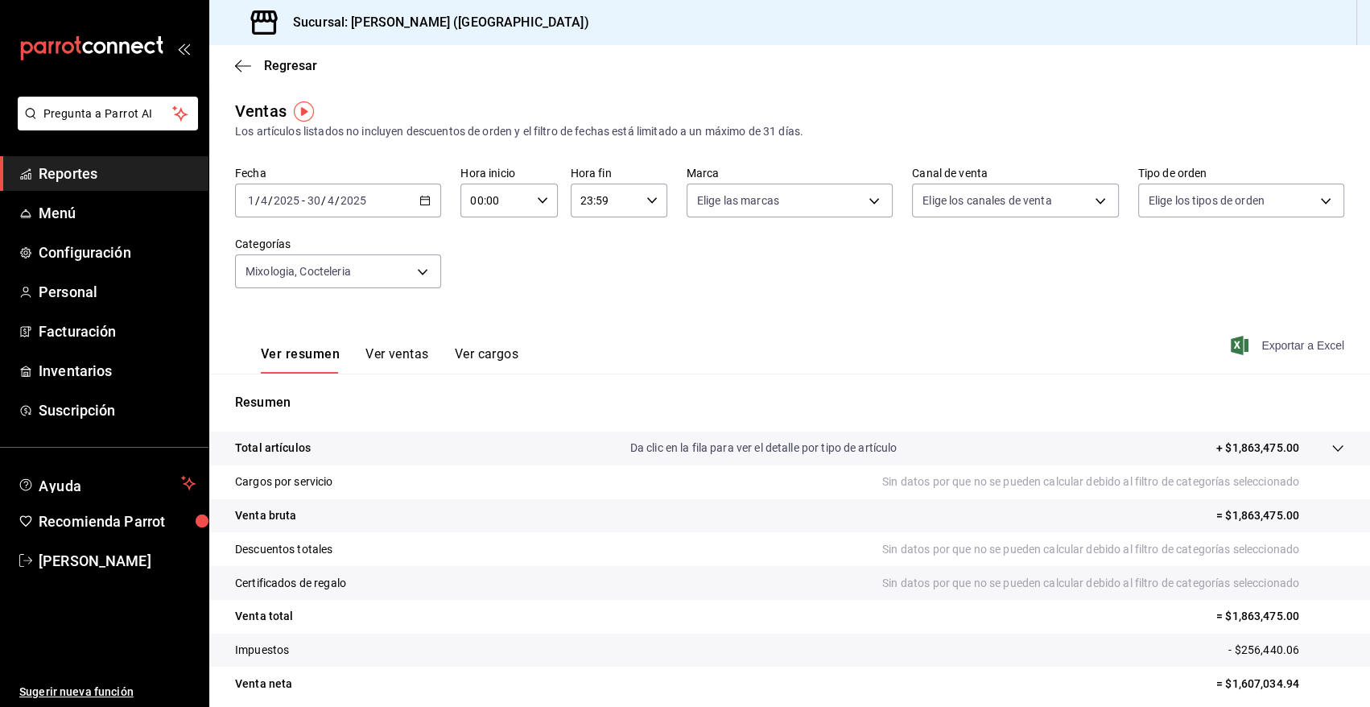
click at [1276, 348] on span "Exportar a Excel" at bounding box center [1289, 345] width 110 height 19
click at [421, 198] on icon "button" at bounding box center [424, 200] width 11 height 11
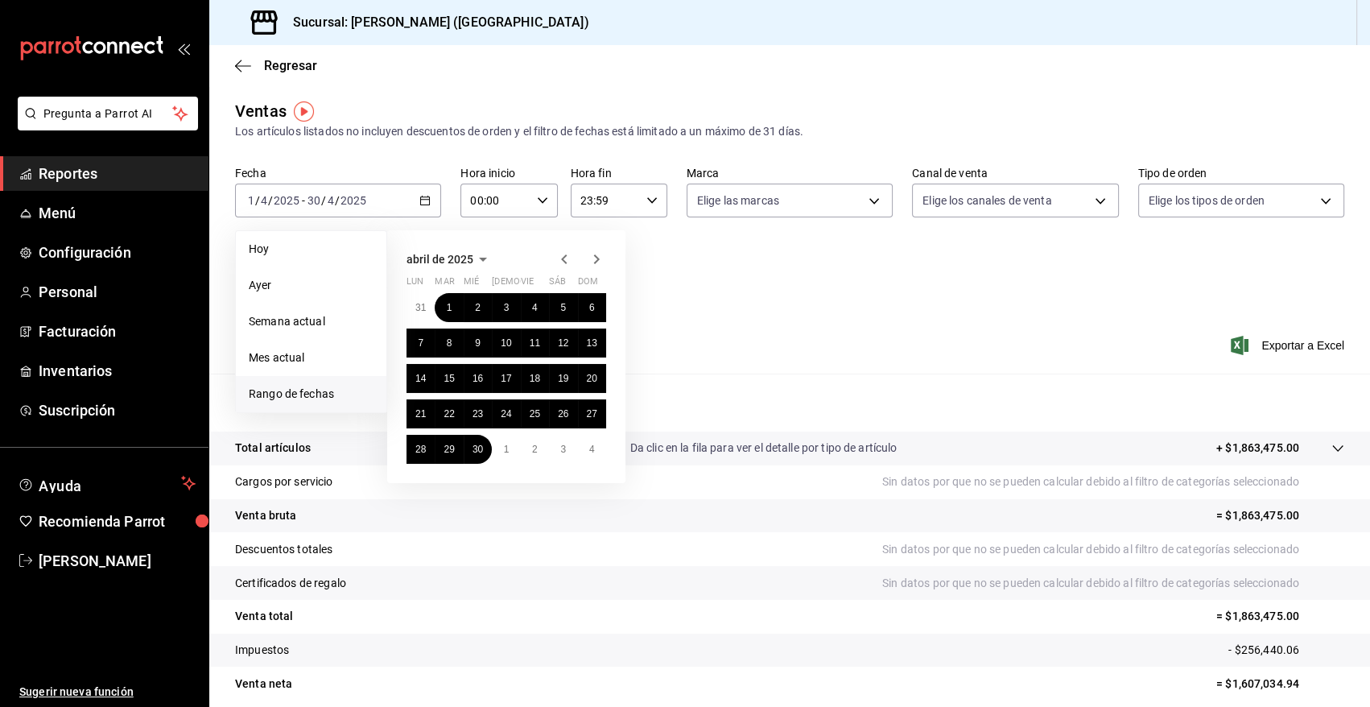
click at [473, 258] on icon "button" at bounding box center [482, 259] width 19 height 19
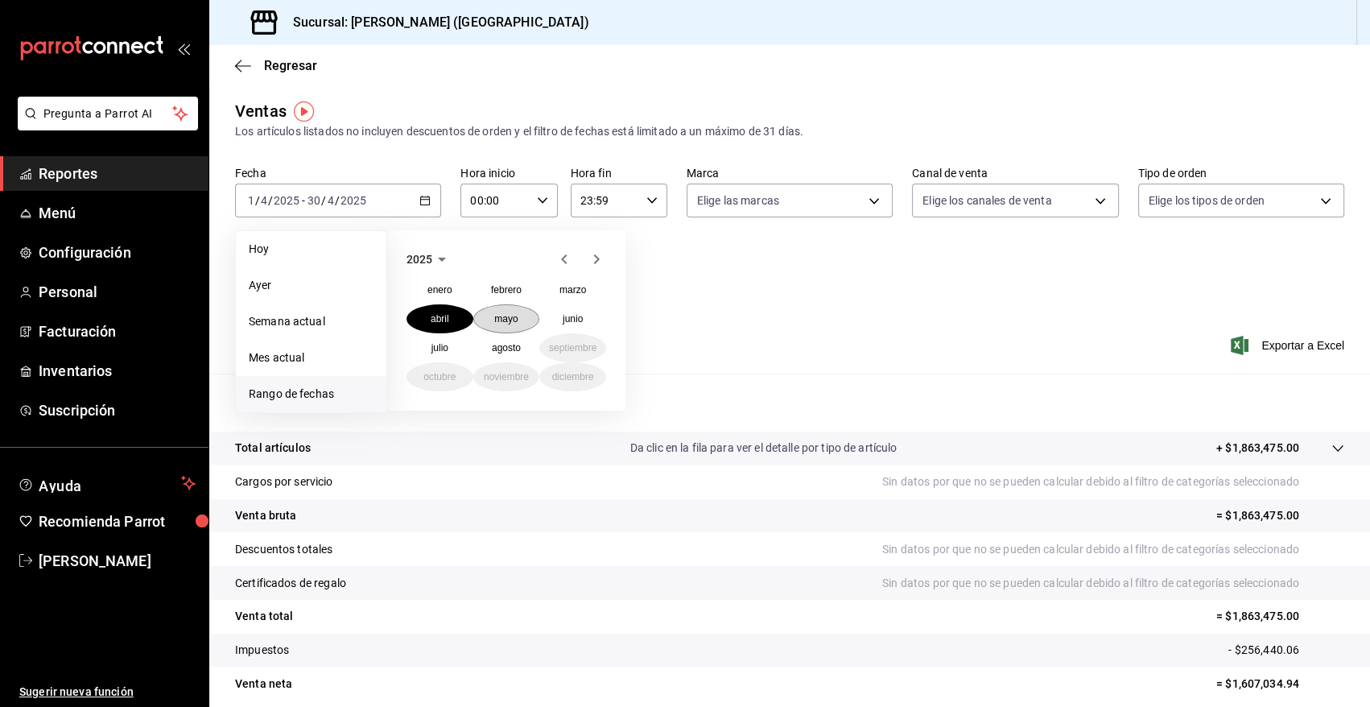
click at [506, 326] on button "mayo" at bounding box center [506, 318] width 67 height 29
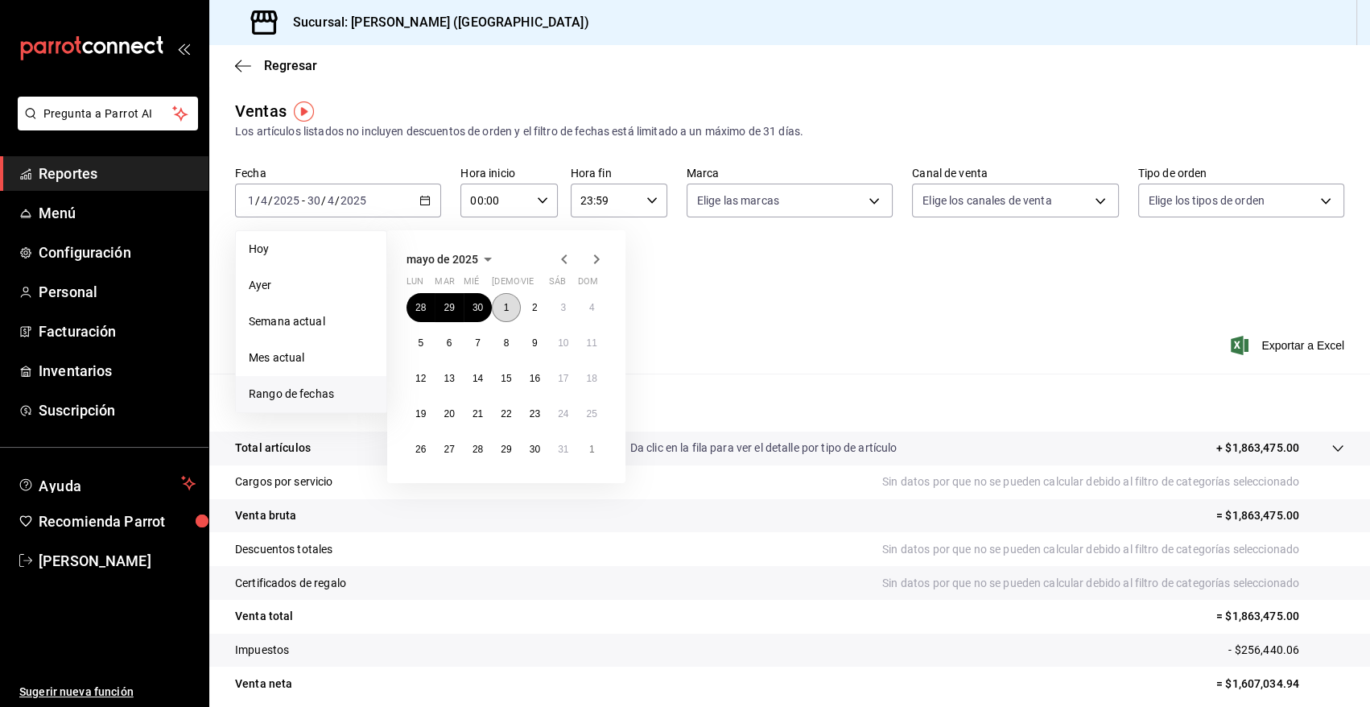
click at [511, 307] on button "1" at bounding box center [506, 307] width 28 height 29
click at [543, 451] on button "30" at bounding box center [535, 449] width 28 height 29
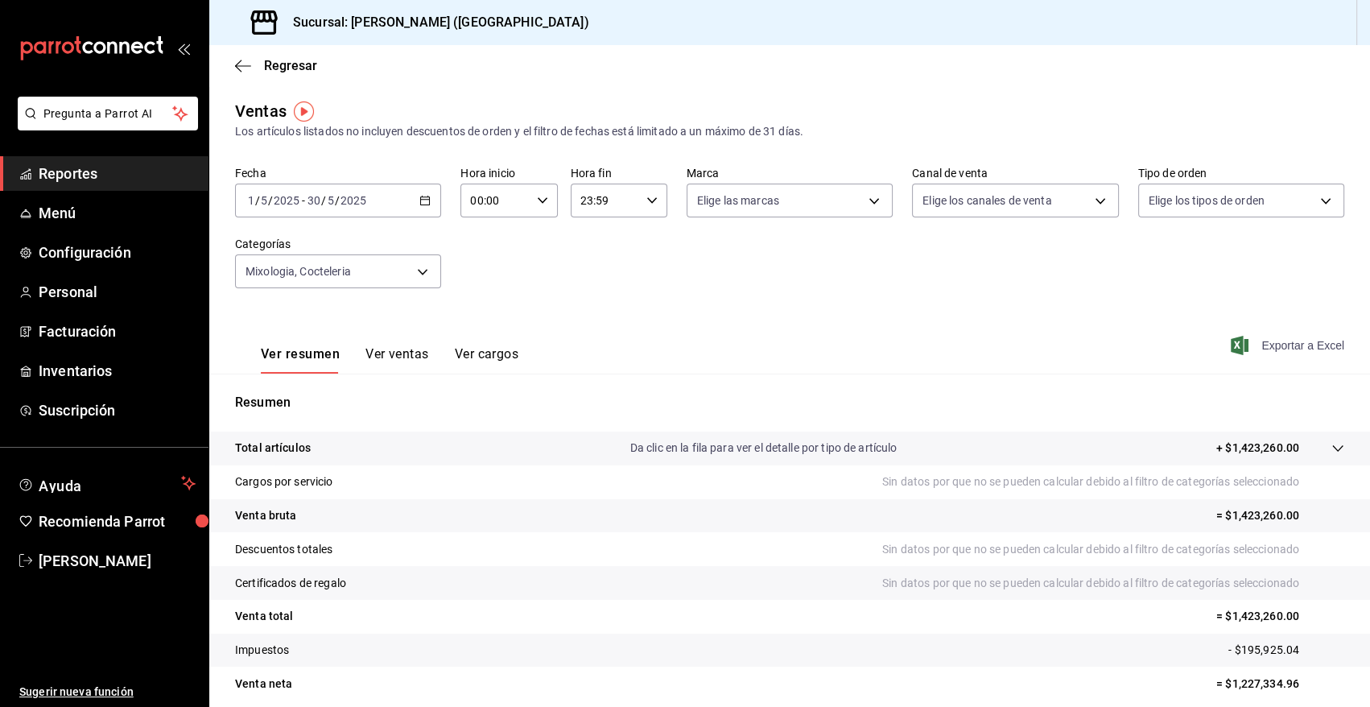
click at [1271, 347] on span "Exportar a Excel" at bounding box center [1289, 345] width 110 height 19
click at [419, 197] on icon "button" at bounding box center [424, 200] width 11 height 11
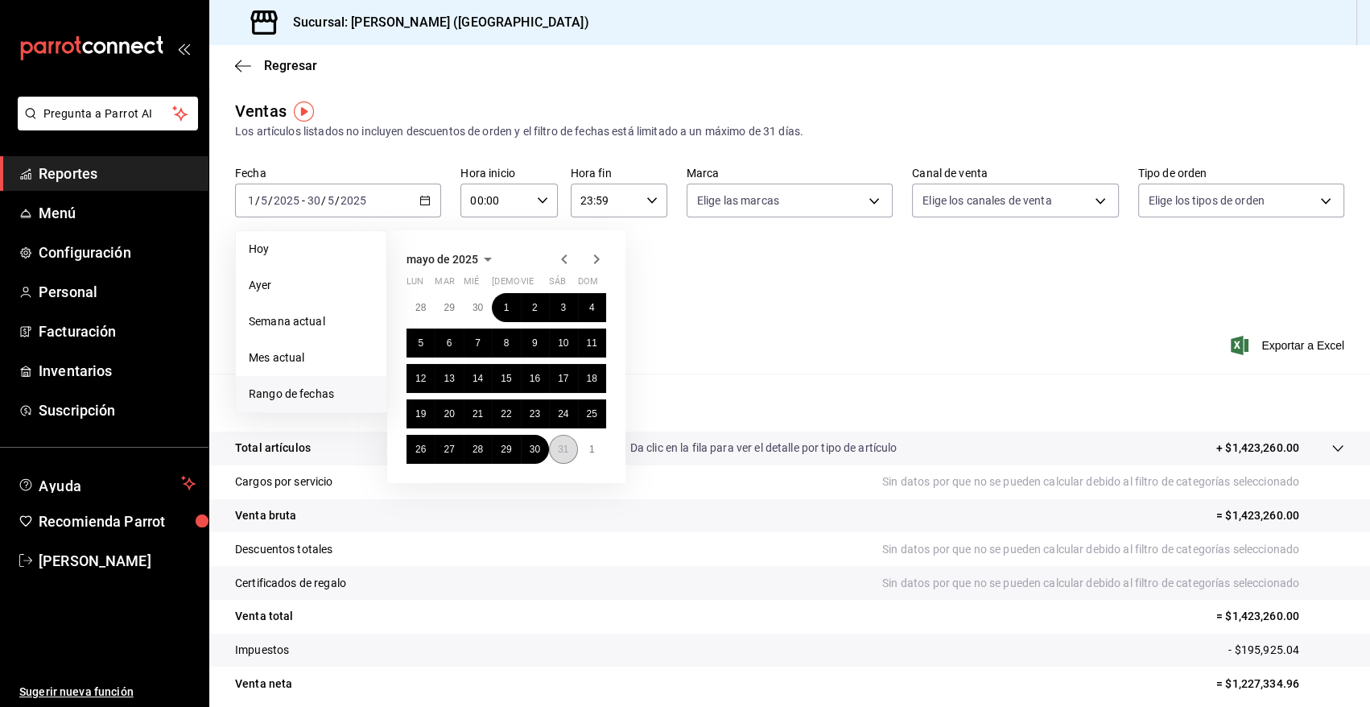
click at [558, 453] on abbr "31" at bounding box center [563, 449] width 10 height 11
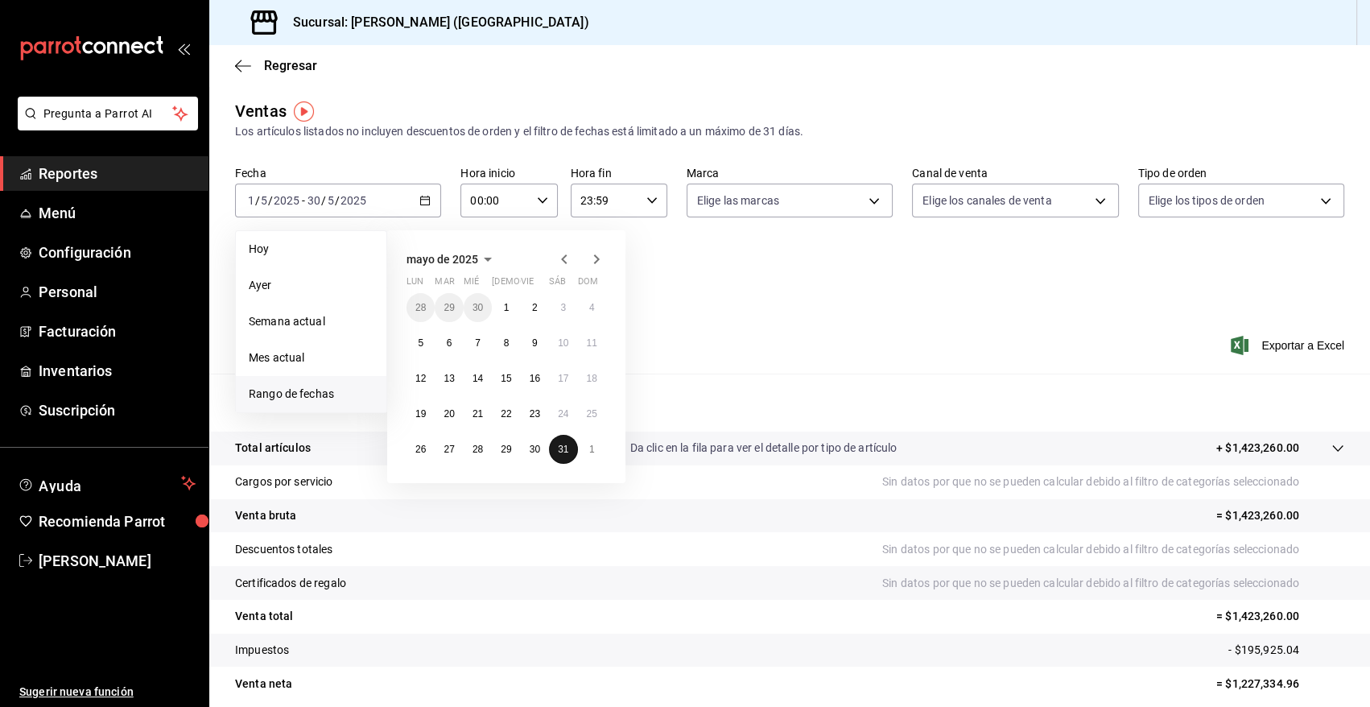
click at [558, 453] on abbr "31" at bounding box center [563, 449] width 10 height 11
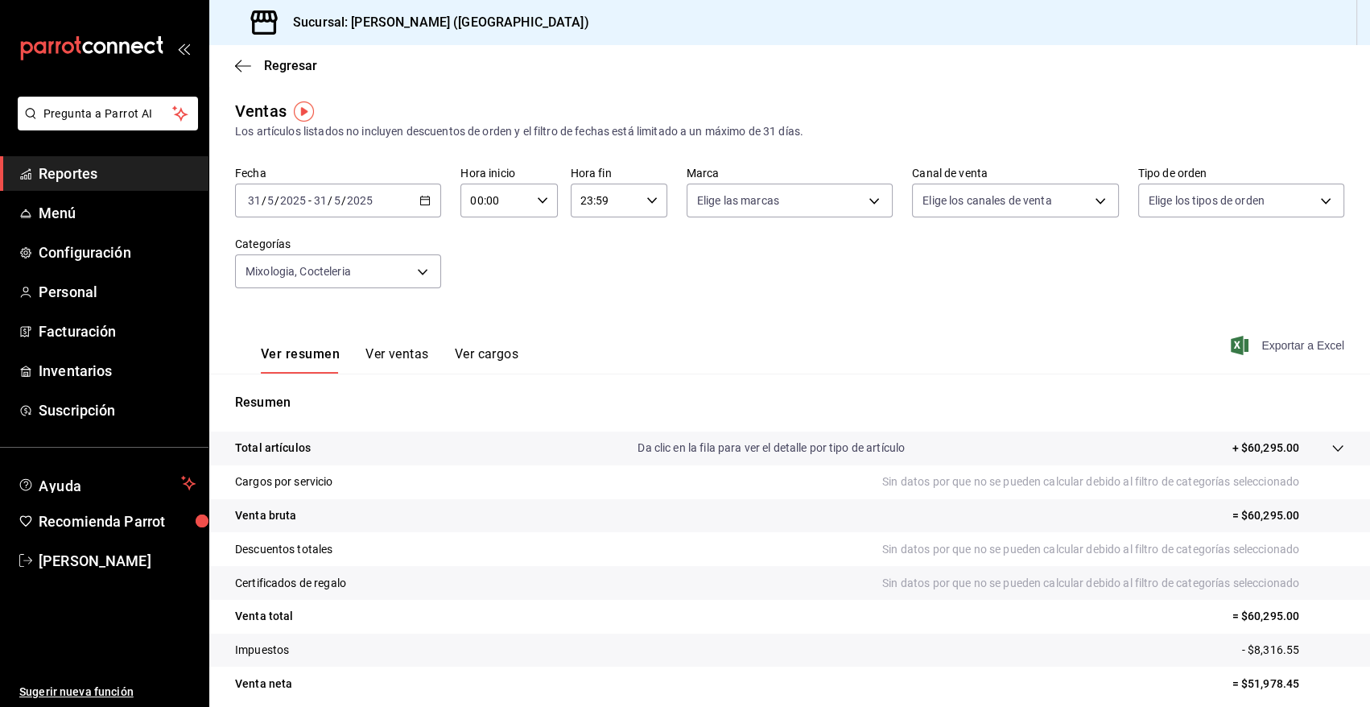
click at [1305, 346] on span "Exportar a Excel" at bounding box center [1289, 345] width 110 height 19
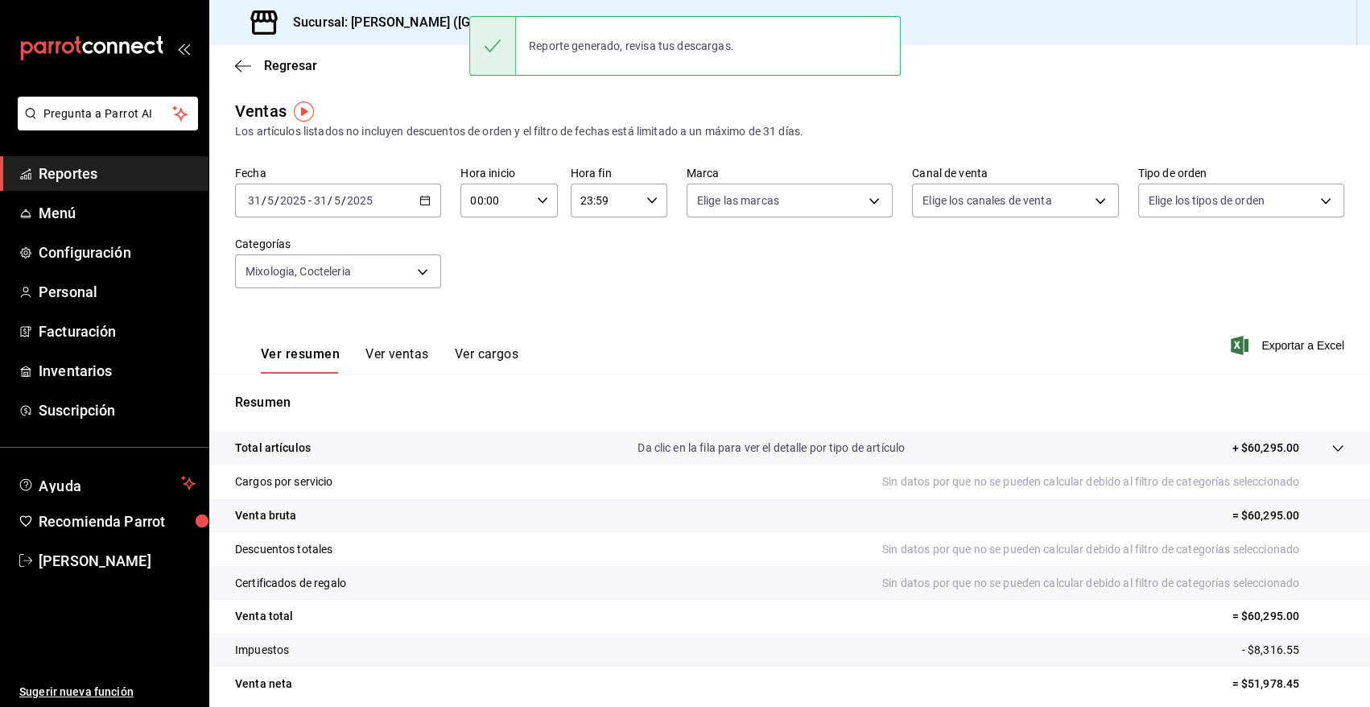
click at [685, 309] on div "Ver resumen Ver ventas Ver cargos Exportar a Excel" at bounding box center [789, 340] width 1161 height 66
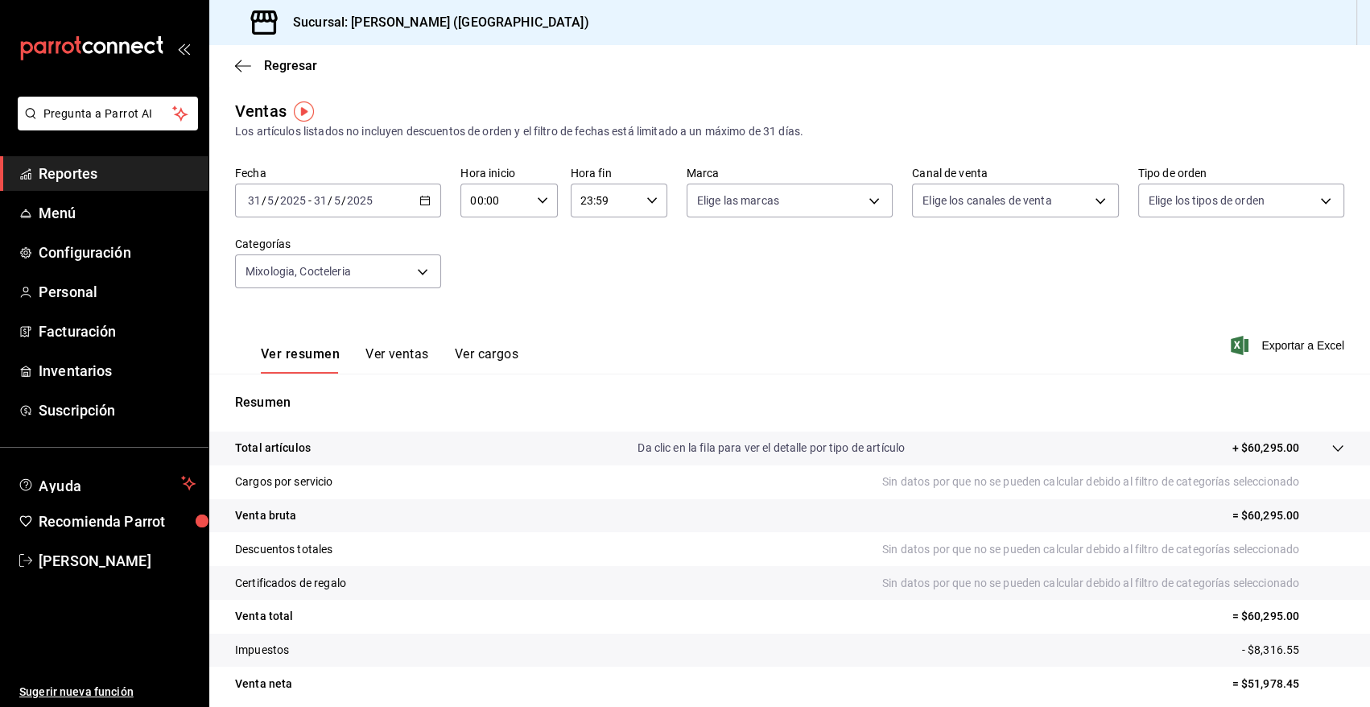
click at [427, 200] on \(Stroke\) "button" at bounding box center [425, 200] width 10 height 9
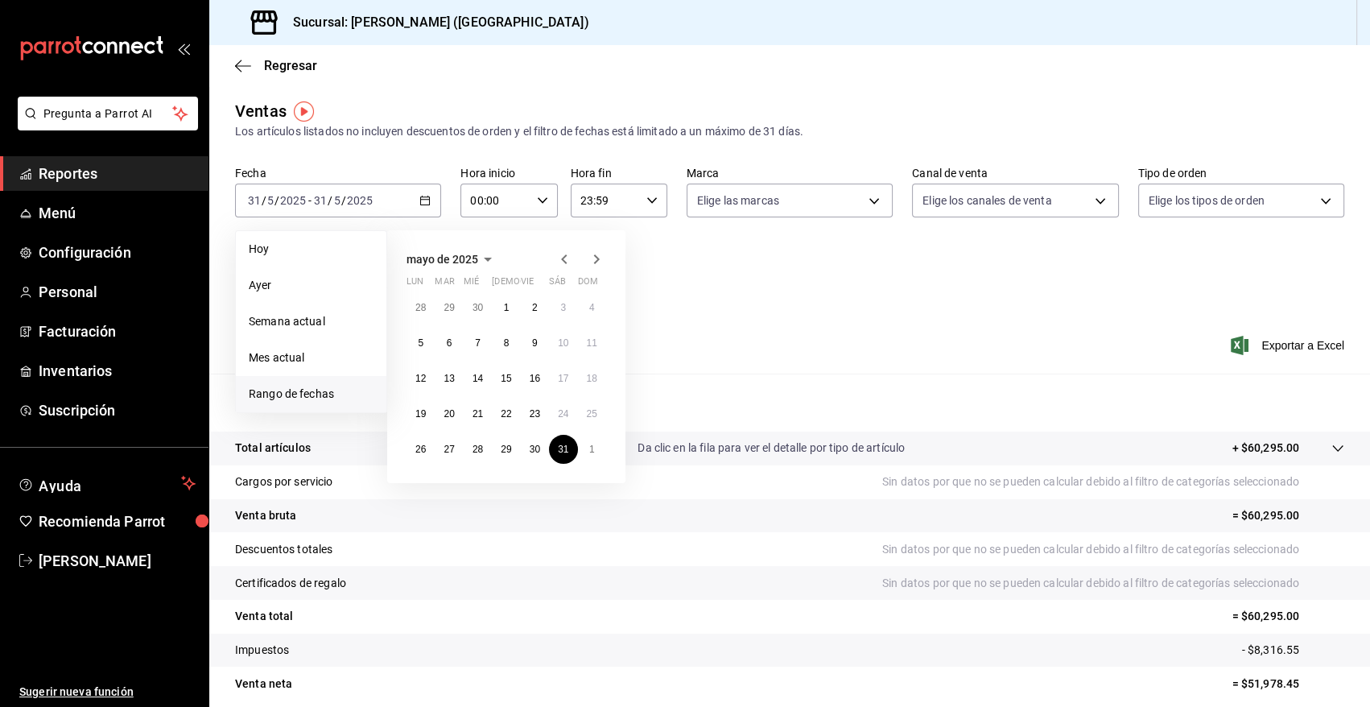
click at [484, 256] on icon "button" at bounding box center [487, 259] width 19 height 19
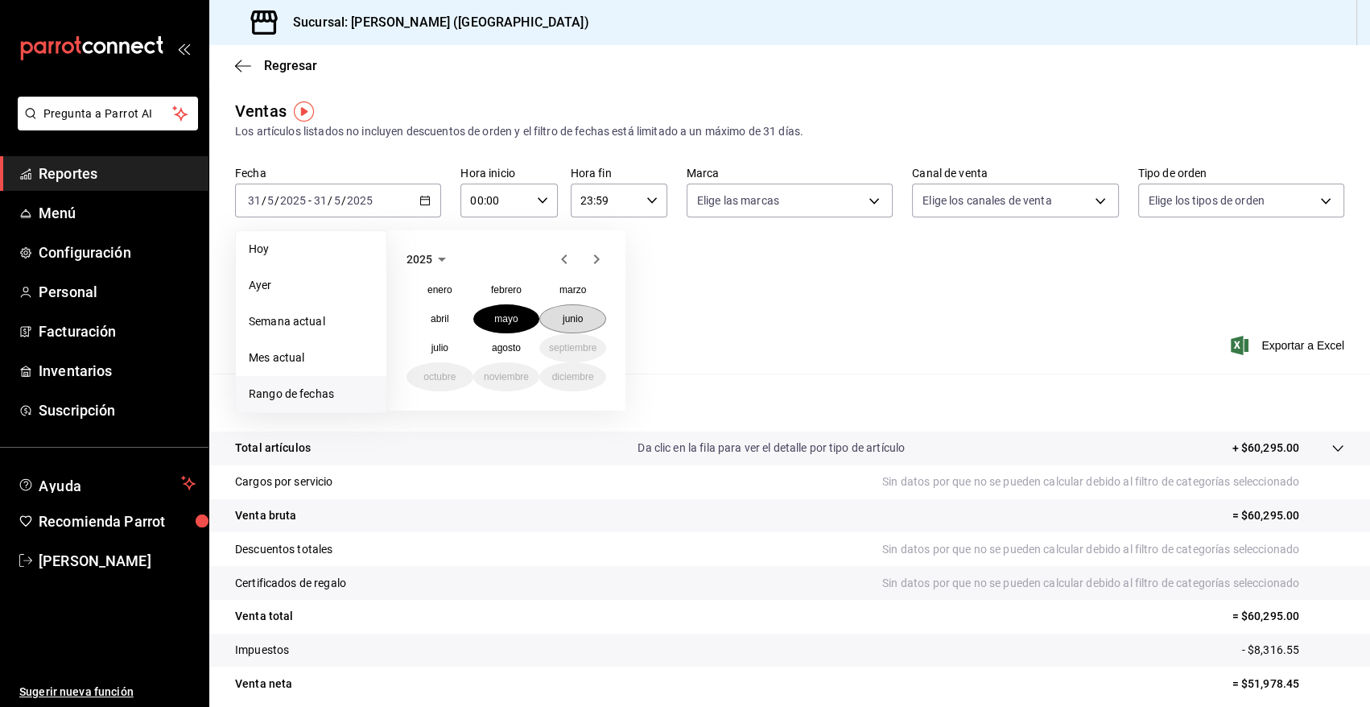
click at [575, 321] on abbr "junio" at bounding box center [573, 318] width 20 height 11
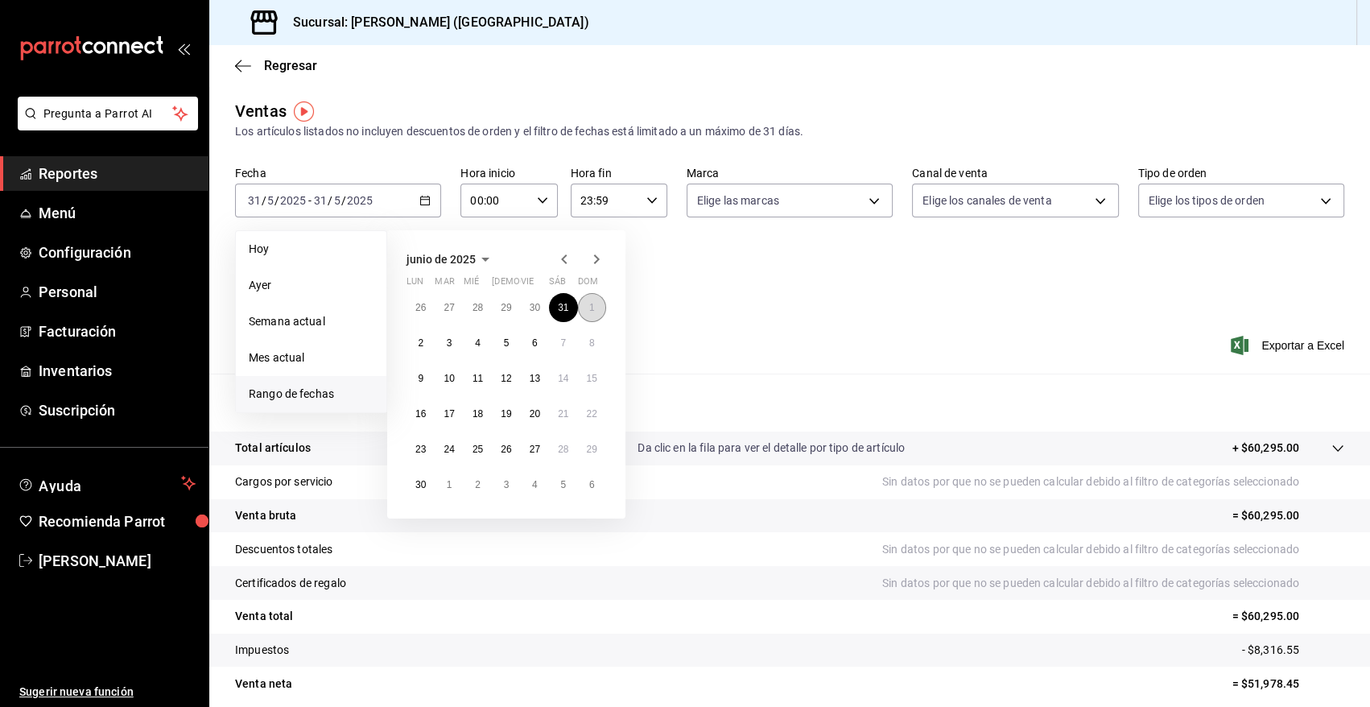
click at [589, 305] on abbr "1" at bounding box center [592, 307] width 6 height 11
click at [419, 483] on abbr "30" at bounding box center [420, 484] width 10 height 11
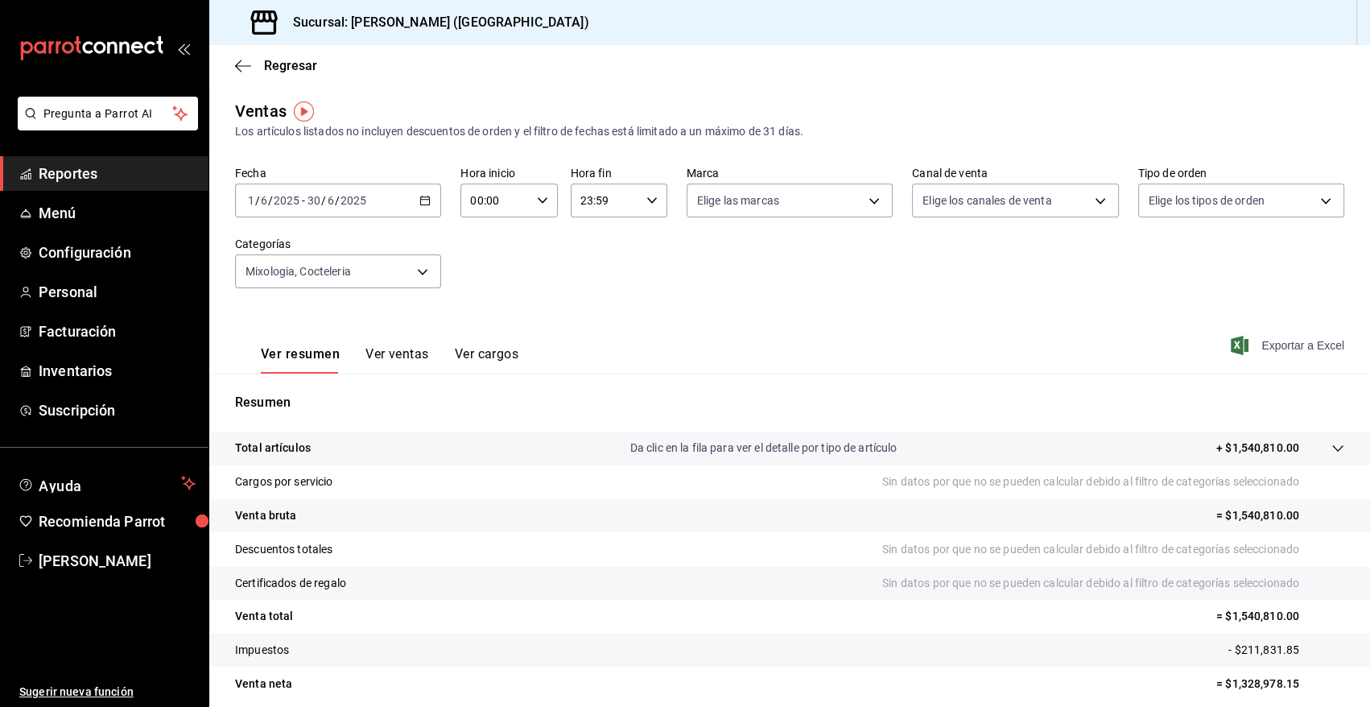
click at [1275, 345] on span "Exportar a Excel" at bounding box center [1289, 345] width 110 height 19
click at [1285, 342] on span "Exportar a Excel" at bounding box center [1289, 345] width 110 height 19
click at [423, 200] on icon "button" at bounding box center [424, 200] width 11 height 11
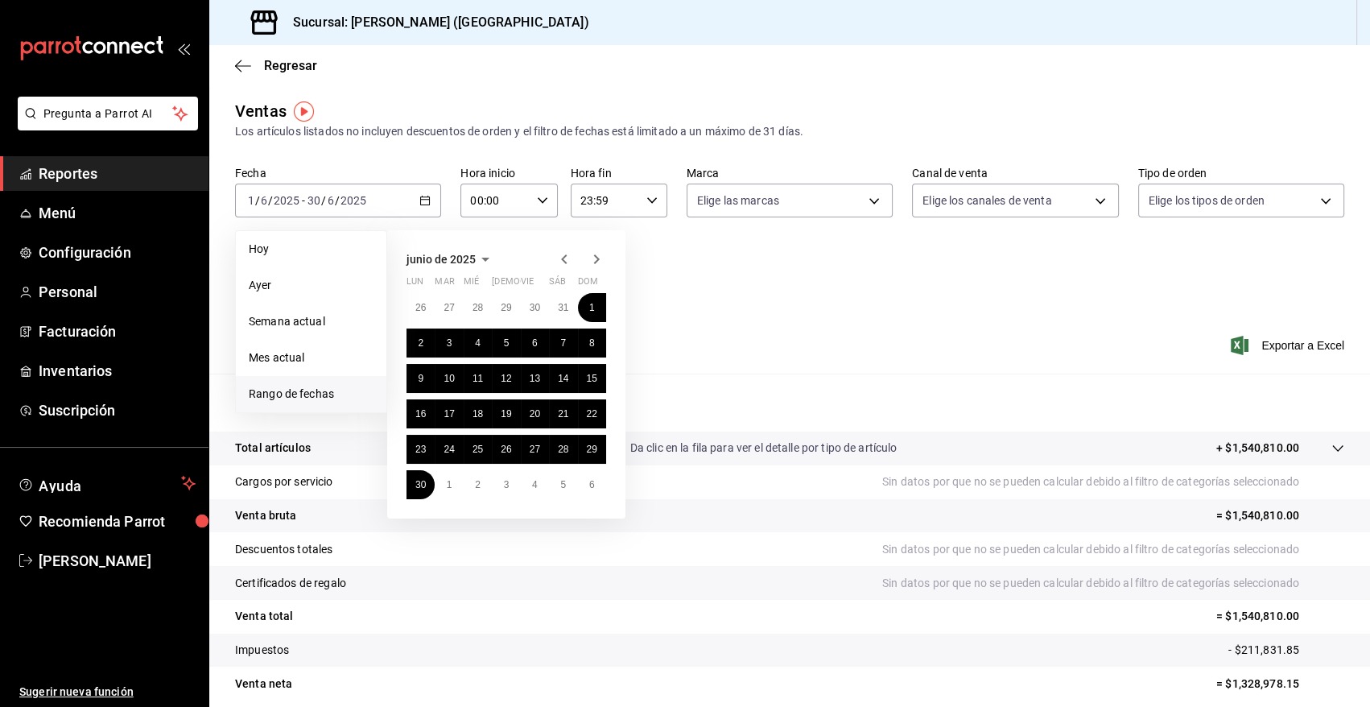
click at [483, 259] on icon "button" at bounding box center [485, 260] width 8 height 4
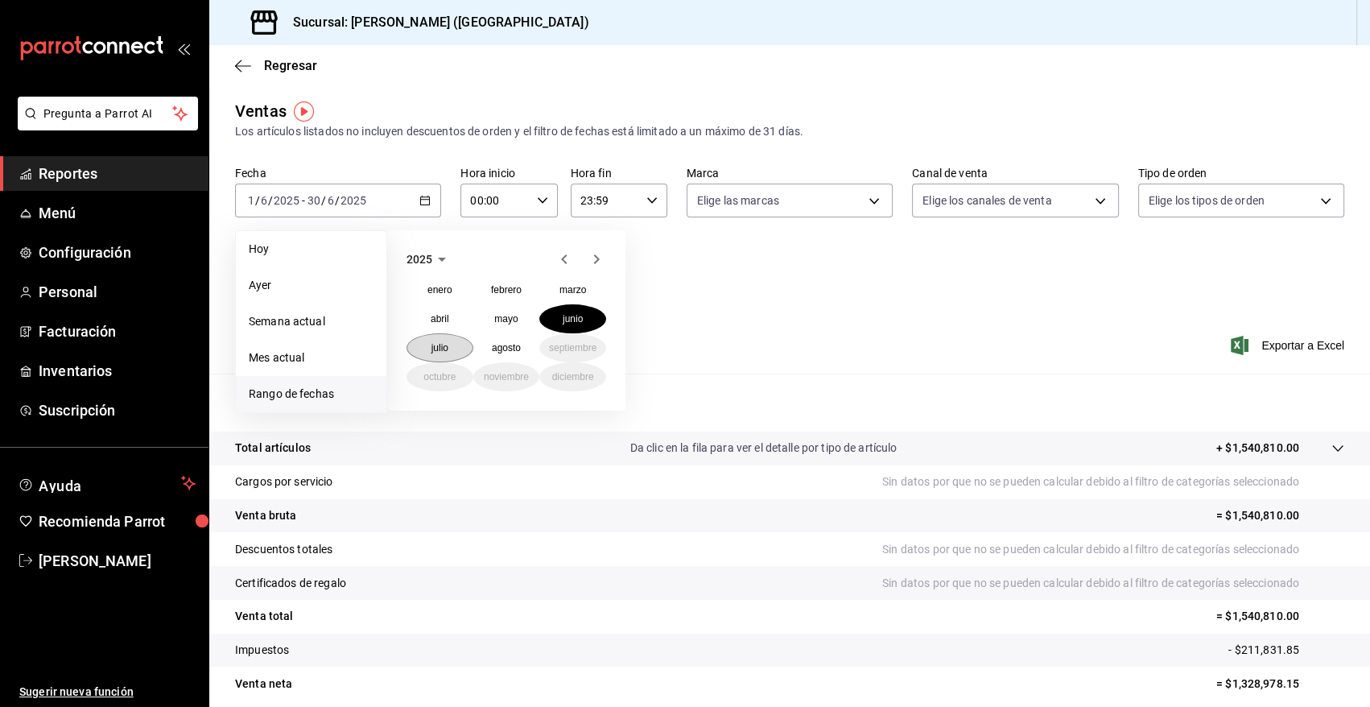
click at [451, 350] on button "julio" at bounding box center [440, 347] width 67 height 29
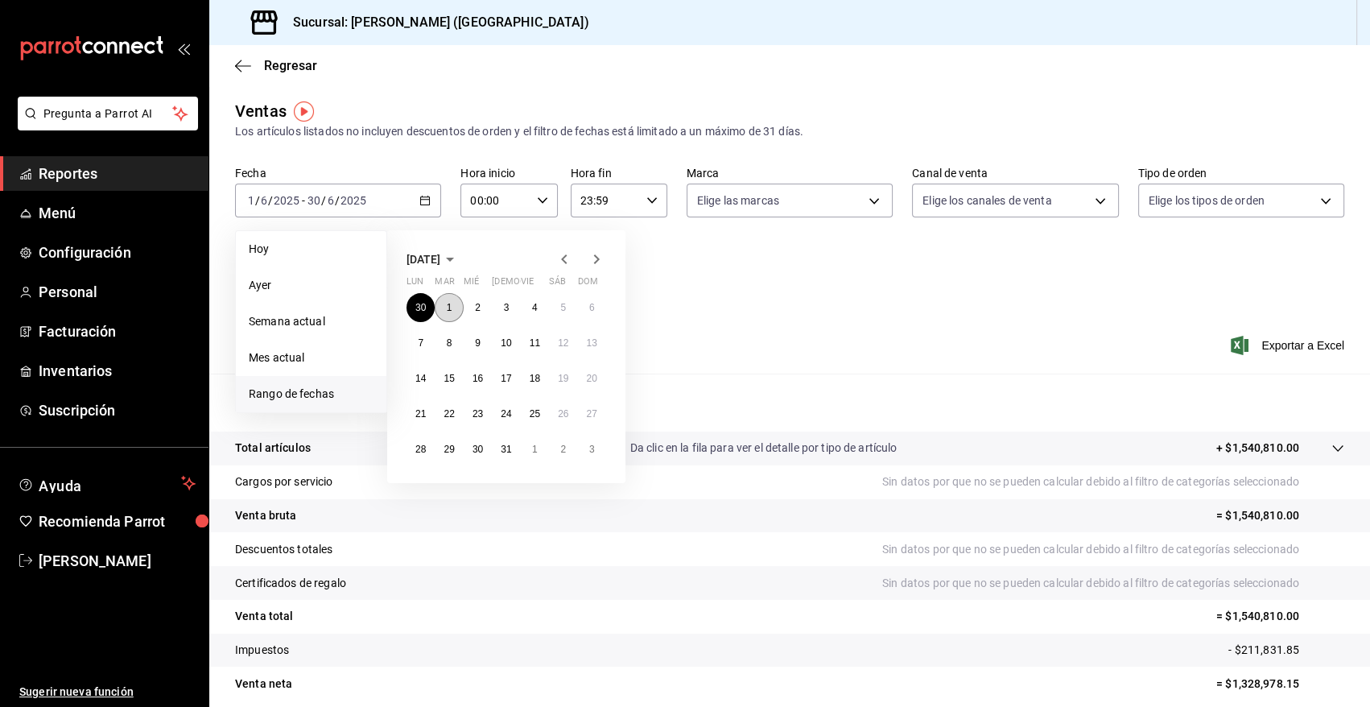
click at [453, 305] on button "1" at bounding box center [449, 307] width 28 height 29
click at [509, 451] on abbr "31" at bounding box center [506, 449] width 10 height 11
